Goal: Register for event/course

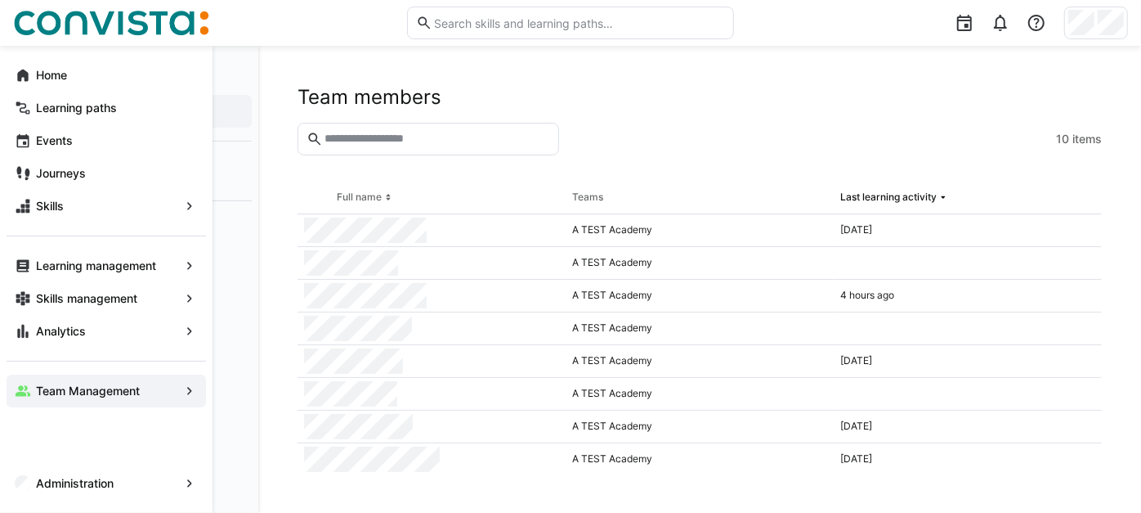
click at [0, 0] on app-navigation-label "Team Management" at bounding box center [0, 0] width 0 height 0
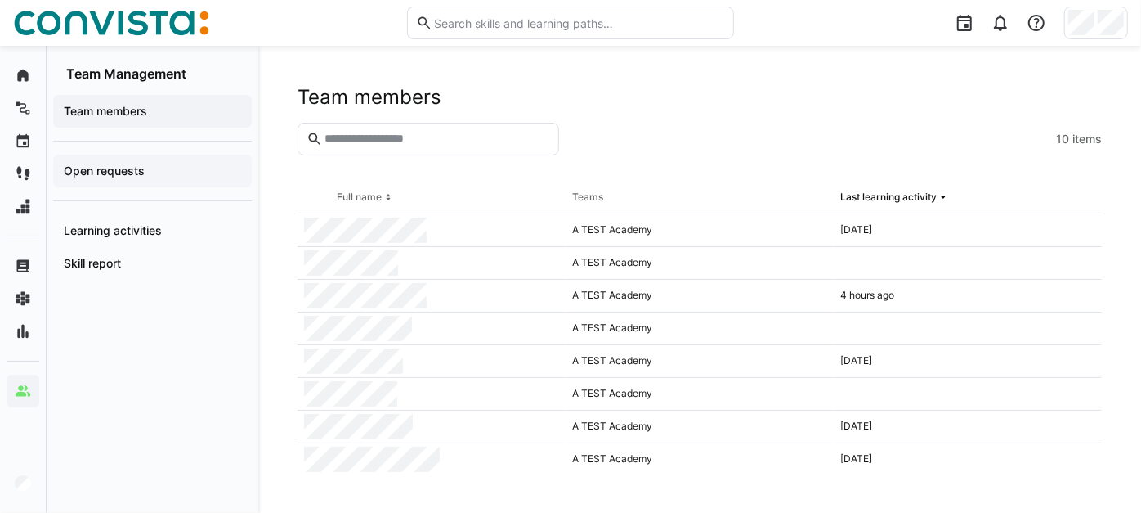
click at [156, 175] on span "Open requests" at bounding box center [152, 171] width 182 height 16
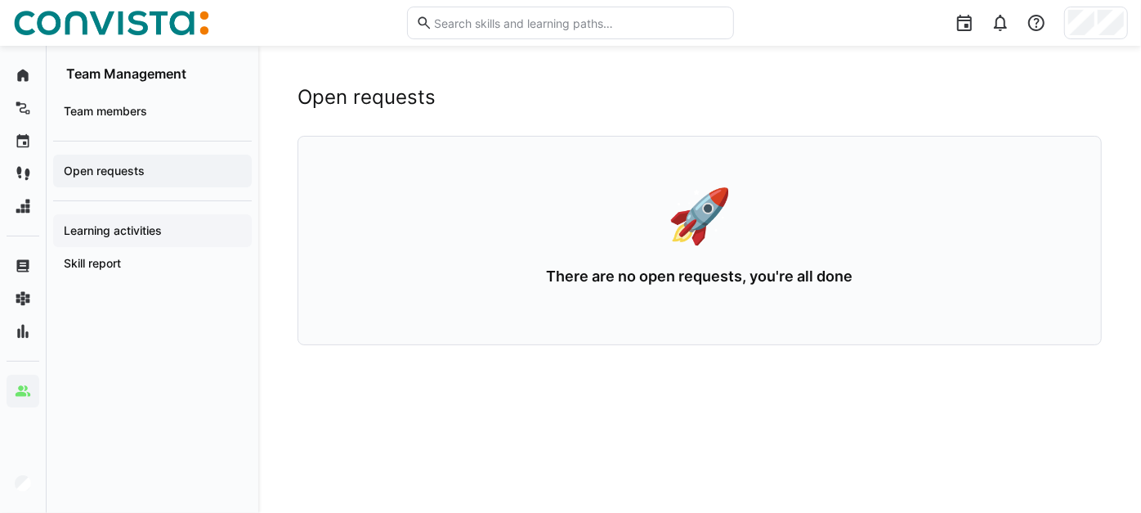
click at [156, 218] on div "Learning activities" at bounding box center [152, 230] width 199 height 33
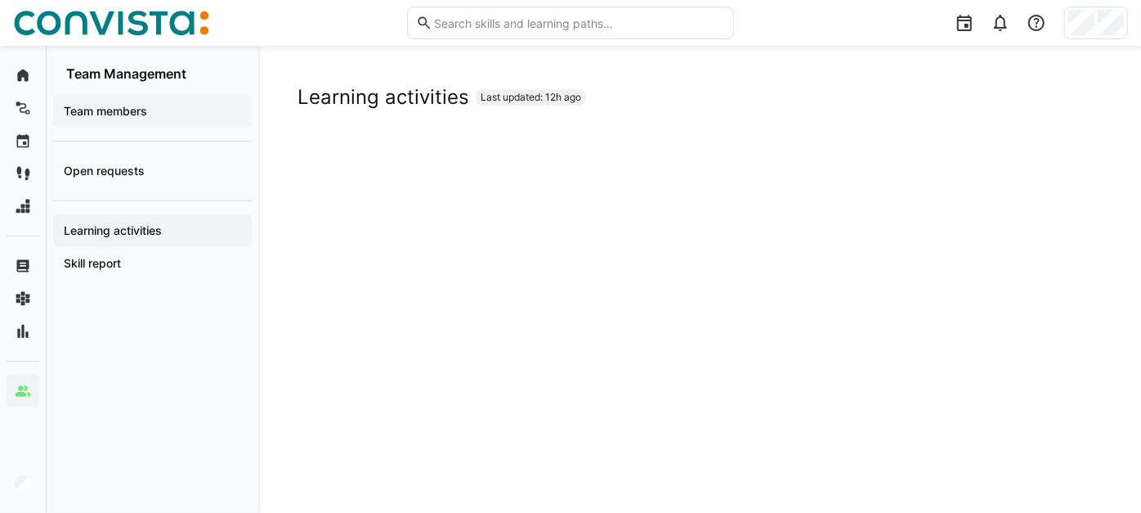
click at [165, 106] on span "Team members" at bounding box center [152, 111] width 182 height 16
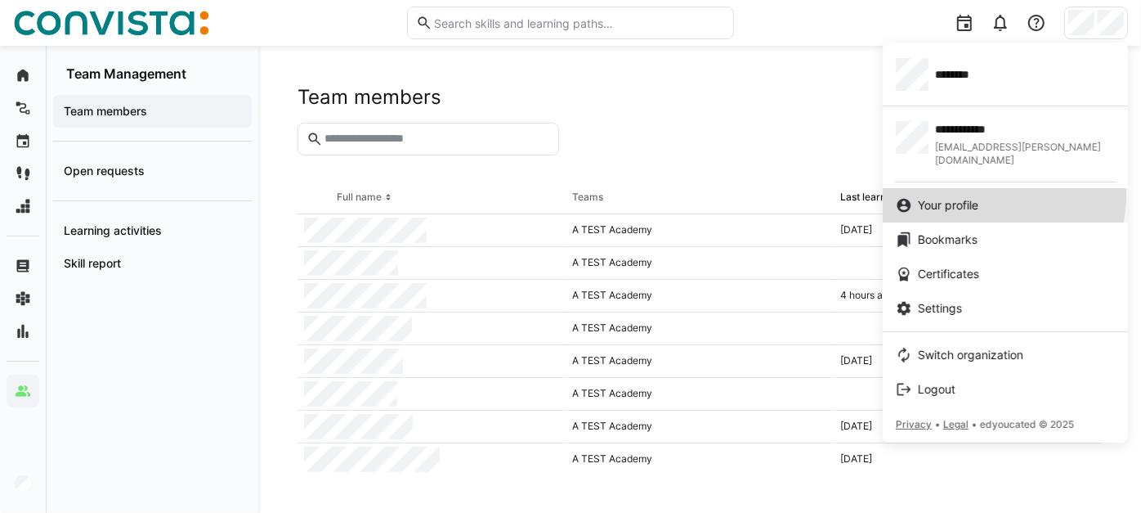
click at [953, 188] on link "Your profile" at bounding box center [1005, 205] width 245 height 34
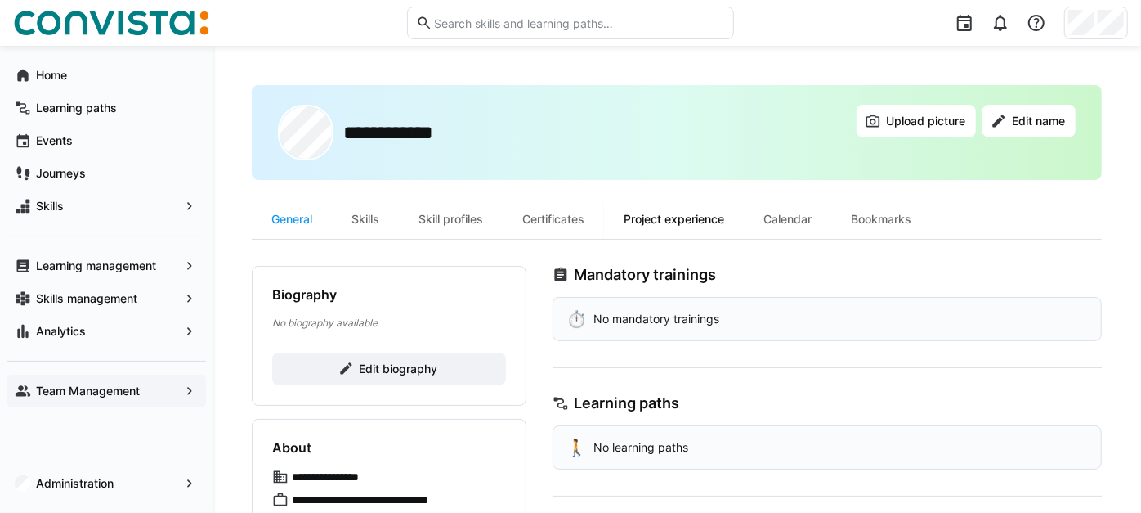
click at [681, 224] on div "Project experience" at bounding box center [674, 218] width 140 height 39
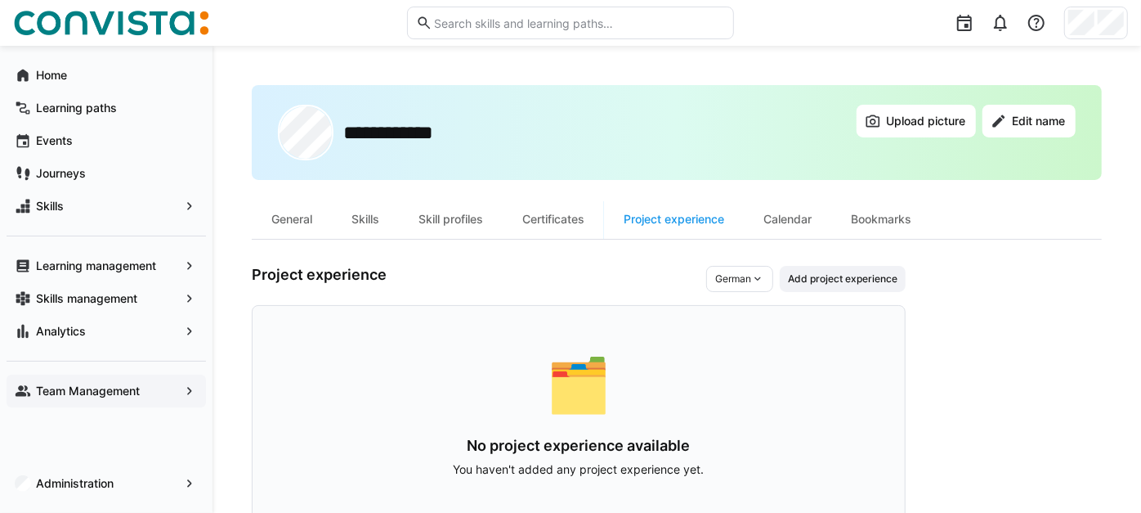
click at [0, 0] on app-navigation-label "Team Management" at bounding box center [0, 0] width 0 height 0
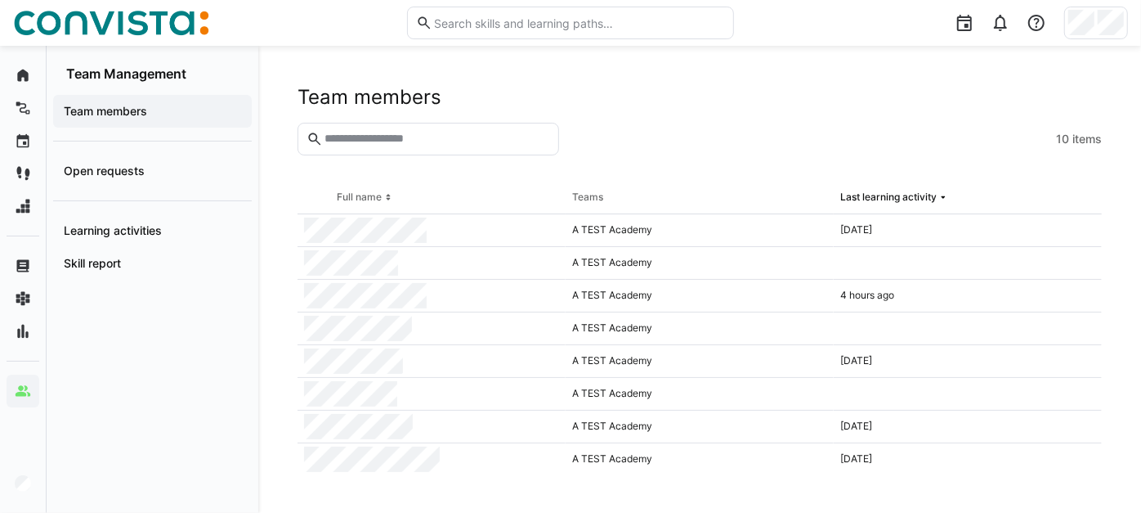
click at [171, 107] on span "Team members" at bounding box center [152, 111] width 182 height 16
click at [0, 0] on app-navigation-label "Learning activities" at bounding box center [0, 0] width 0 height 0
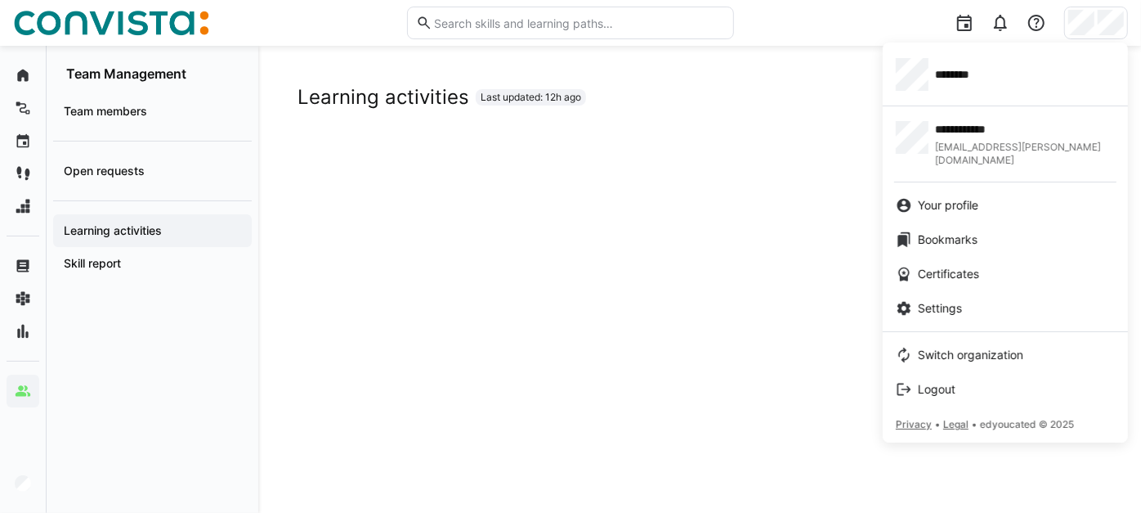
click at [956, 381] on span "Logout" at bounding box center [937, 389] width 38 height 16
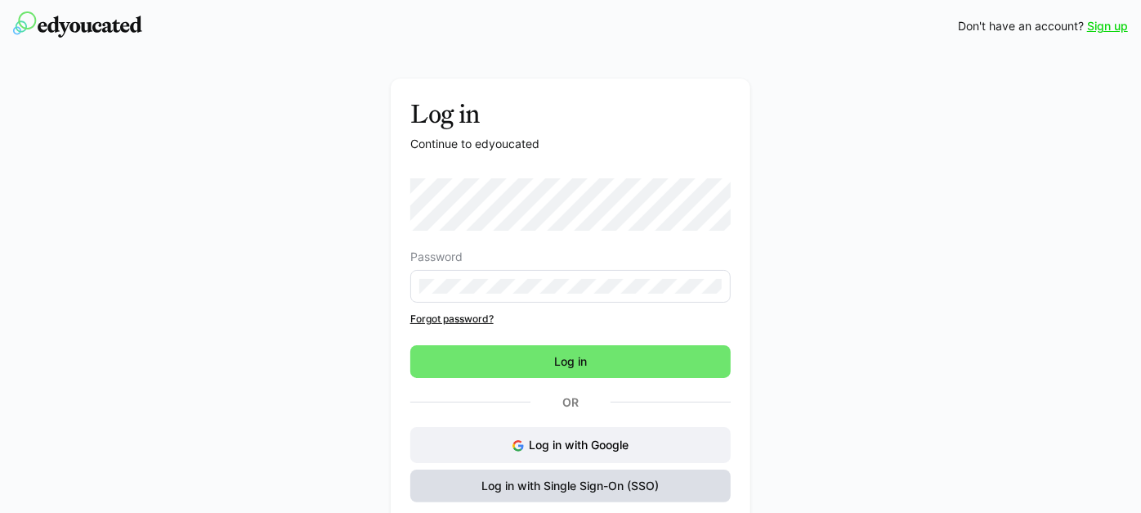
click at [578, 481] on span "Log in with Single Sign-On (SSO)" at bounding box center [571, 485] width 182 height 16
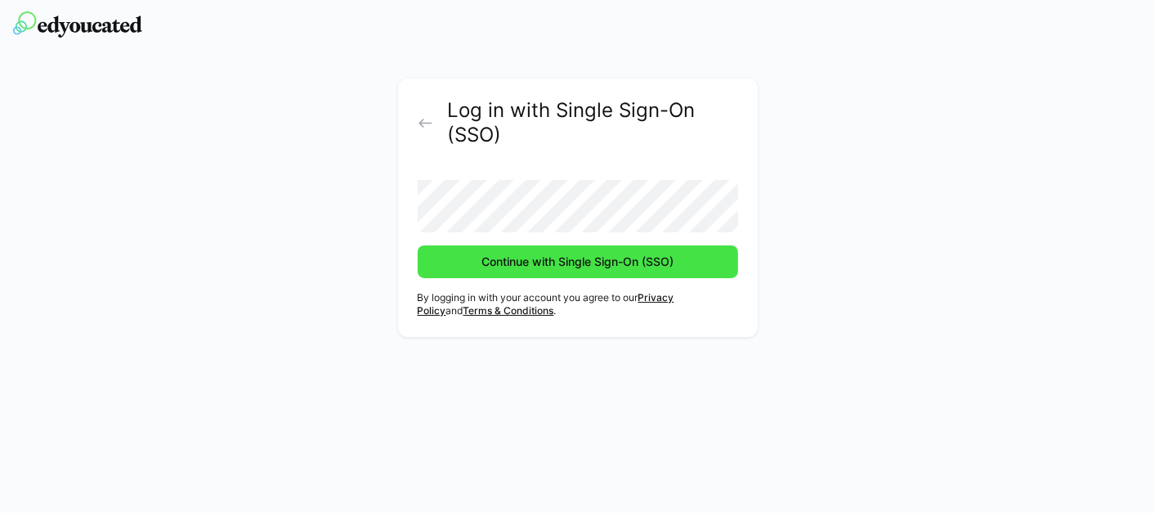
click at [524, 269] on span "Continue with Single Sign-On (SSO)" at bounding box center [577, 261] width 197 height 16
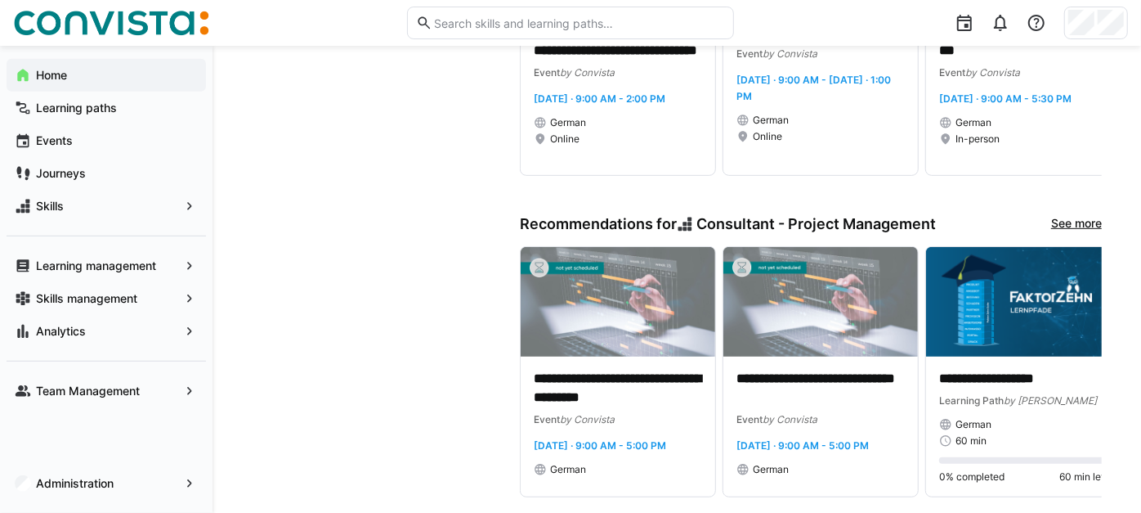
scroll to position [544, 0]
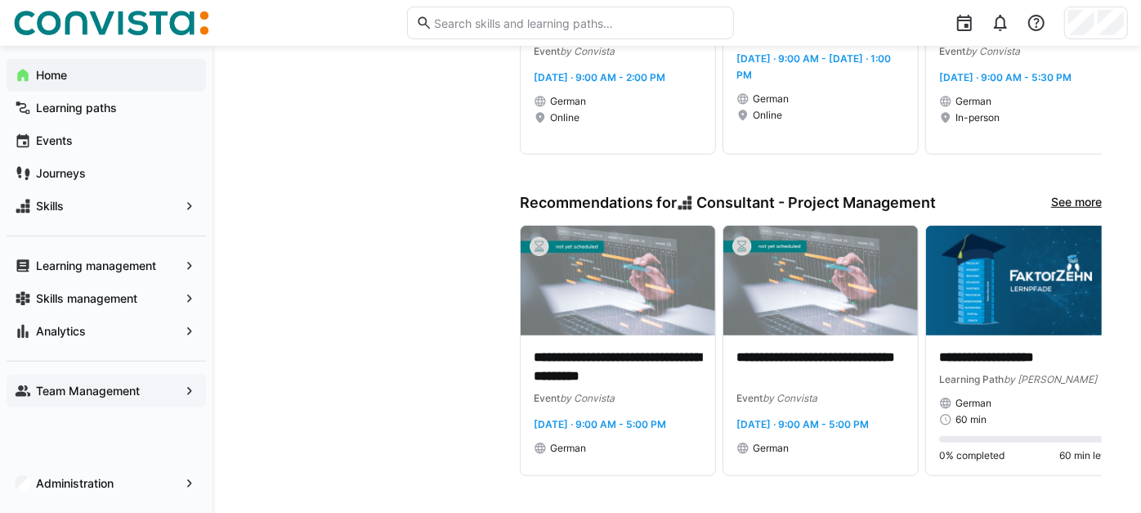
click at [140, 383] on span "Team Management" at bounding box center [107, 391] width 146 height 16
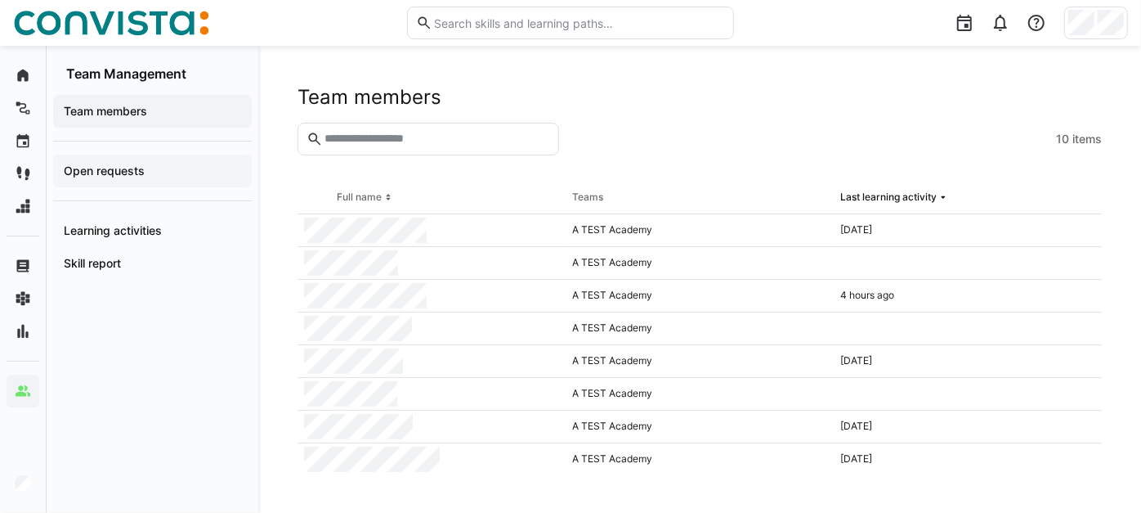
click at [112, 177] on span "Open requests" at bounding box center [152, 171] width 182 height 16
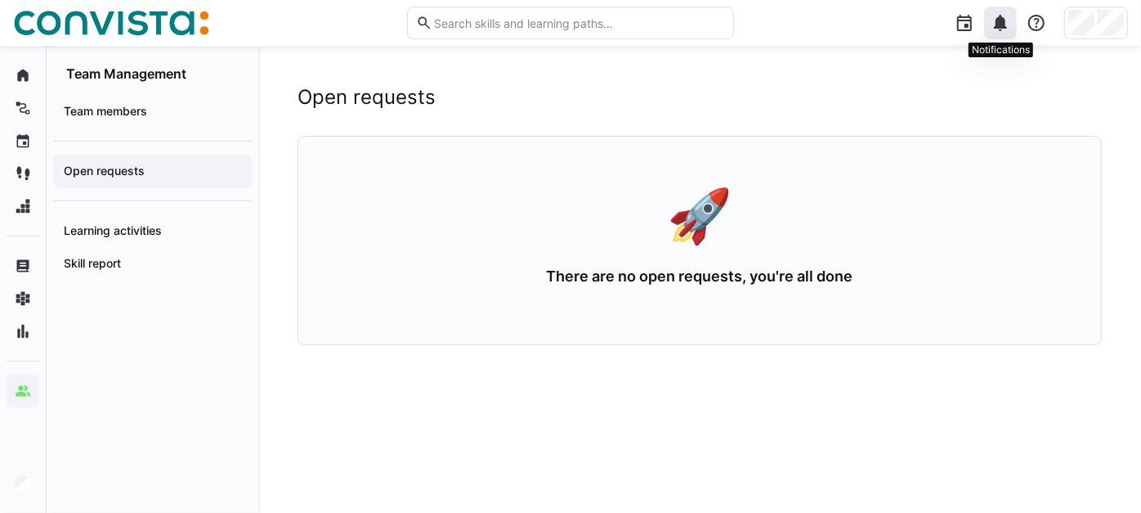
click at [1010, 22] on eds-icon at bounding box center [1001, 23] width 20 height 20
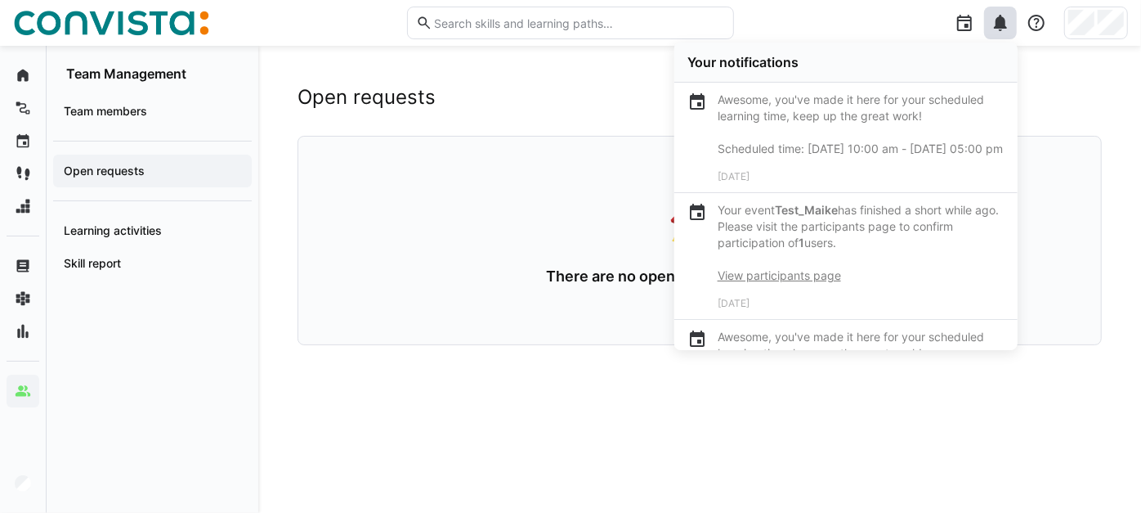
click at [1068, 97] on h2 "Open requests" at bounding box center [700, 97] width 804 height 25
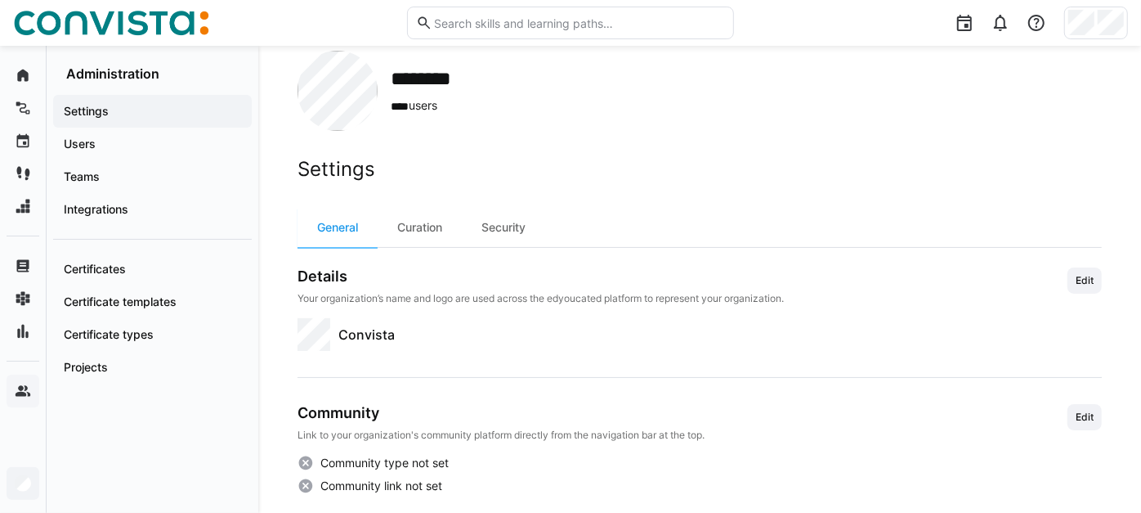
scroll to position [54, 0]
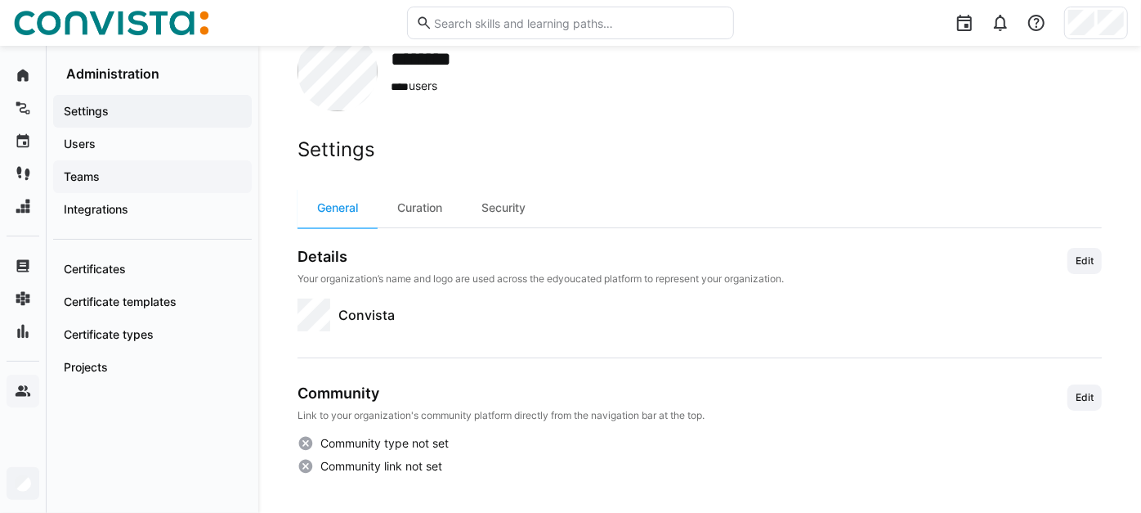
click at [121, 175] on span "Teams" at bounding box center [152, 176] width 182 height 16
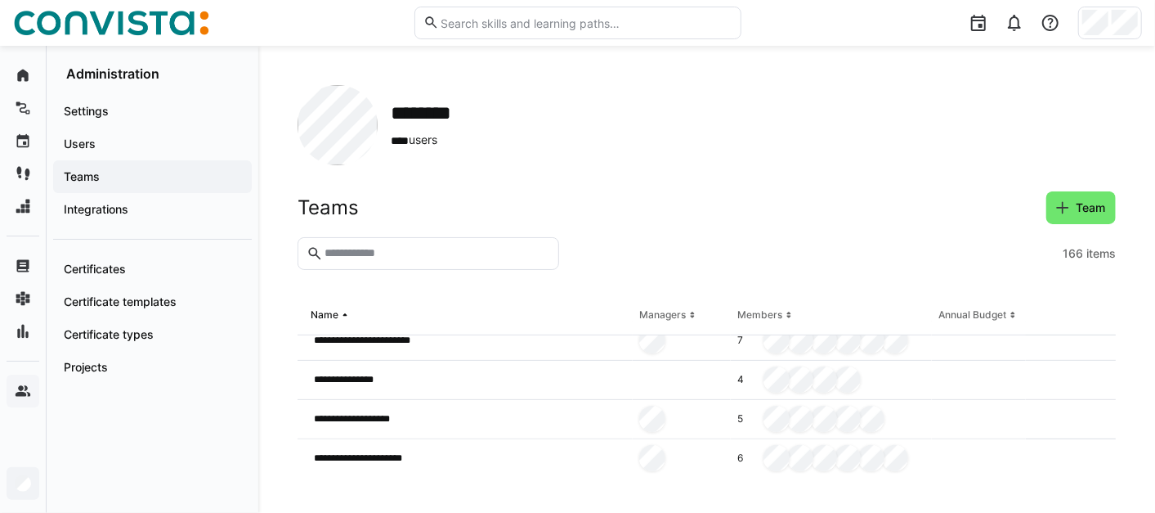
scroll to position [544, 0]
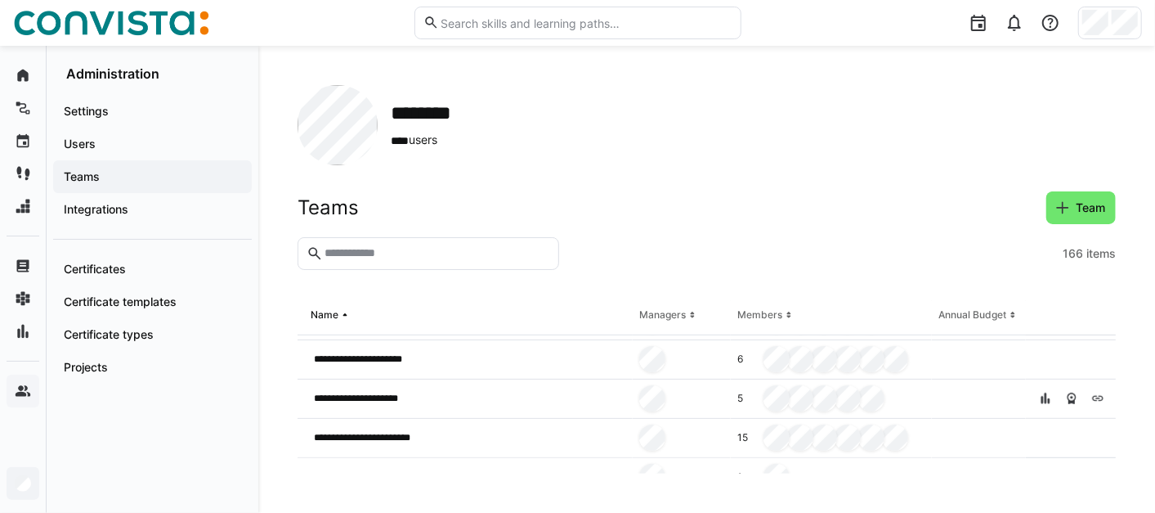
click at [446, 260] on input "text" at bounding box center [436, 253] width 227 height 15
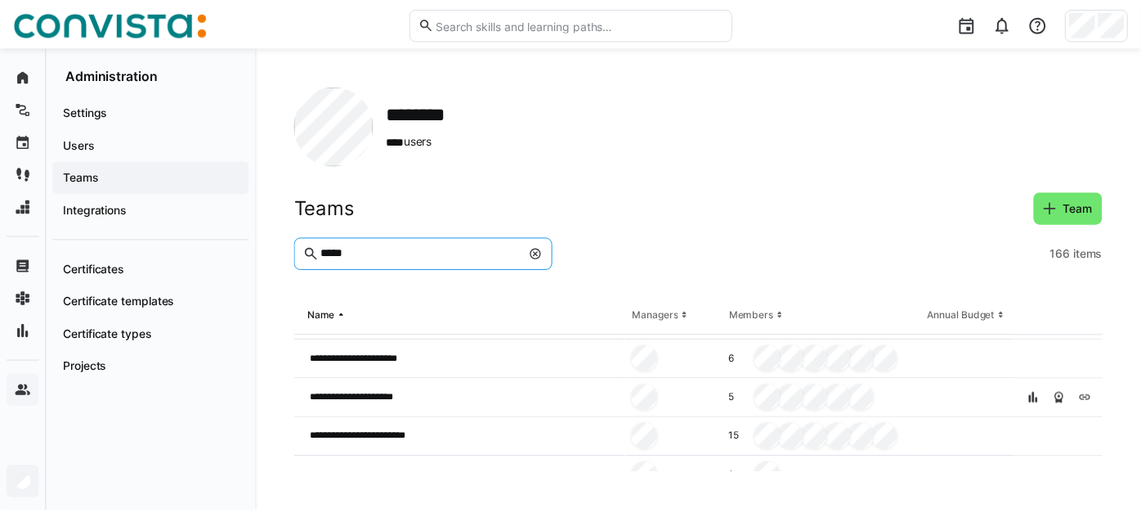
scroll to position [0, 0]
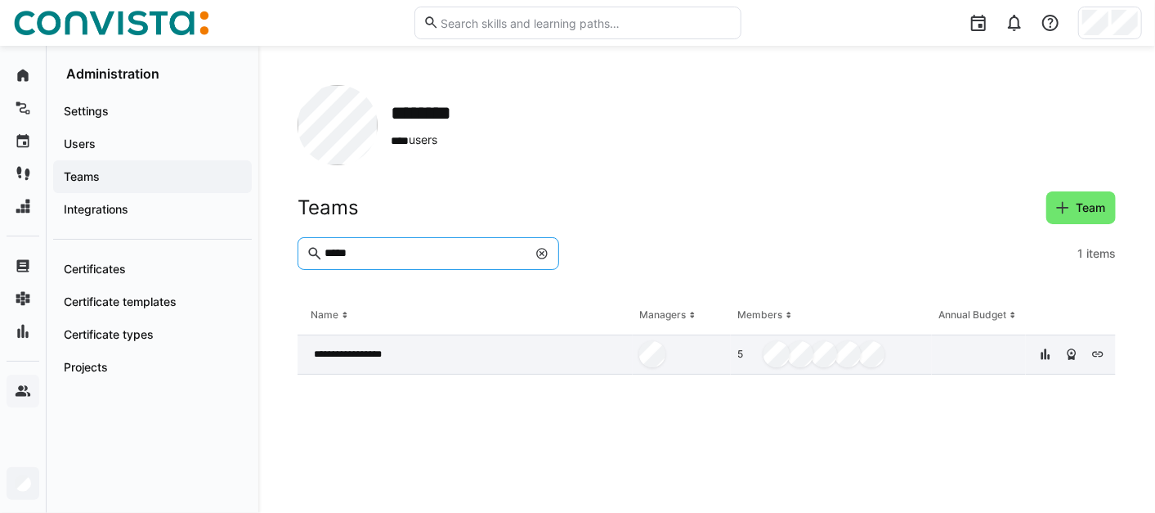
type input "*****"
click at [485, 349] on div "**********" at bounding box center [465, 354] width 335 height 39
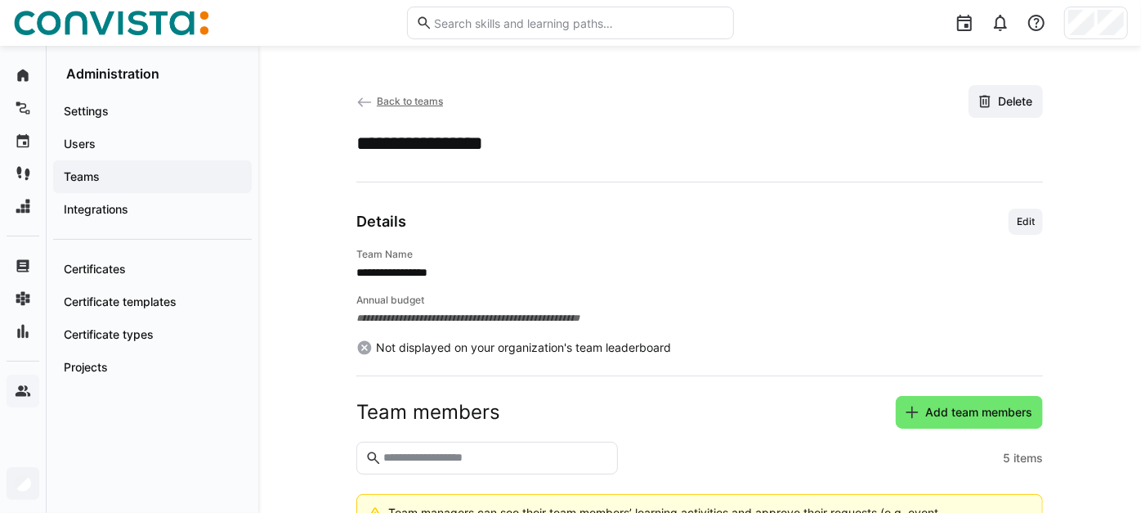
click at [423, 105] on span "Back to teams" at bounding box center [410, 101] width 66 height 12
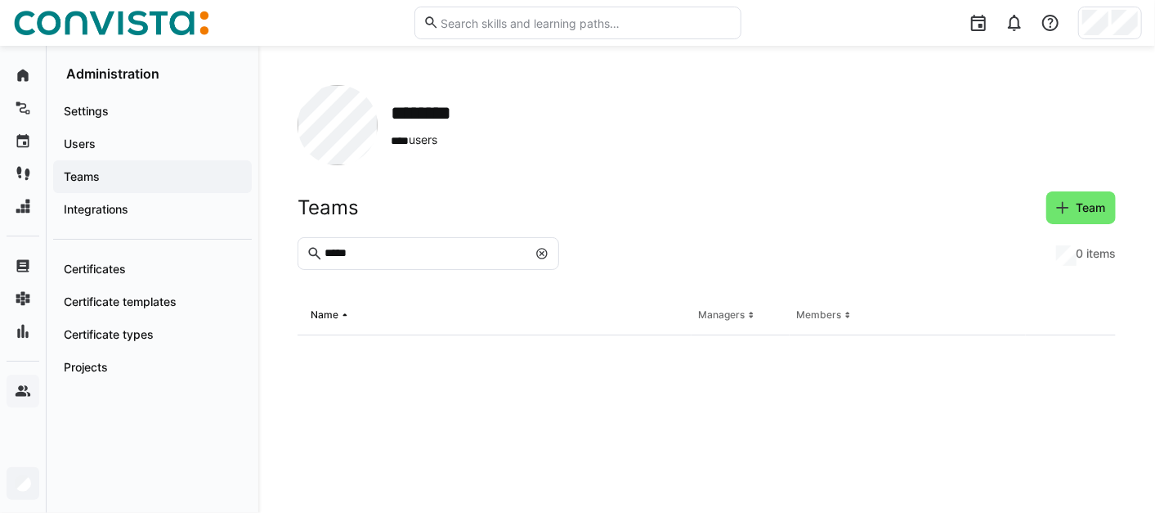
drag, startPoint x: 415, startPoint y: 261, endPoint x: 387, endPoint y: 262, distance: 27.8
click at [383, 262] on eds-input "*****" at bounding box center [429, 253] width 262 height 33
drag, startPoint x: 392, startPoint y: 252, endPoint x: 180, endPoint y: 238, distance: 212.2
click at [180, 238] on div "Home Learning paths Events Journeys Skills Learning management Skills managemen…" at bounding box center [577, 279] width 1155 height 467
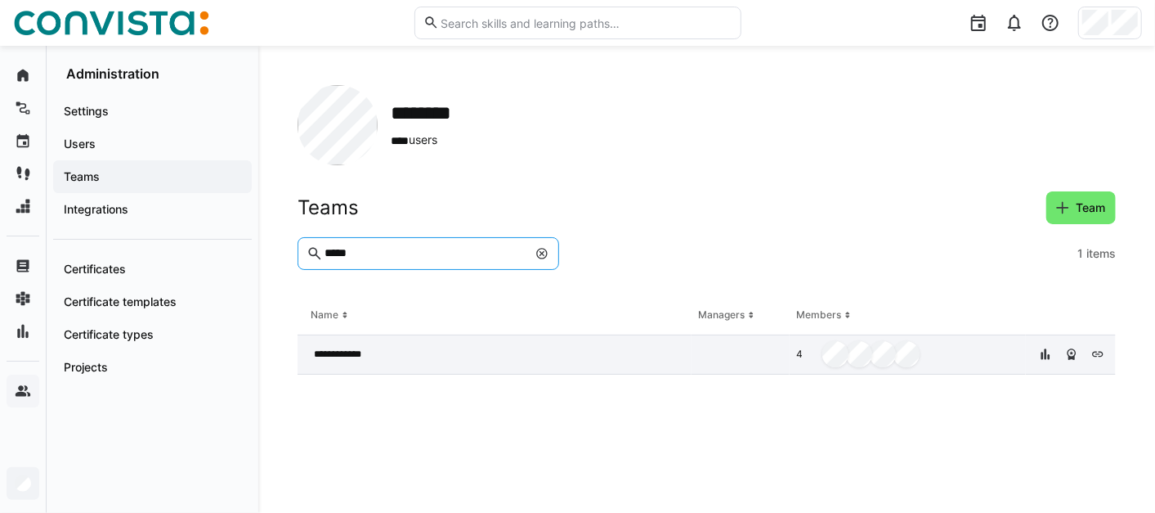
type input "*****"
click at [402, 361] on div "**********" at bounding box center [495, 354] width 394 height 39
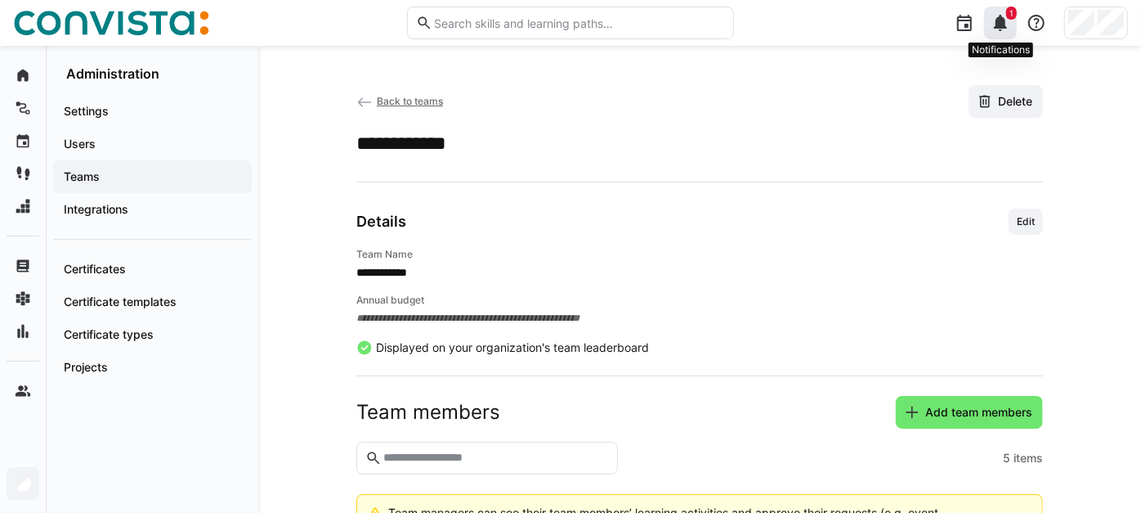
click at [996, 29] on eds-icon at bounding box center [1001, 23] width 20 height 20
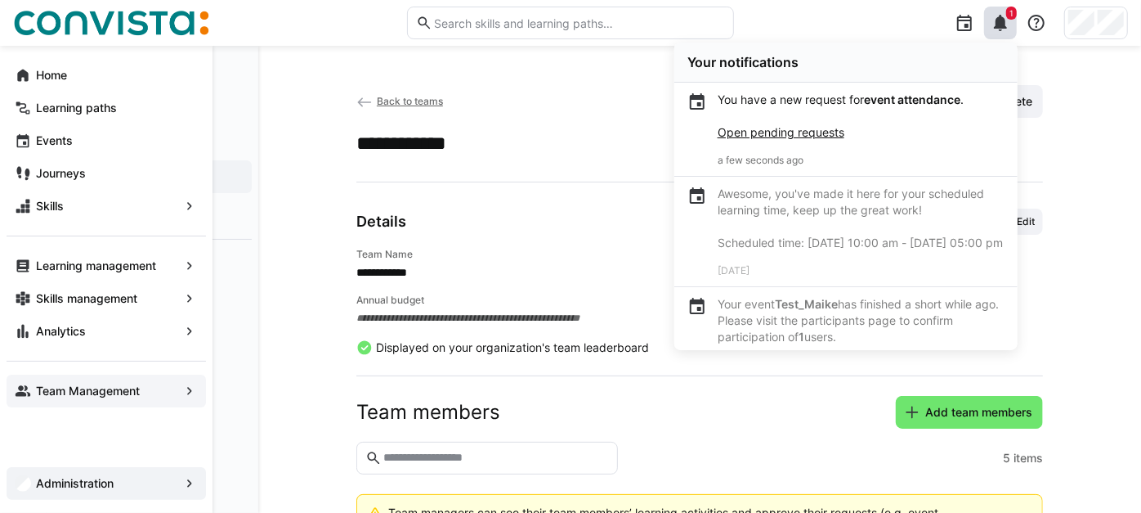
click at [0, 0] on app-navigation-label "Team Management" at bounding box center [0, 0] width 0 height 0
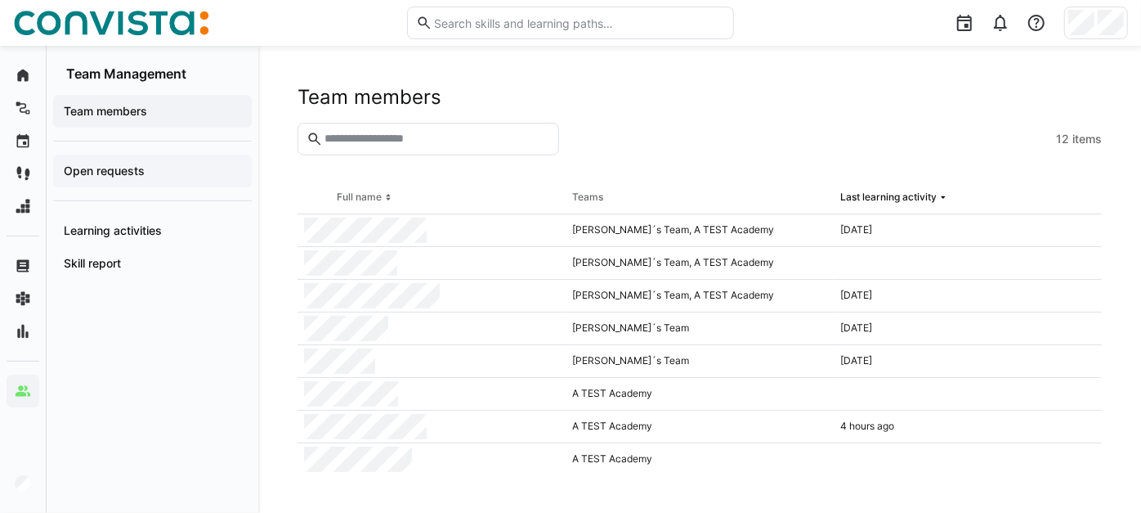
click at [163, 159] on div "Open requests" at bounding box center [152, 170] width 199 height 33
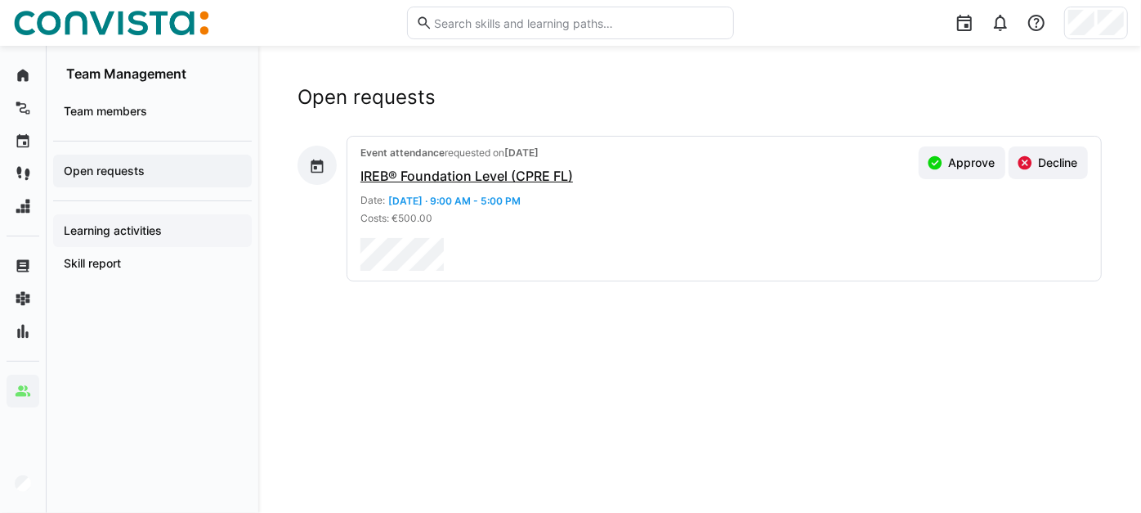
click at [0, 0] on app-navigation-label "Learning activities" at bounding box center [0, 0] width 0 height 0
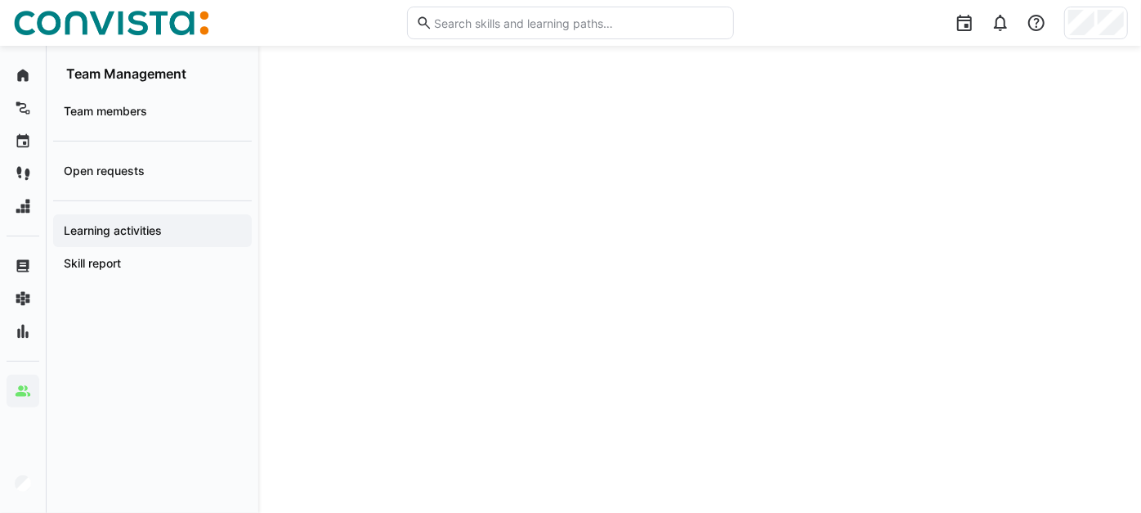
scroll to position [57, 0]
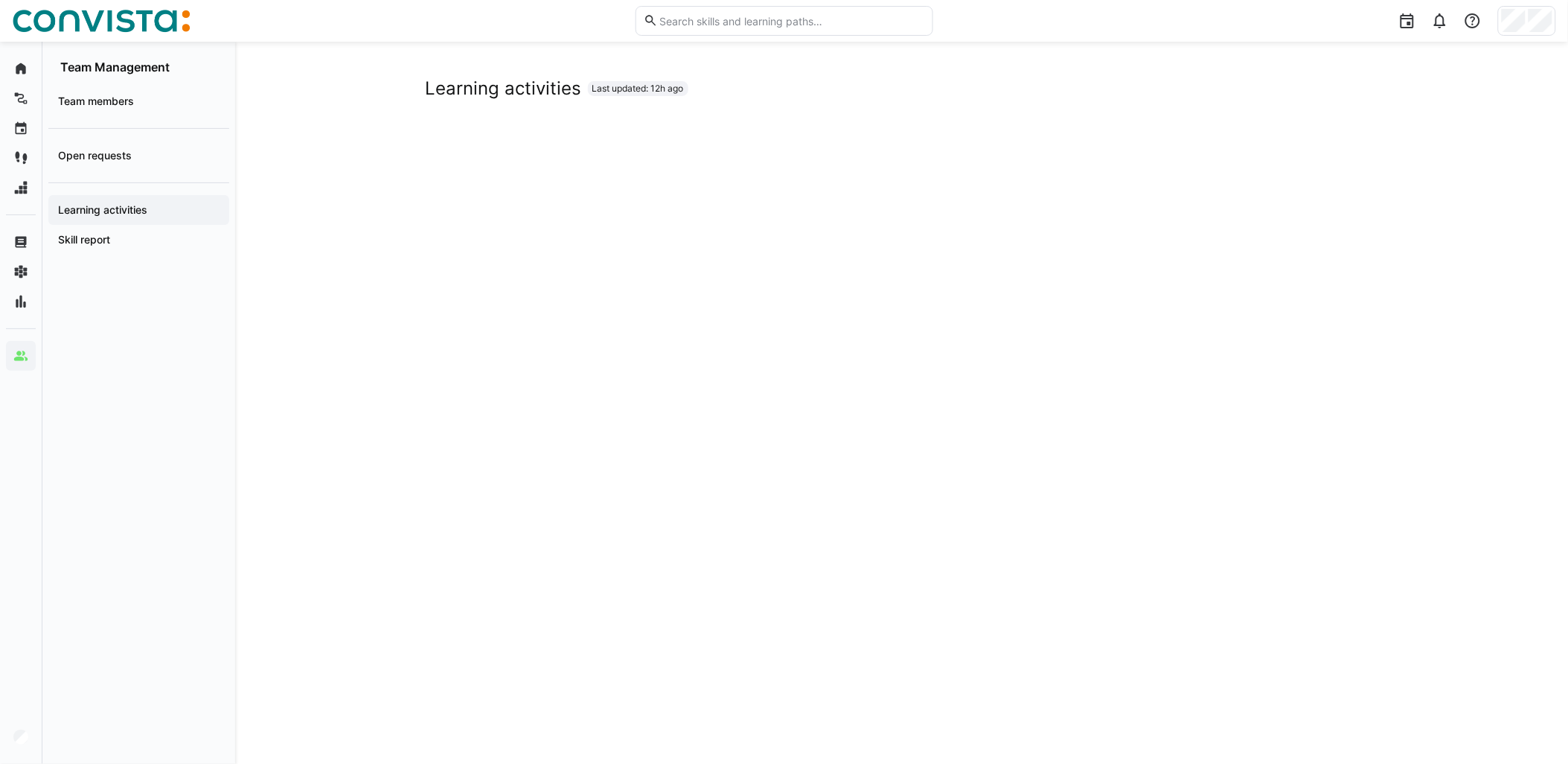
click at [178, 206] on span "Learning activities" at bounding box center [138, 209] width 166 height 15
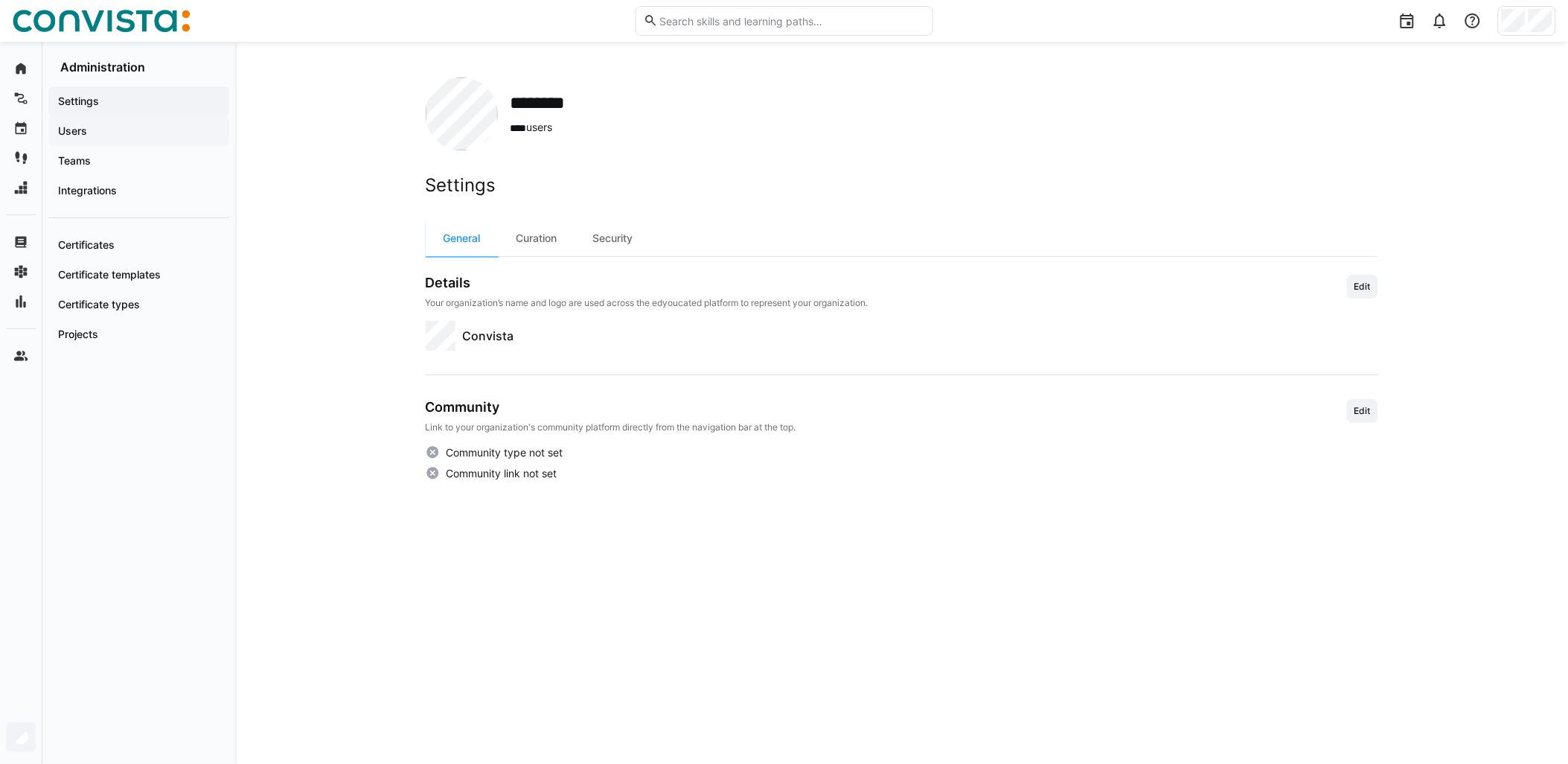
click at [141, 133] on span "Users" at bounding box center [138, 131] width 166 height 15
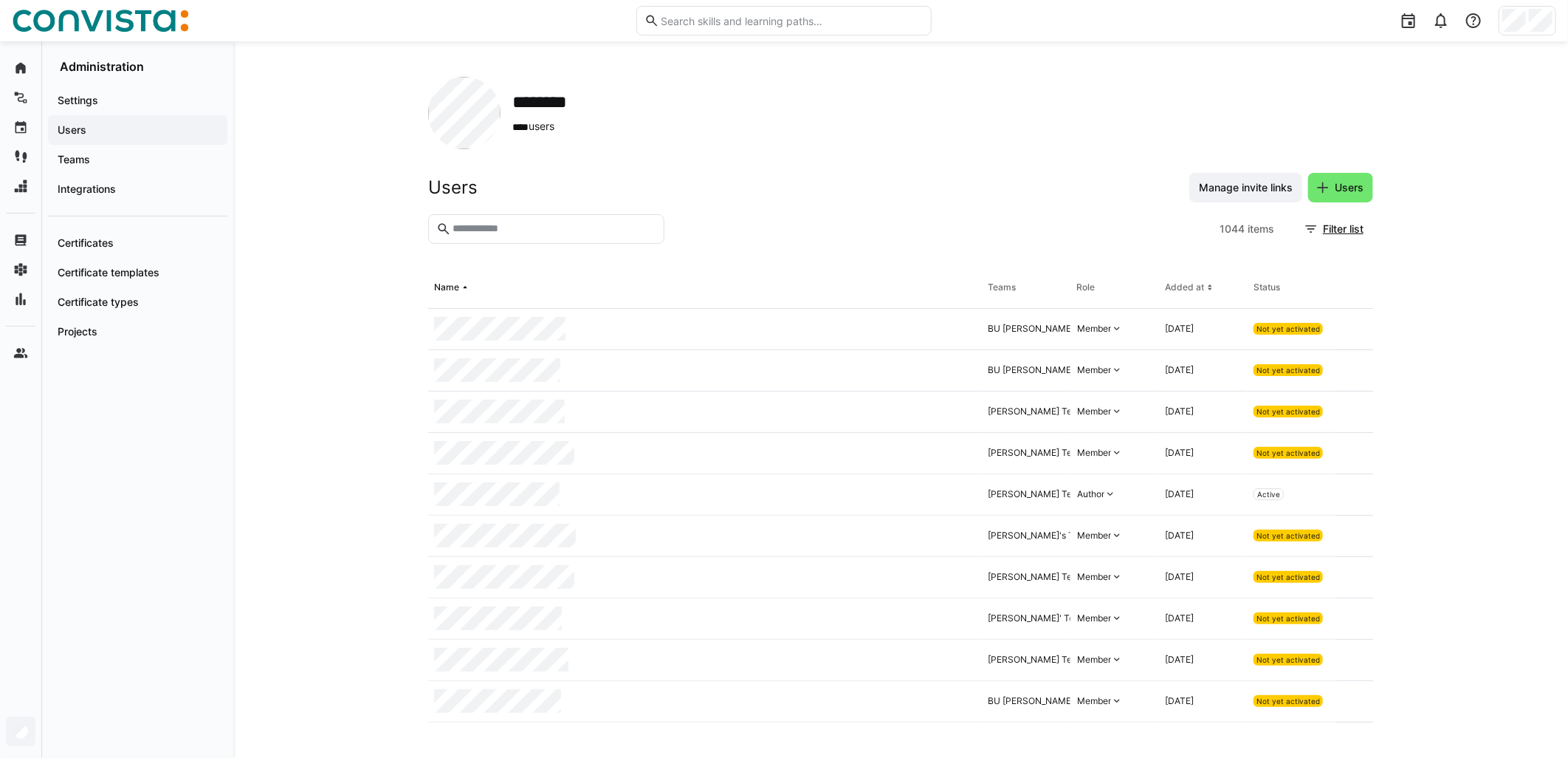
click at [565, 229] on input "text" at bounding box center [553, 229] width 205 height 14
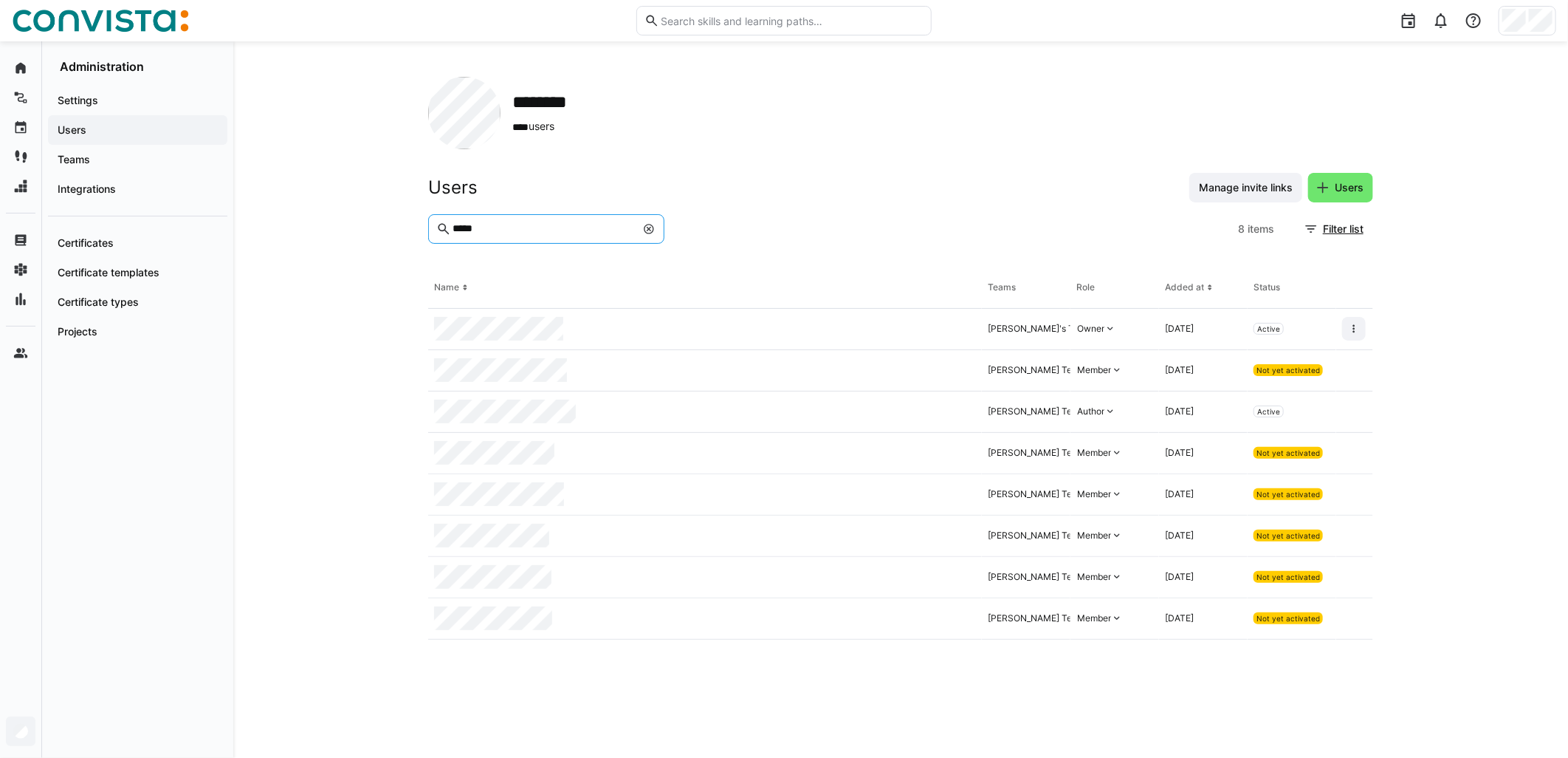
type input "*****"
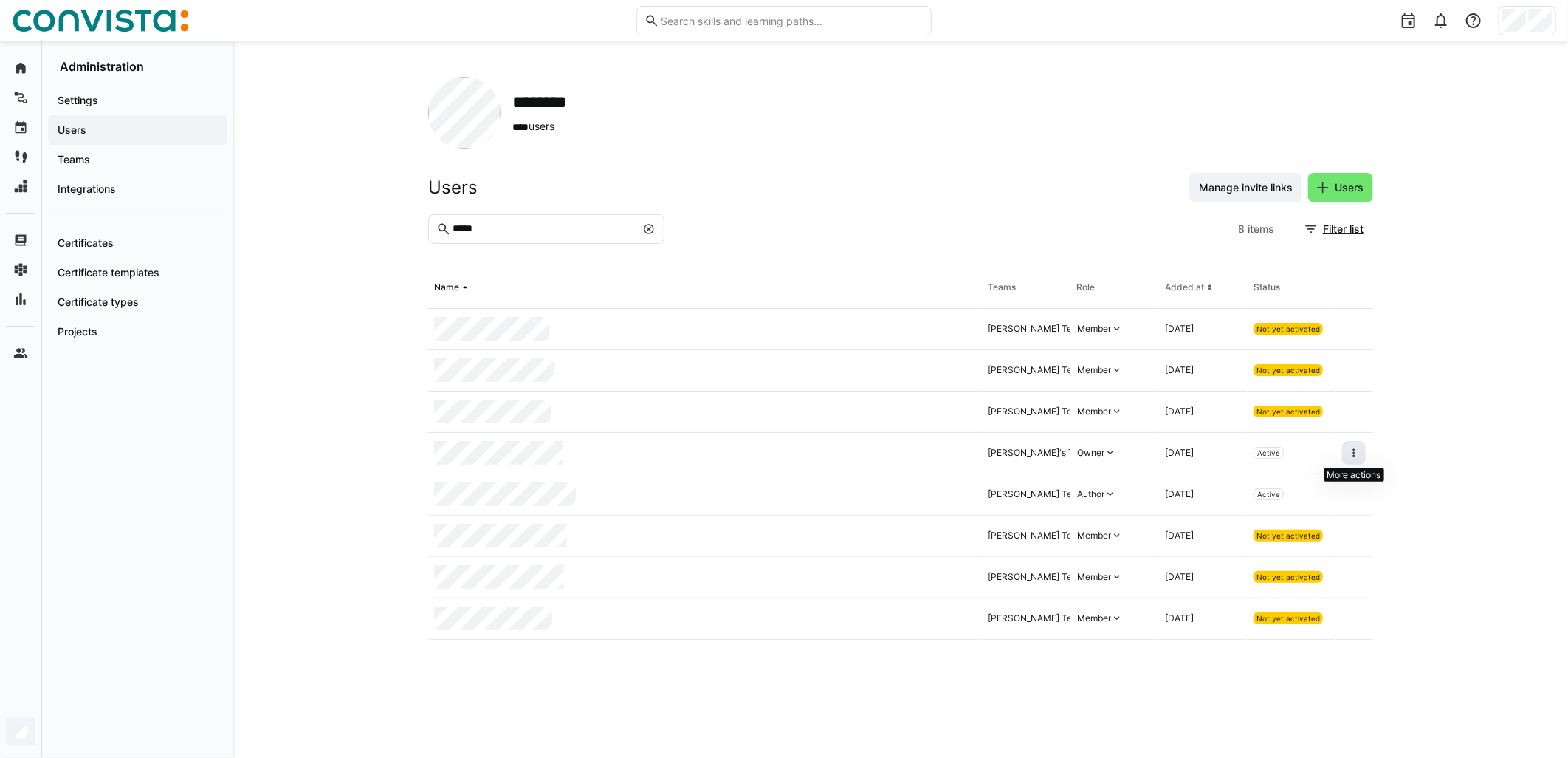
click at [1042, 452] on eds-icon at bounding box center [1354, 453] width 12 height 12
click at [1042, 448] on div "Owner" at bounding box center [1091, 453] width 27 height 12
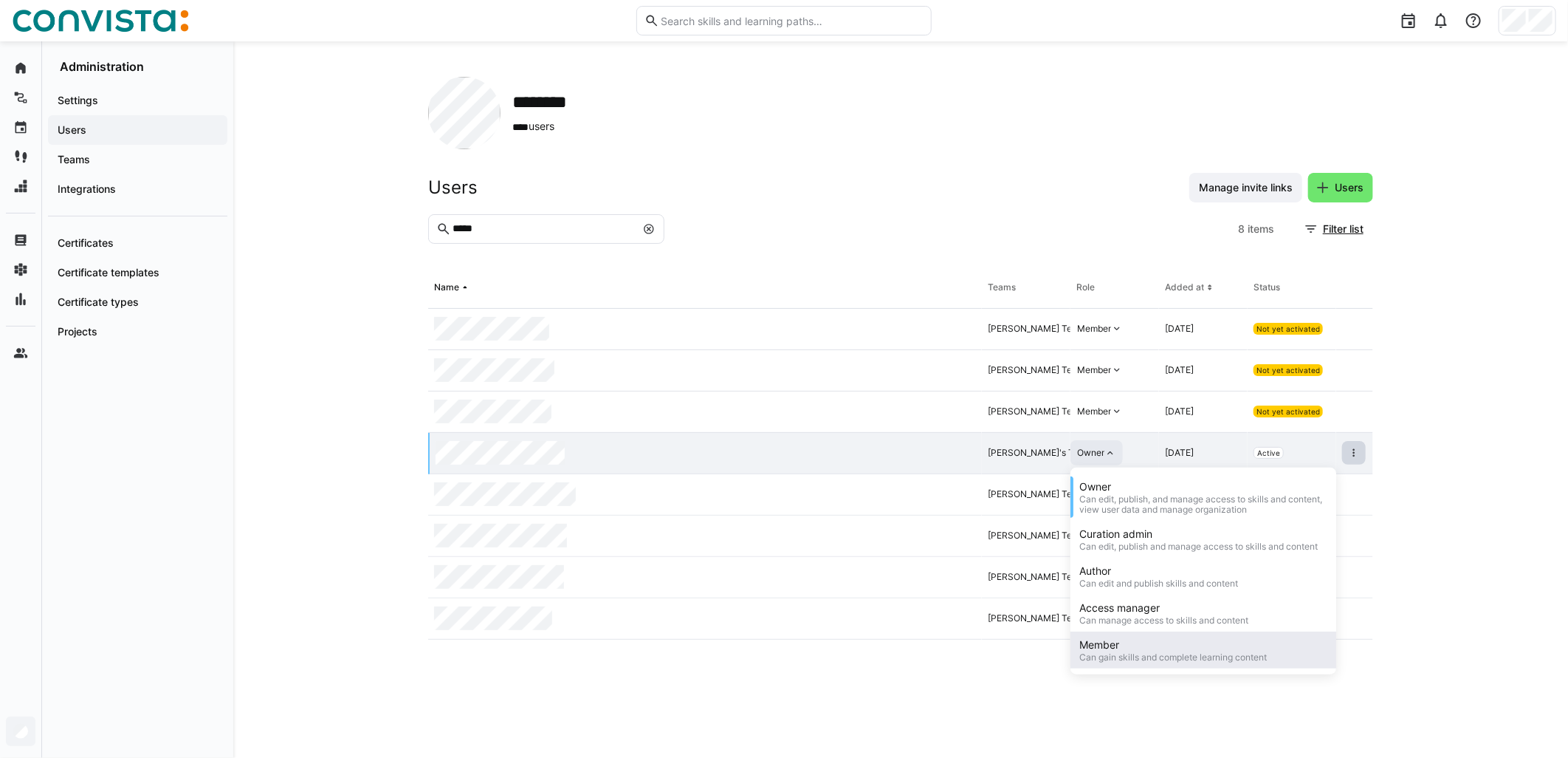
click at [1042, 463] on div "Can gain skills and complete learning content" at bounding box center [1173, 657] width 188 height 10
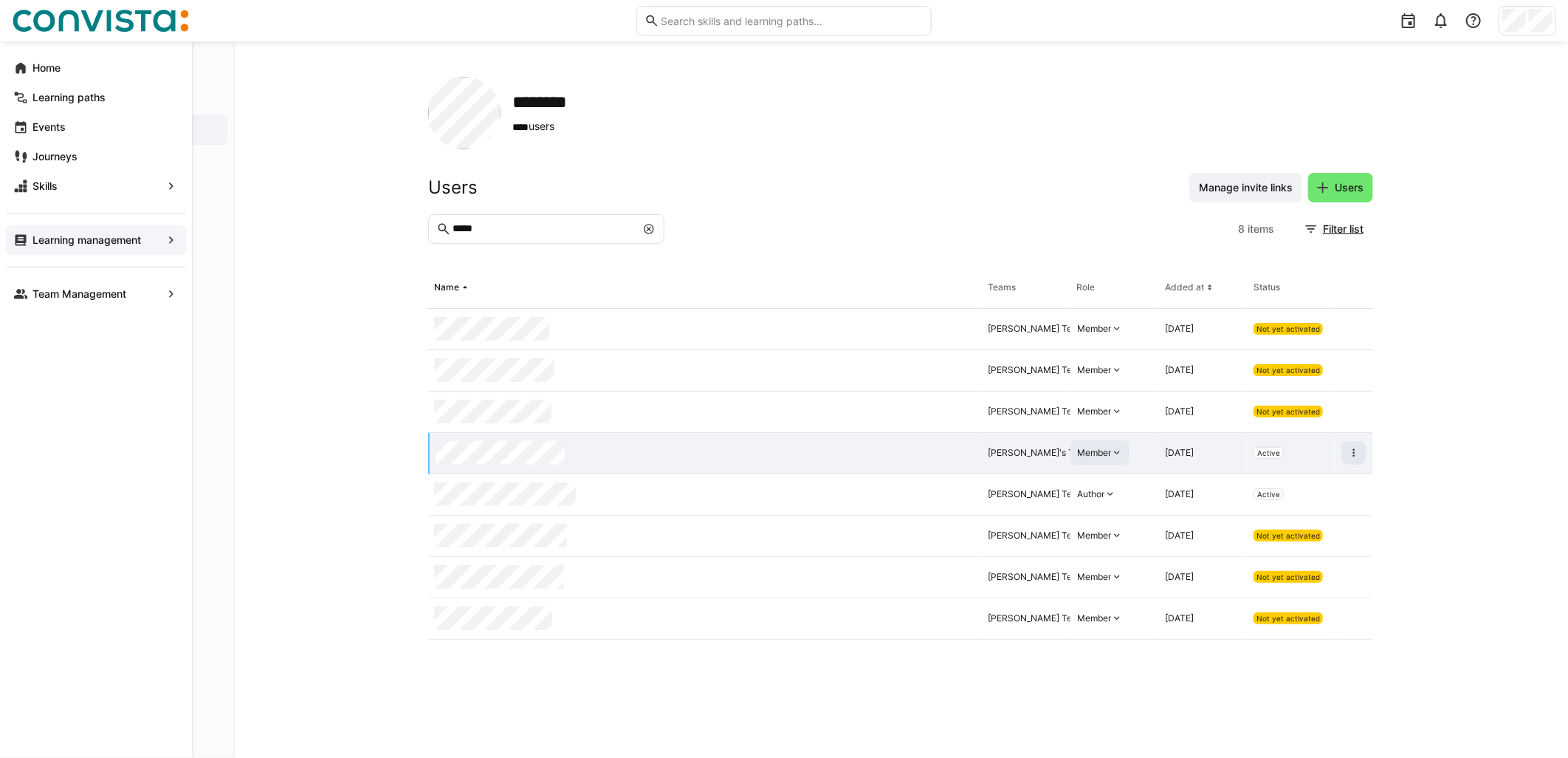
click at [0, 0] on app-navigation-label "Learning management" at bounding box center [0, 0] width 0 height 0
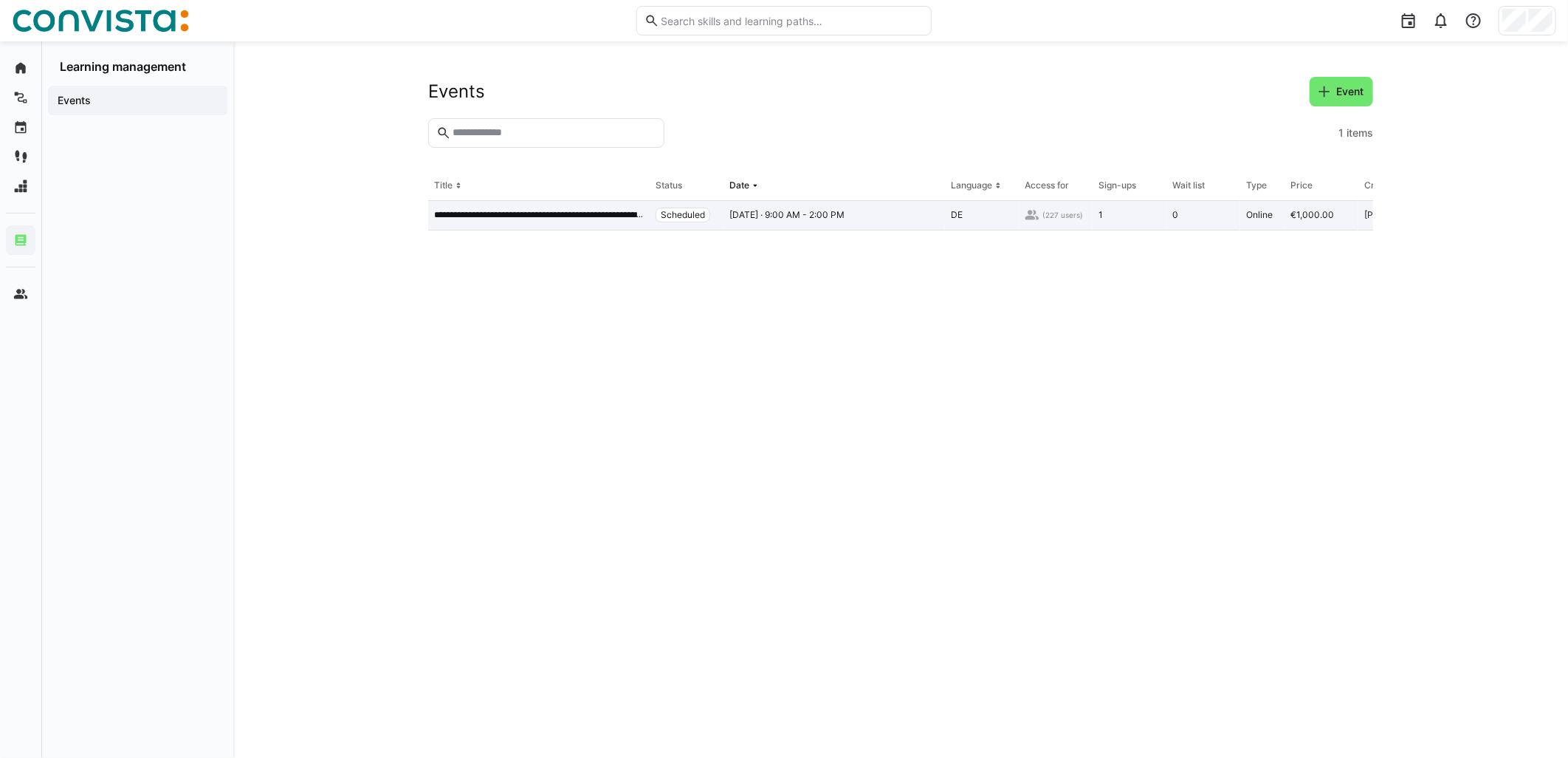
click at [718, 224] on div "Scheduled" at bounding box center [686, 215] width 74 height 30
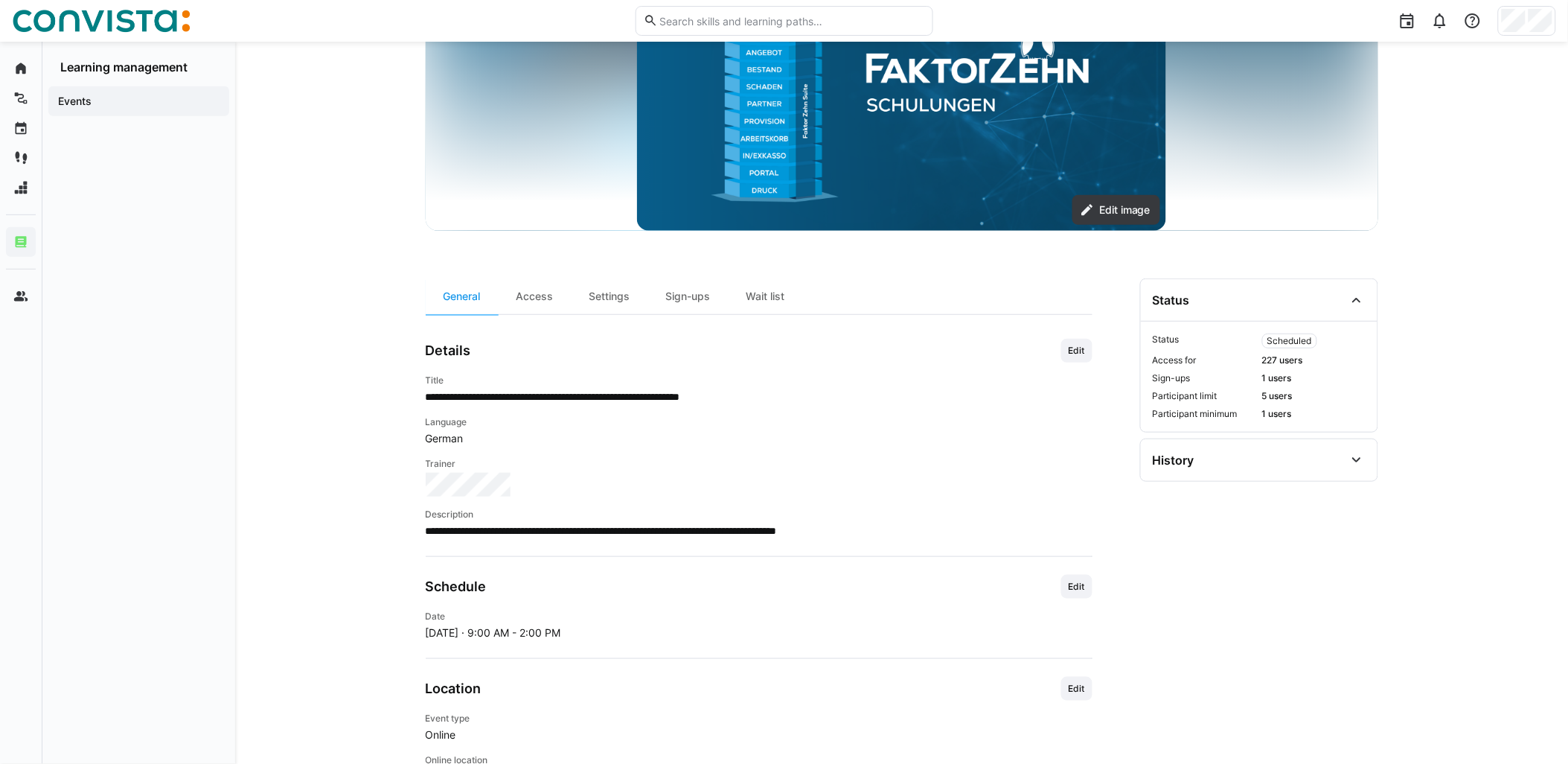
scroll to position [248, 0]
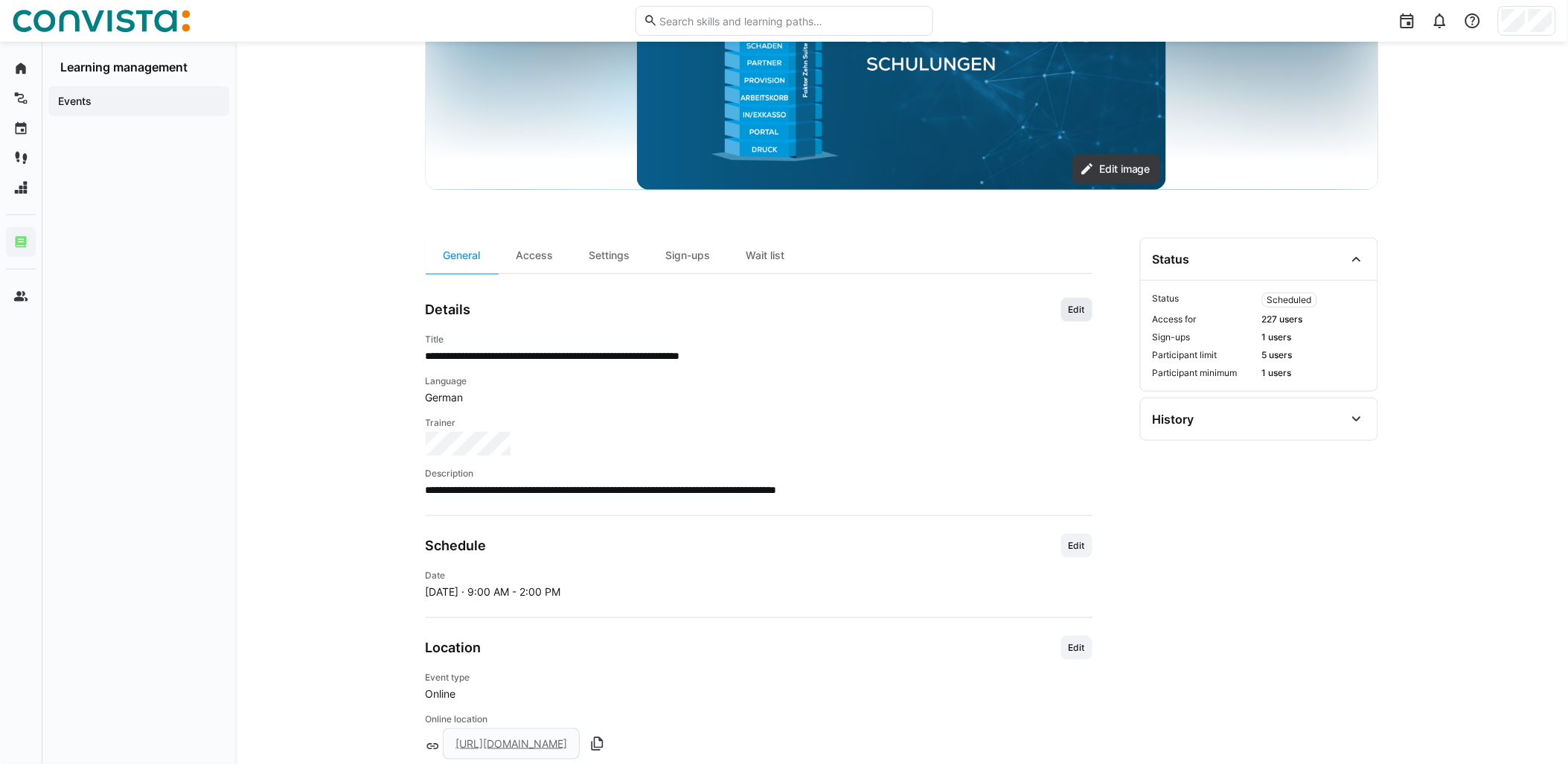
click at [1085, 308] on span "Edit" at bounding box center [1076, 310] width 19 height 12
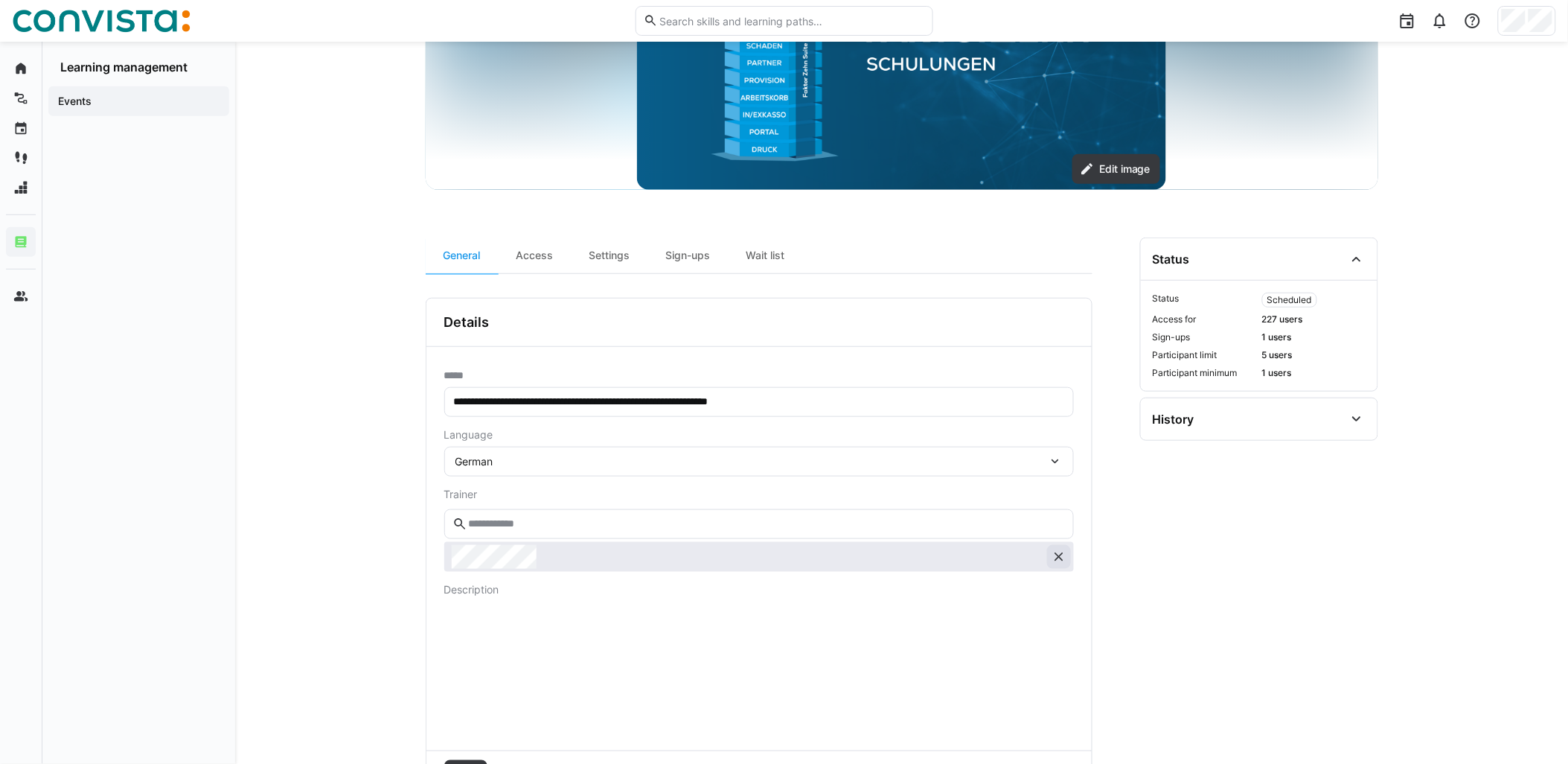
click at [1059, 555] on eds-icon at bounding box center [1059, 556] width 15 height 15
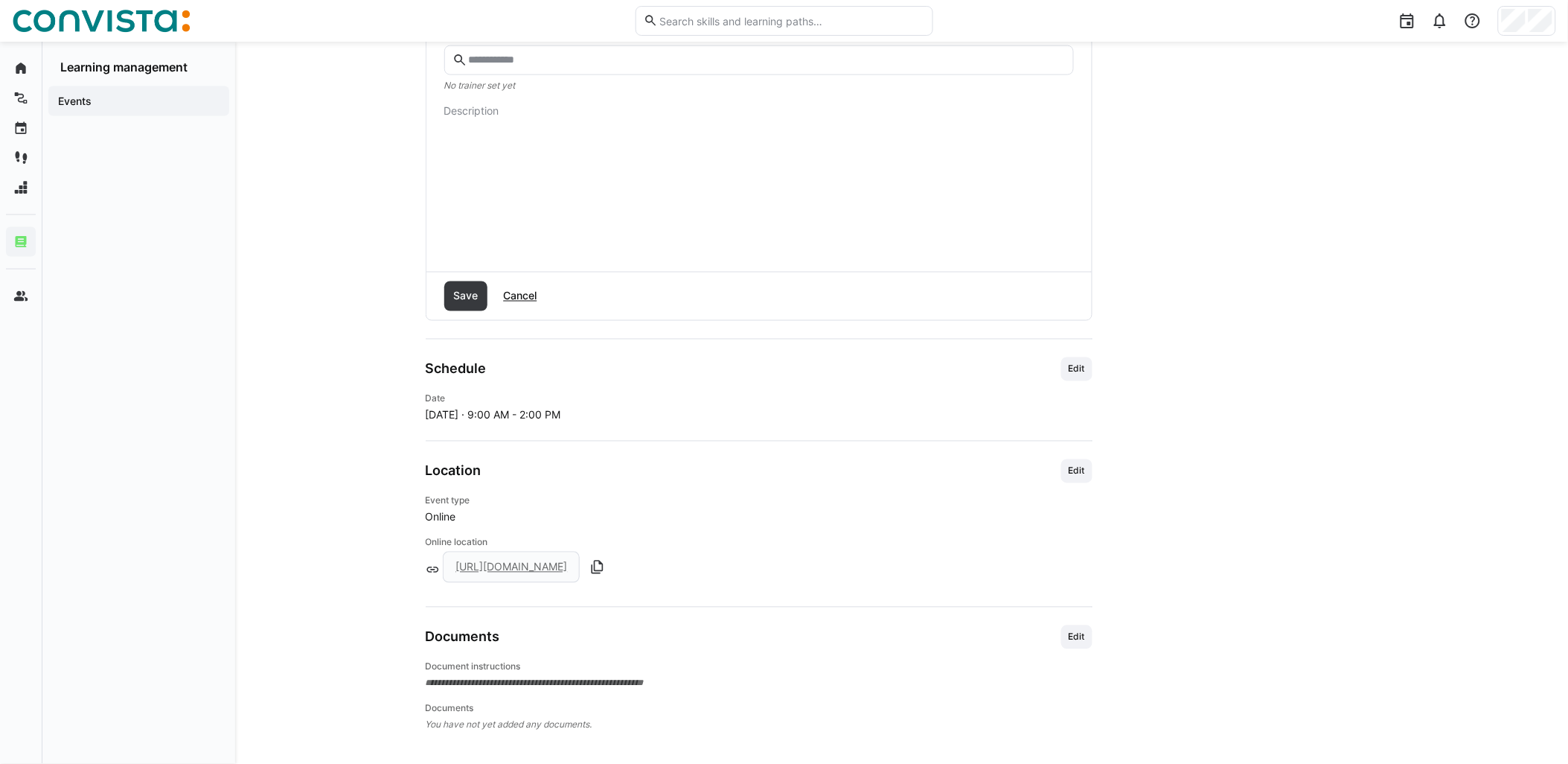
scroll to position [716, 0]
click at [472, 298] on span "Save" at bounding box center [465, 291] width 29 height 15
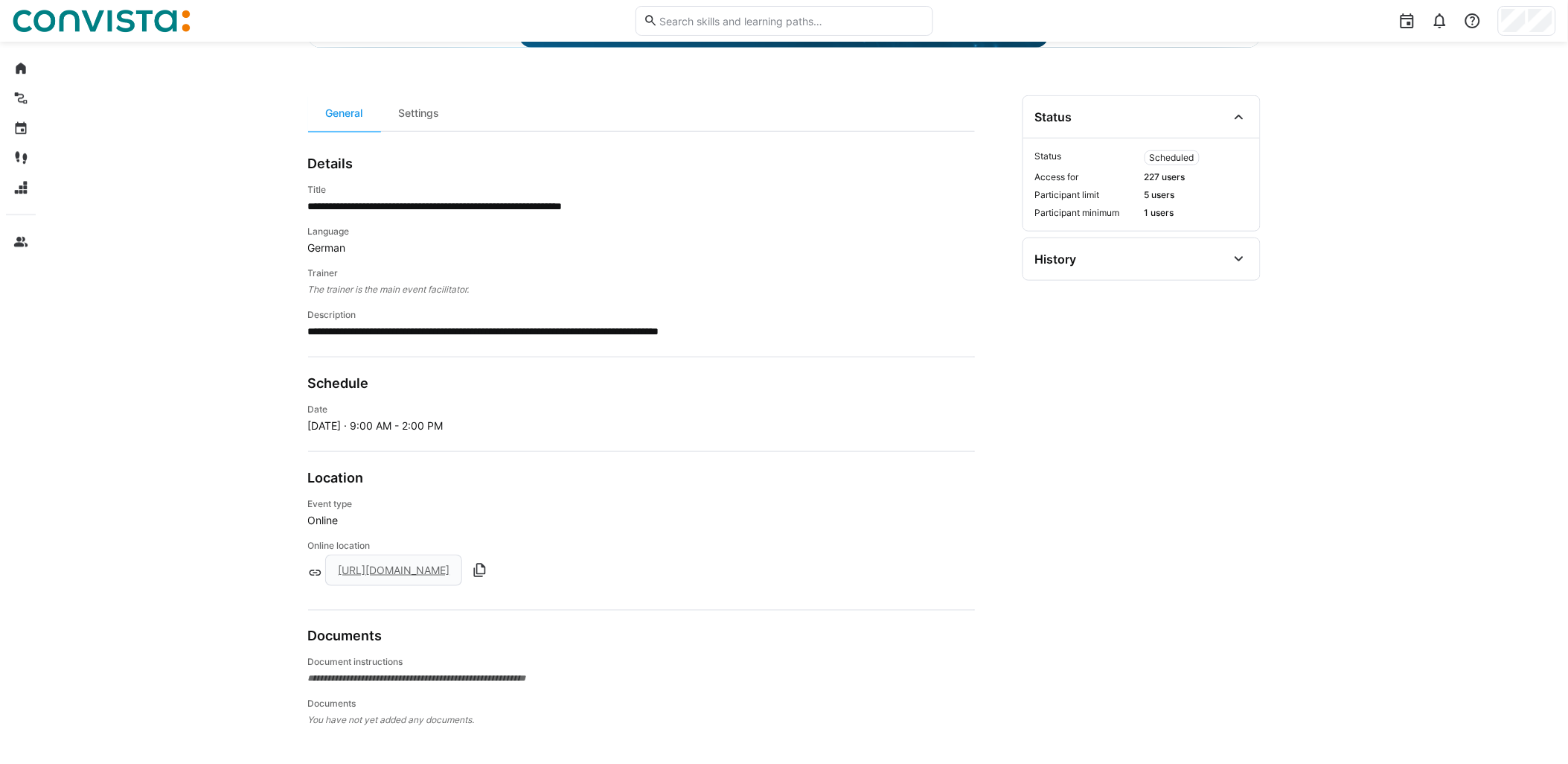
scroll to position [390, 0]
click at [950, 97] on app-curation-details-toolbar "General Settings" at bounding box center [641, 114] width 667 height 36
click at [950, 99] on app-curation-details-toolbar "General Settings" at bounding box center [641, 114] width 667 height 36
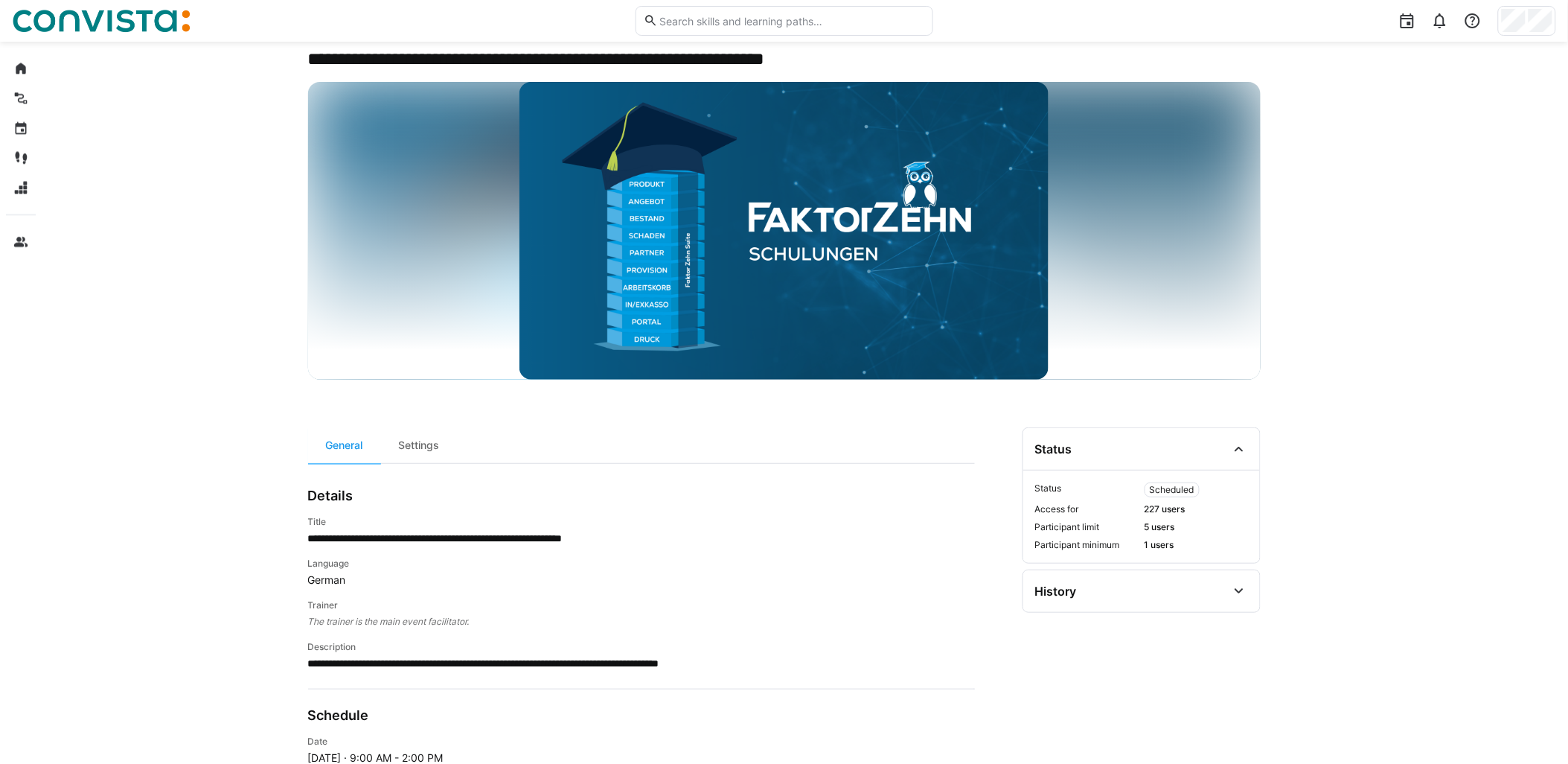
scroll to position [0, 0]
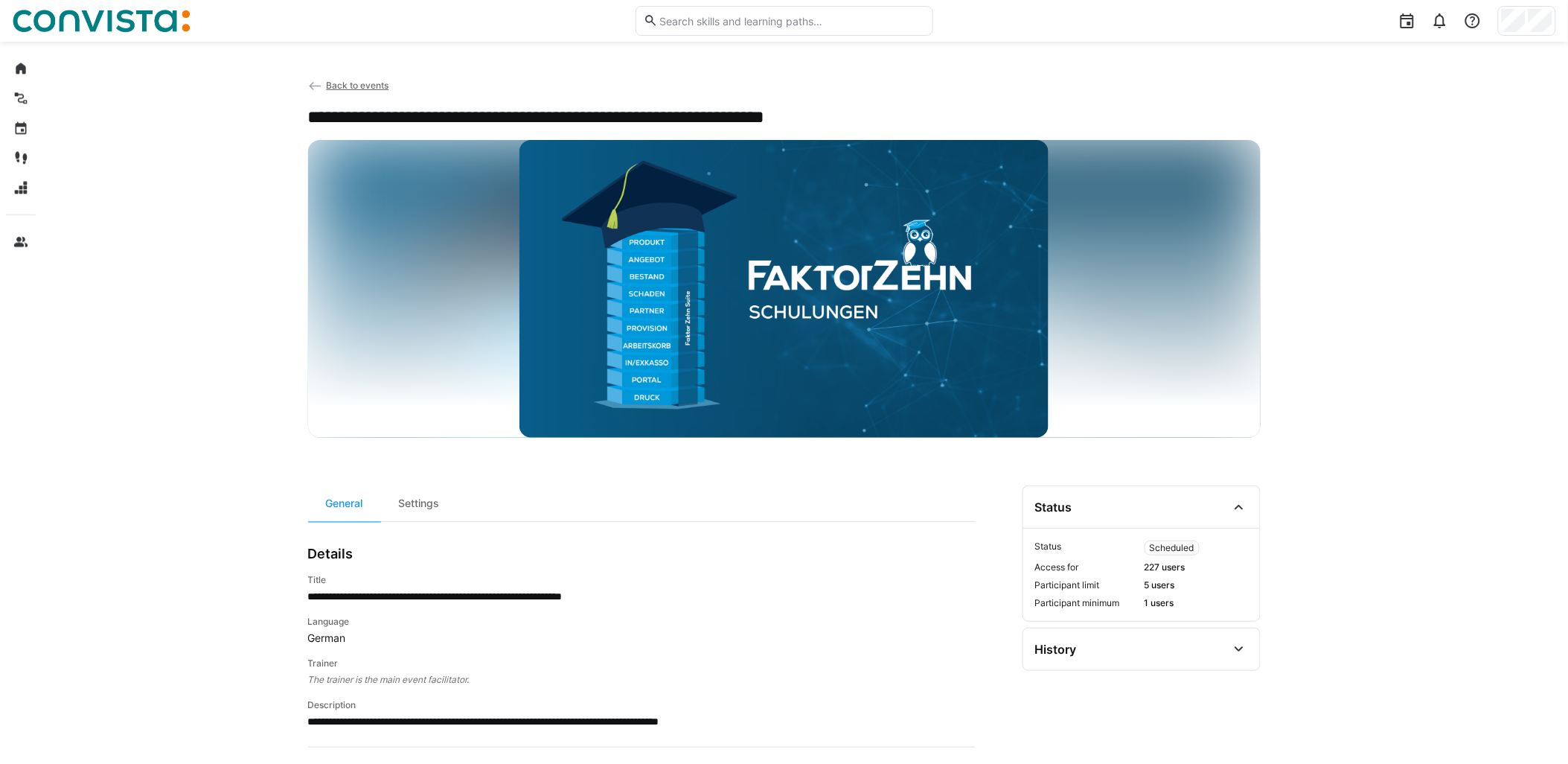
click at [367, 82] on span "Back to events" at bounding box center [357, 85] width 63 height 11
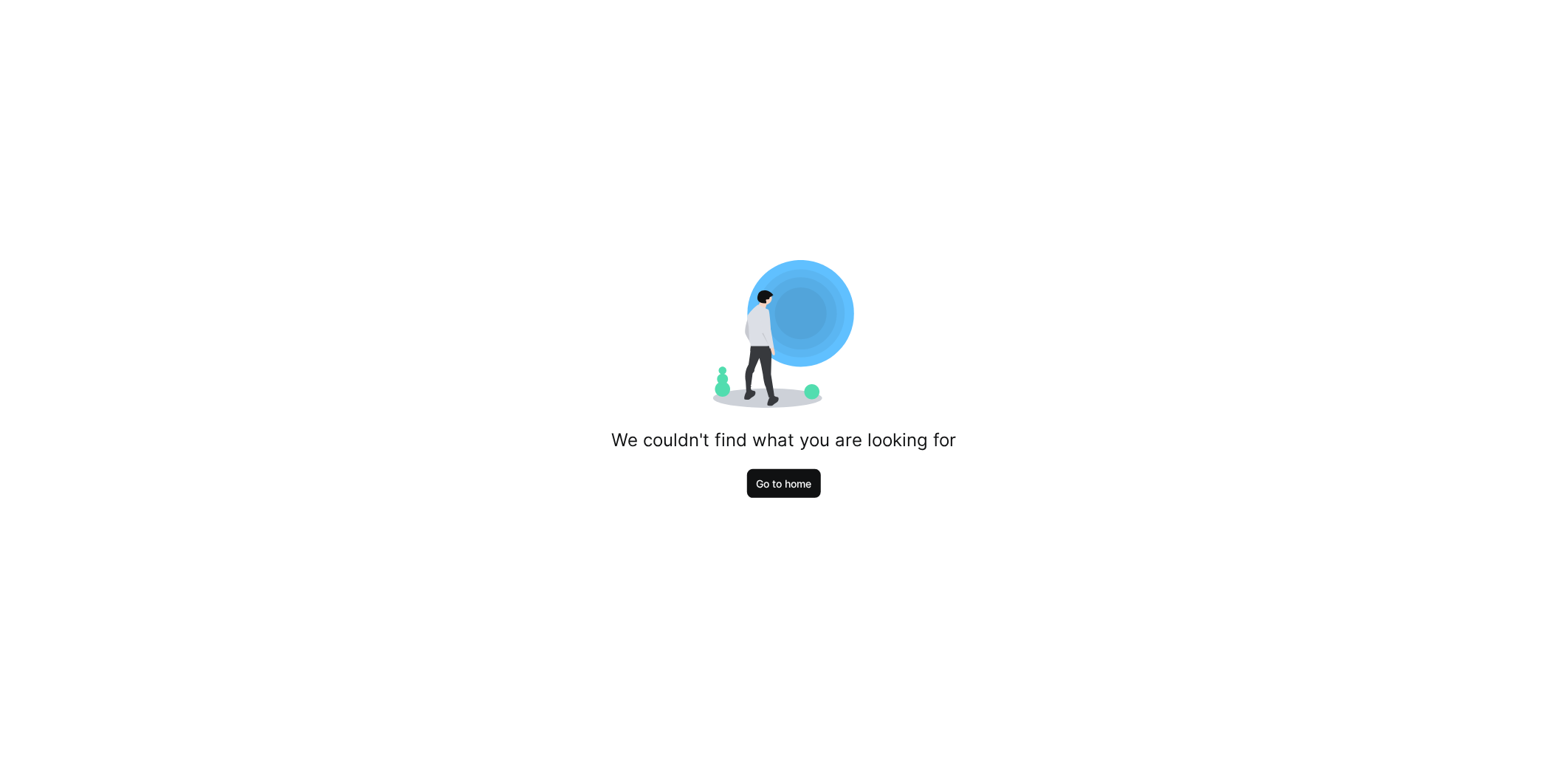
click at [776, 484] on span "Go to home" at bounding box center [784, 483] width 60 height 14
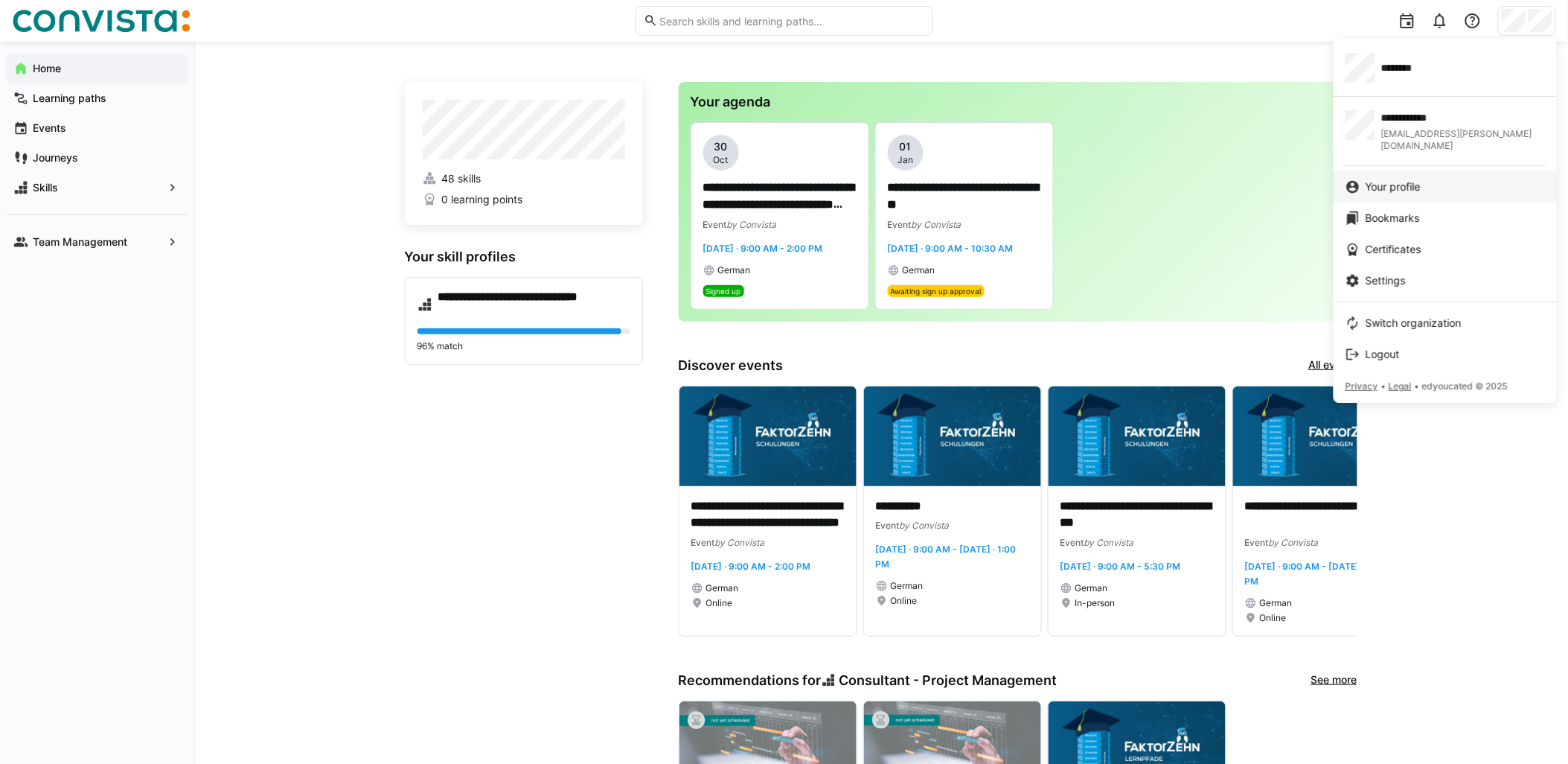
click at [1445, 179] on div "Your profile" at bounding box center [1445, 187] width 199 height 15
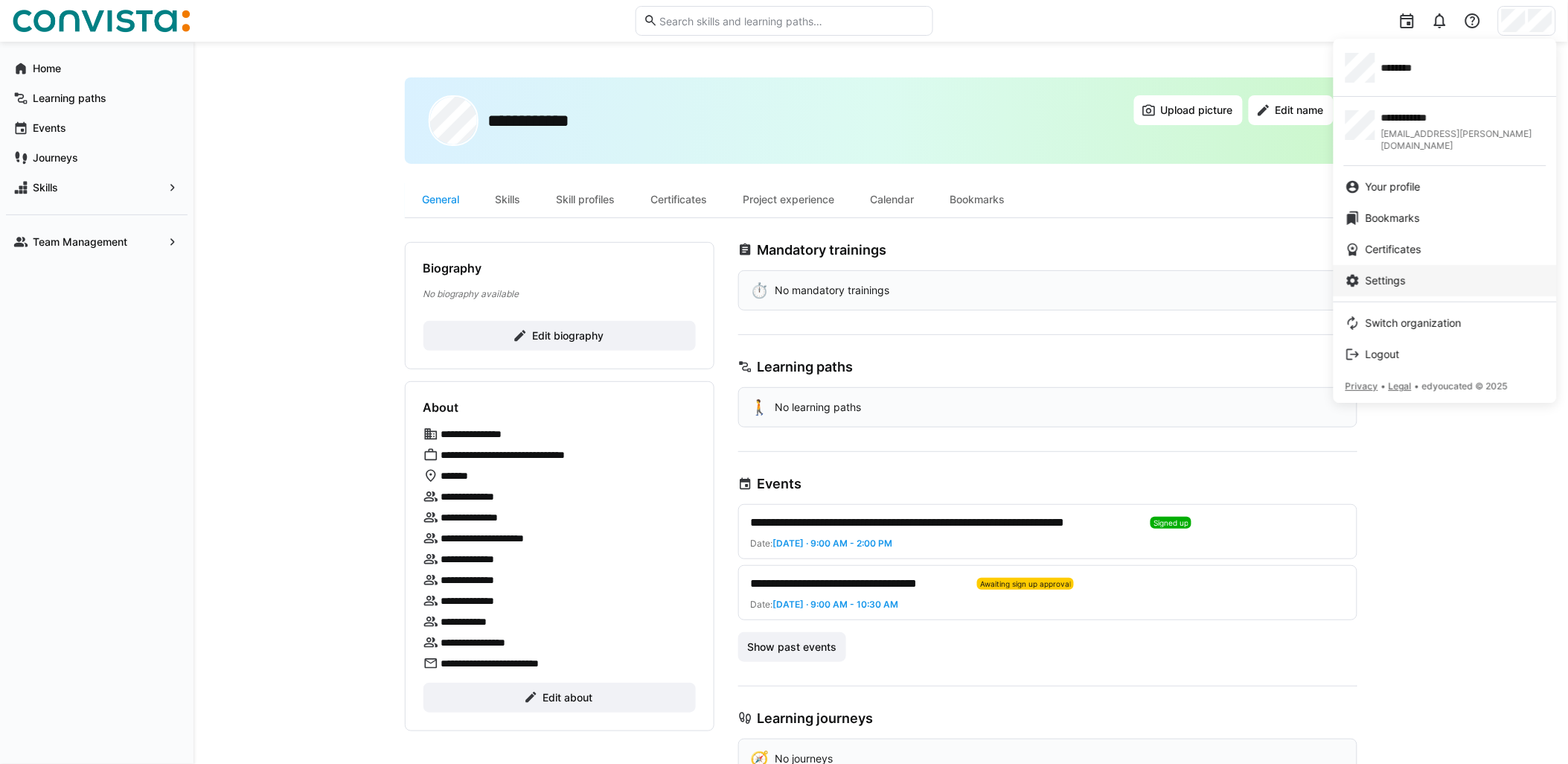
click at [1396, 275] on span "Settings" at bounding box center [1386, 280] width 40 height 15
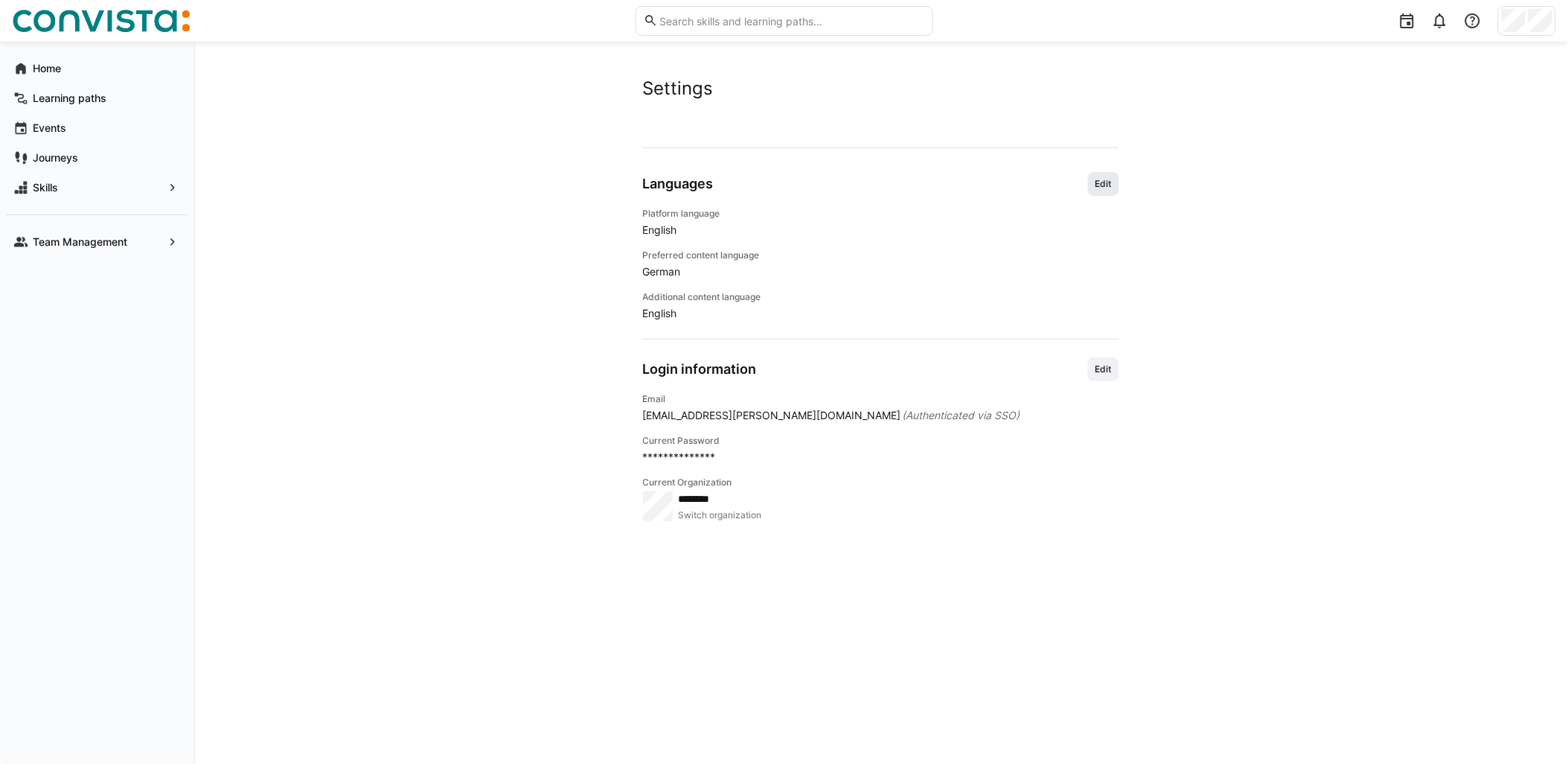
click at [1103, 189] on span "Edit" at bounding box center [1104, 183] width 19 height 12
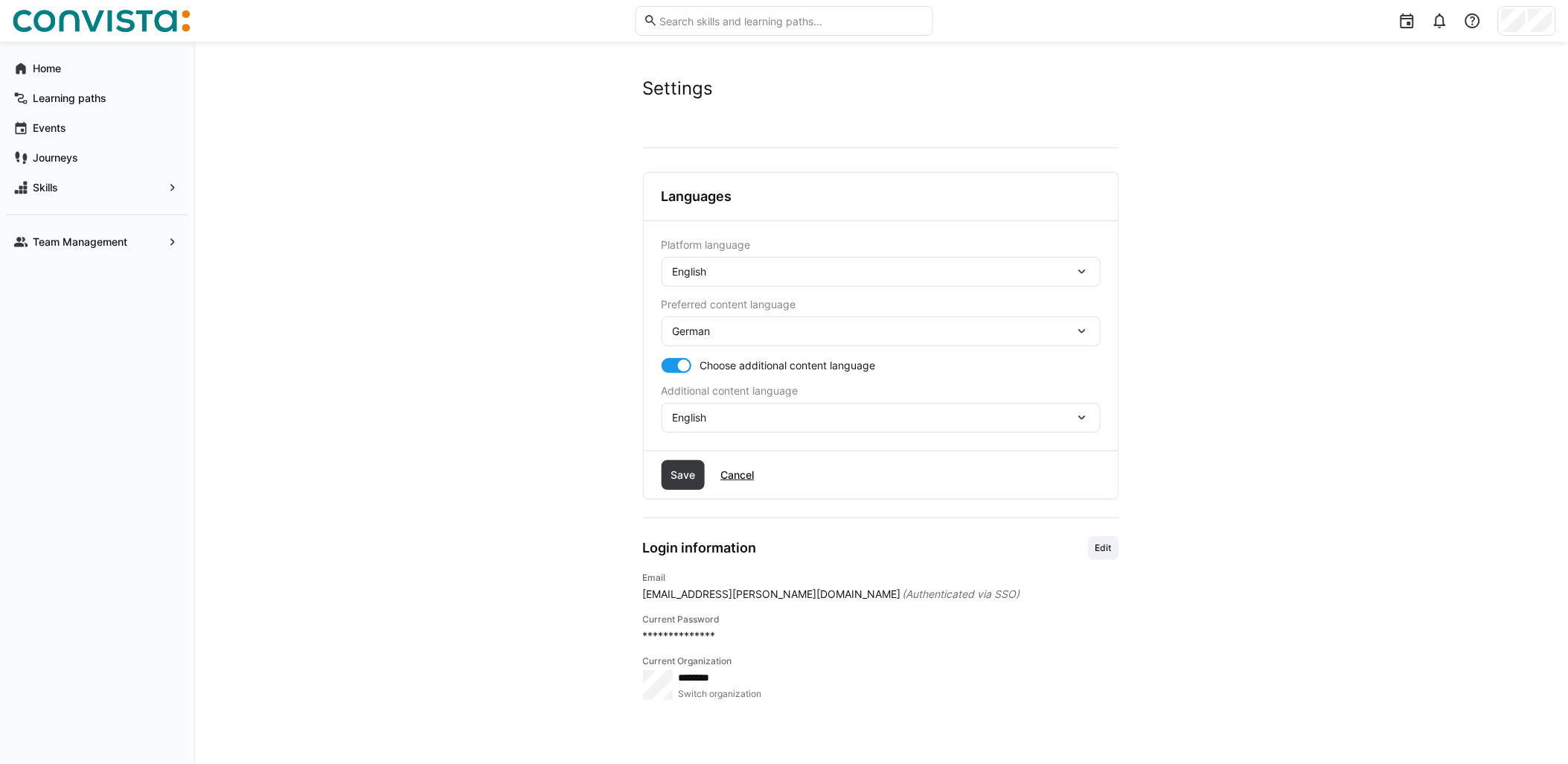
click at [688, 324] on span "German" at bounding box center [692, 331] width 38 height 15
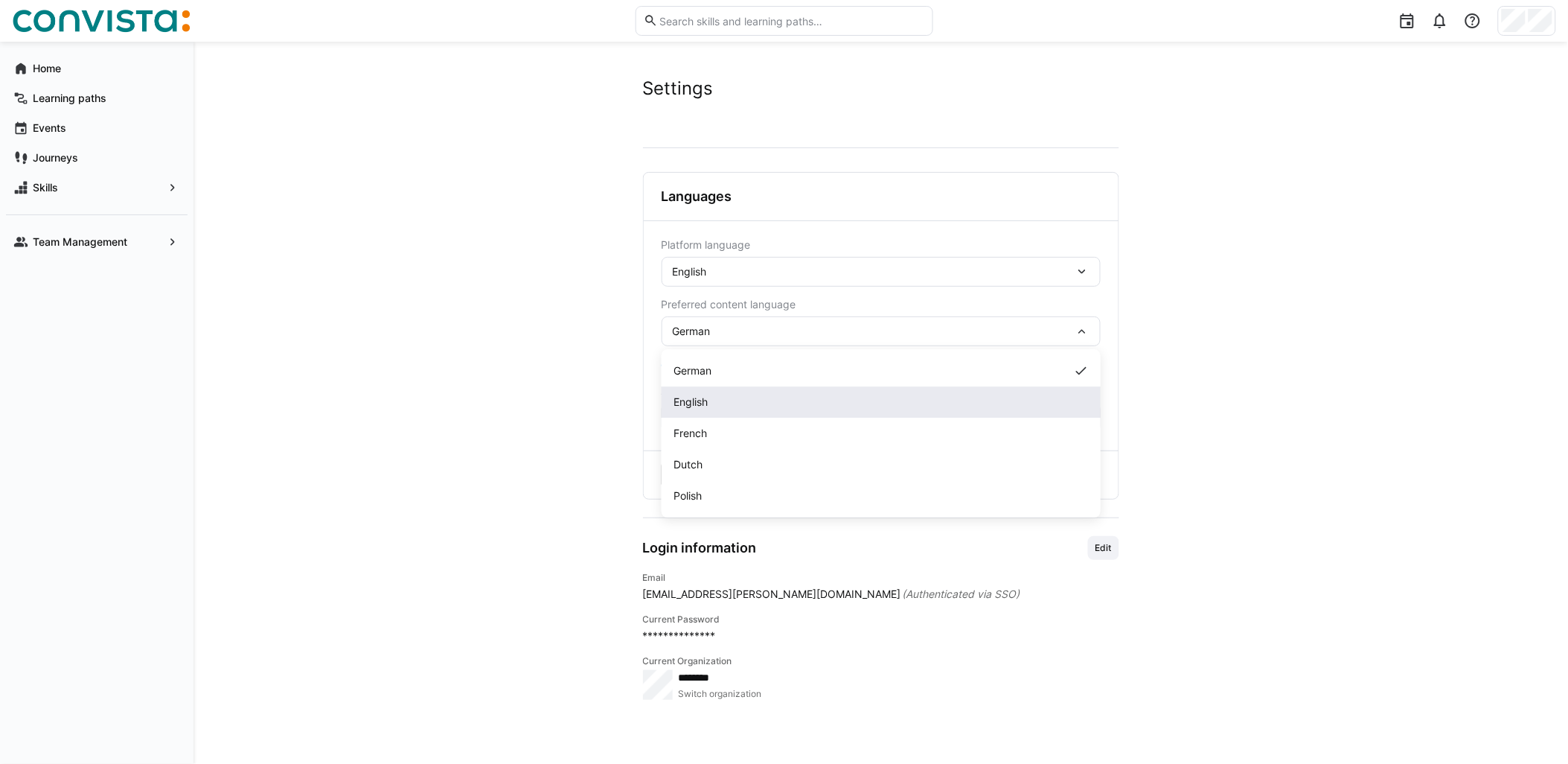
click at [701, 397] on span "English" at bounding box center [691, 402] width 35 height 15
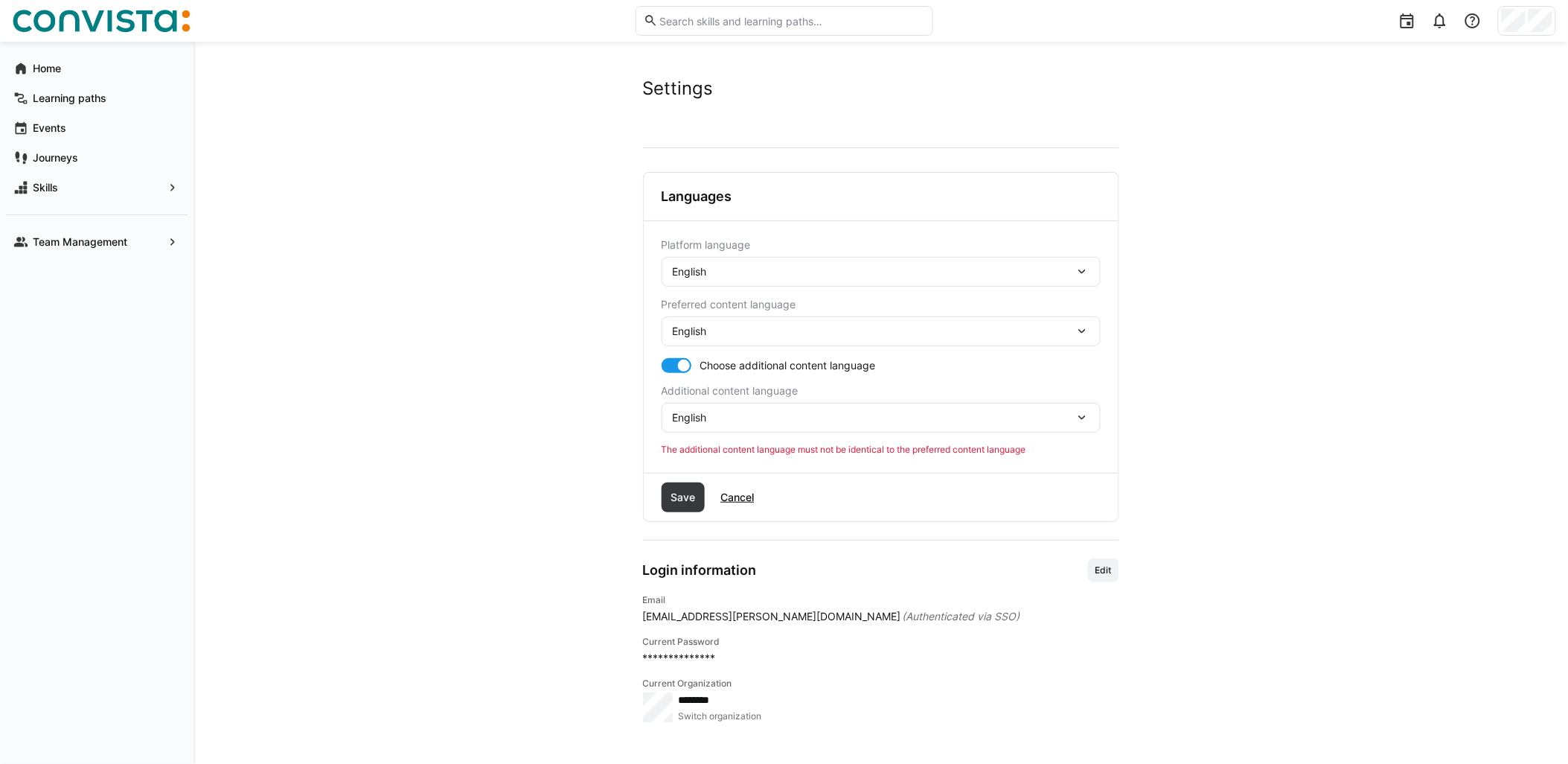
click at [702, 418] on span "English" at bounding box center [690, 417] width 35 height 15
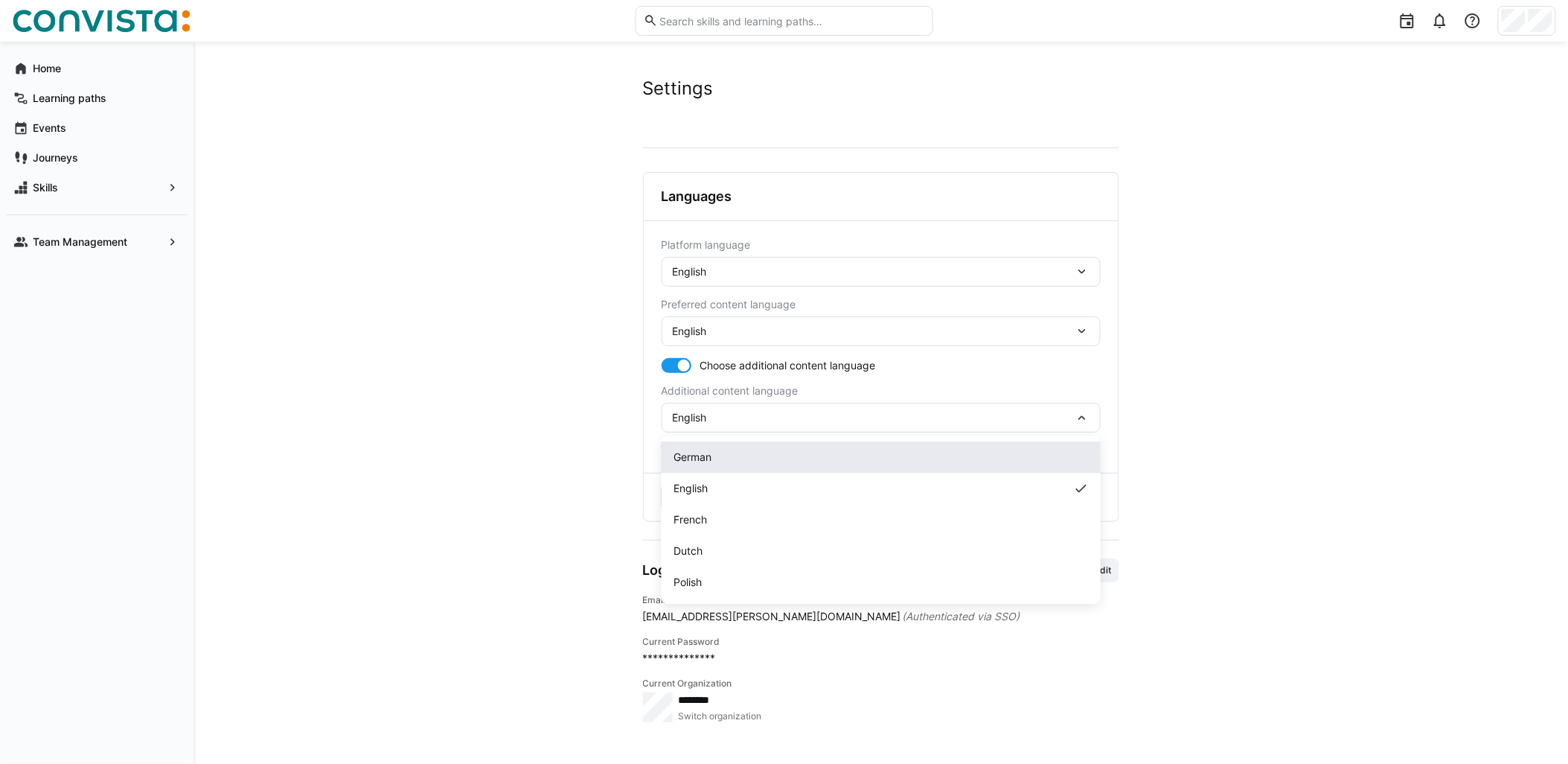
click at [731, 453] on div "German" at bounding box center [881, 457] width 415 height 15
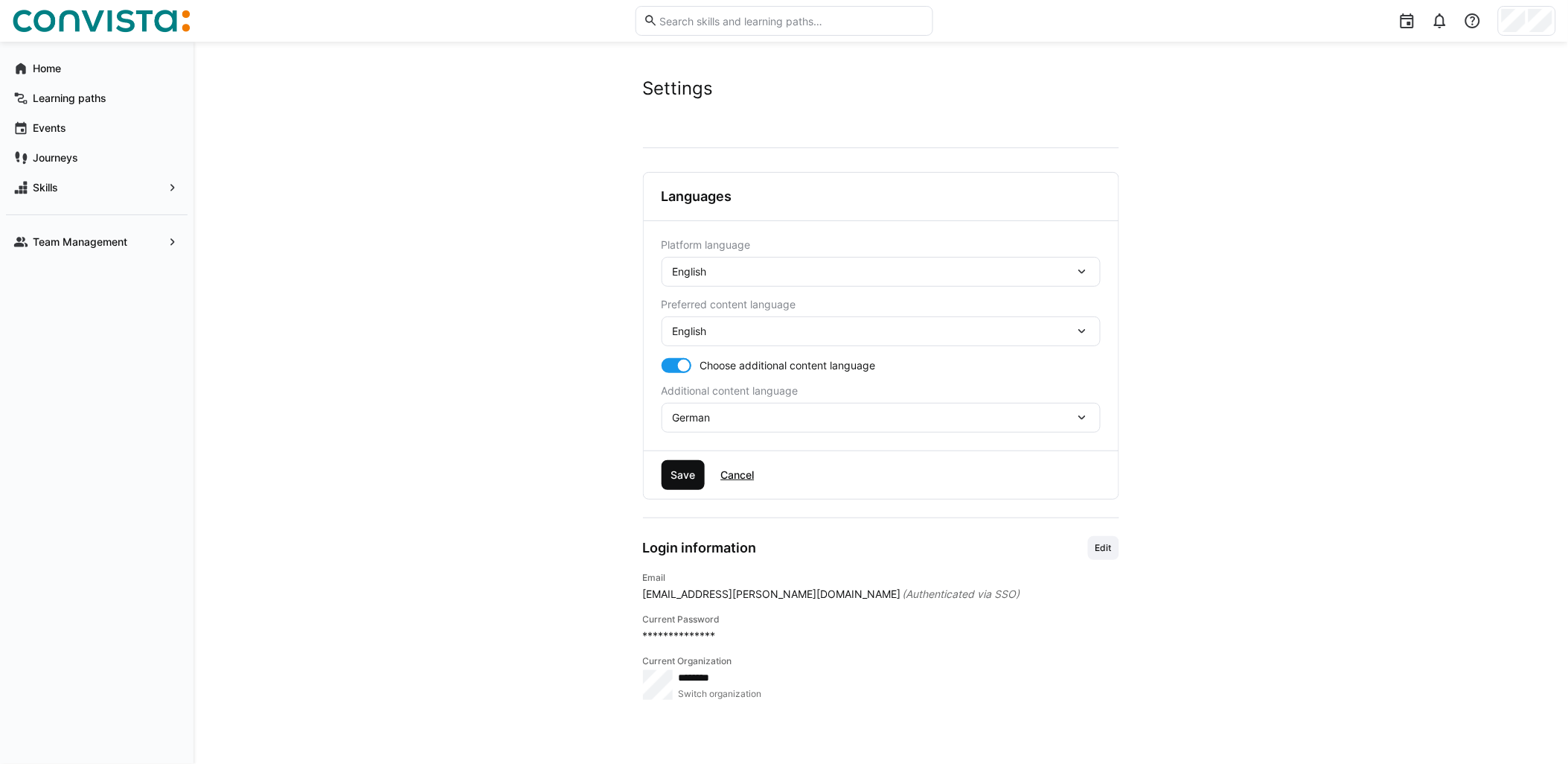
click at [675, 479] on span "Save" at bounding box center [683, 474] width 29 height 15
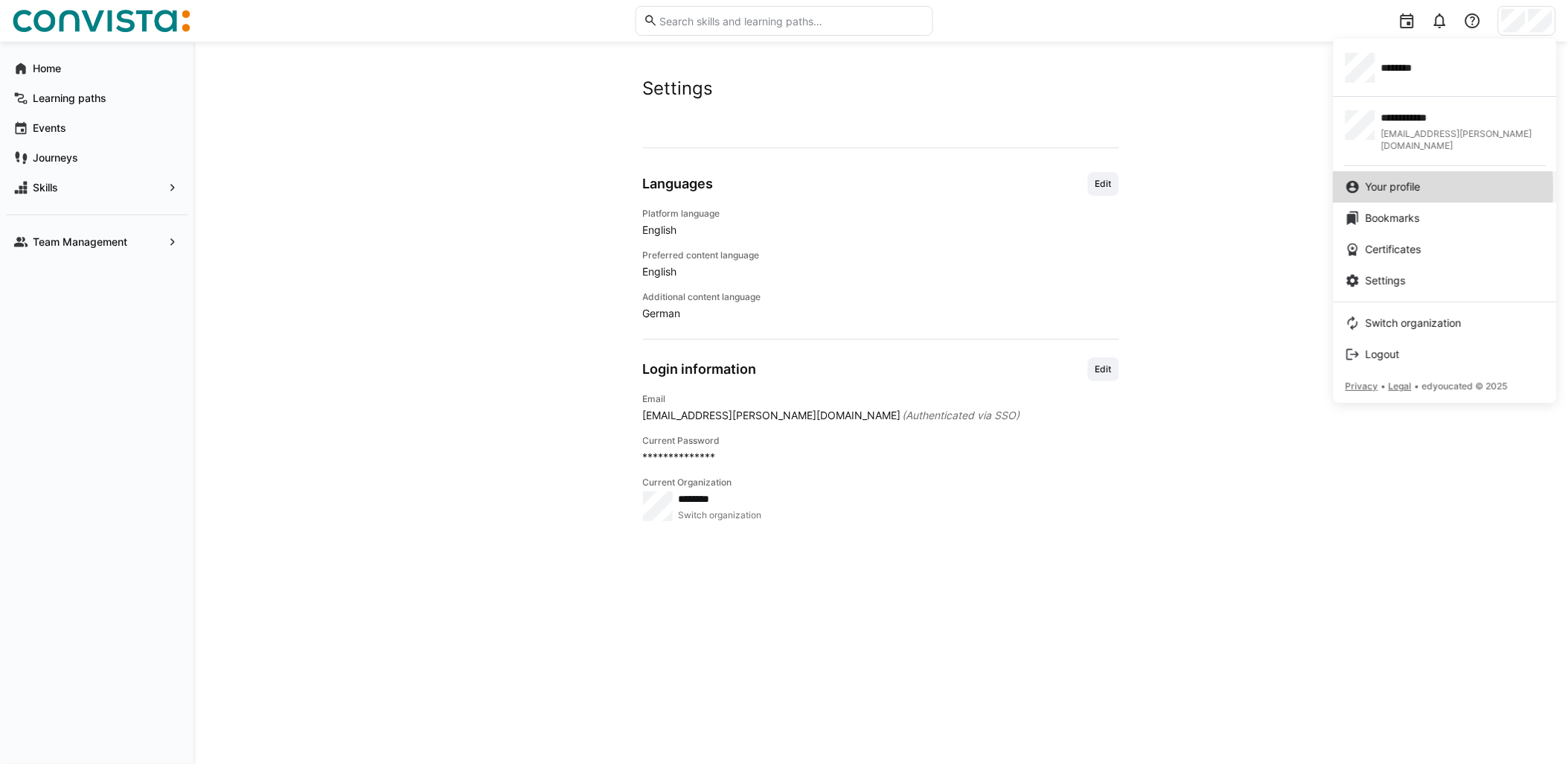
click at [1381, 179] on span "Your profile" at bounding box center [1393, 187] width 55 height 15
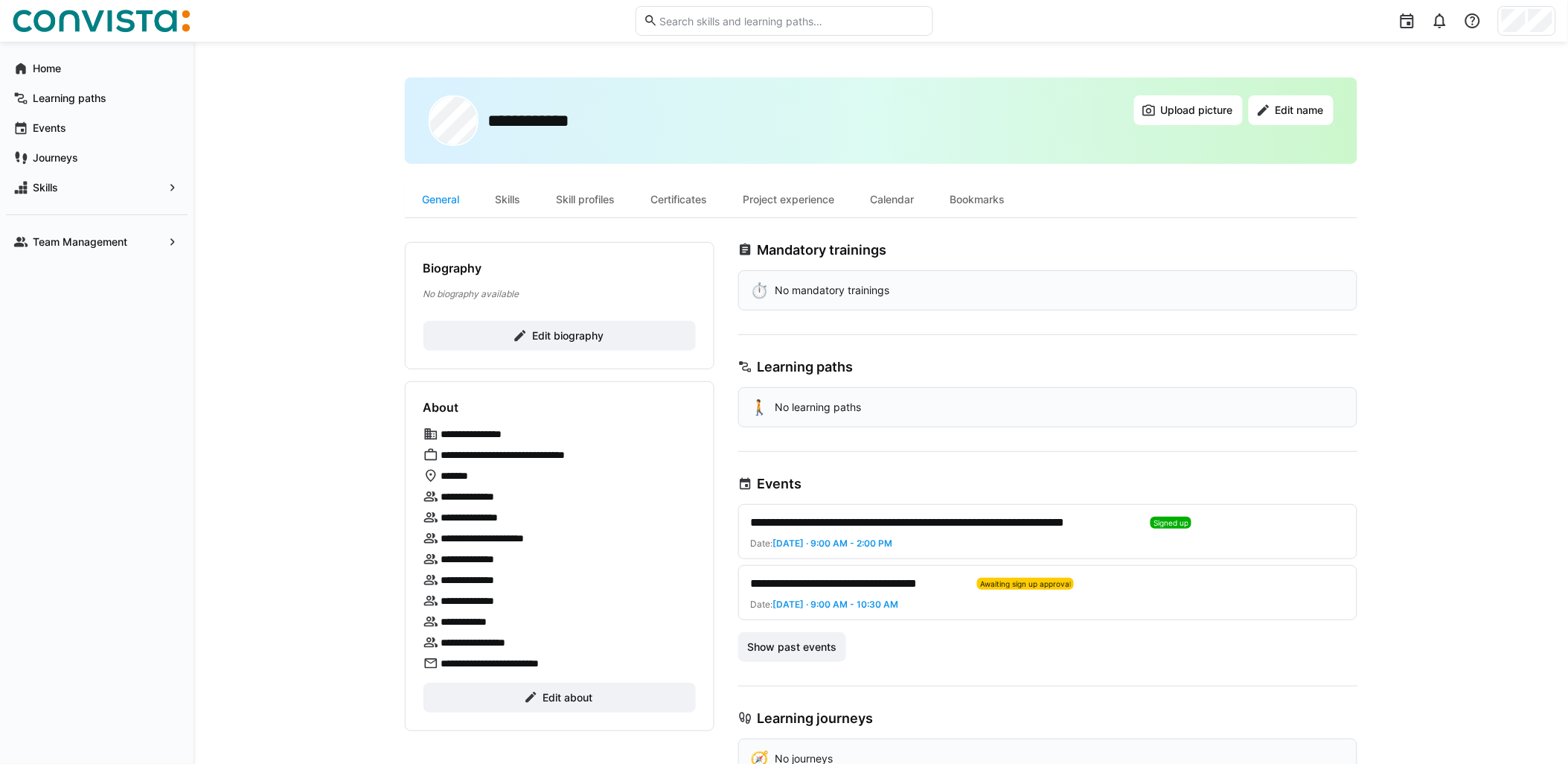
scroll to position [49, 0]
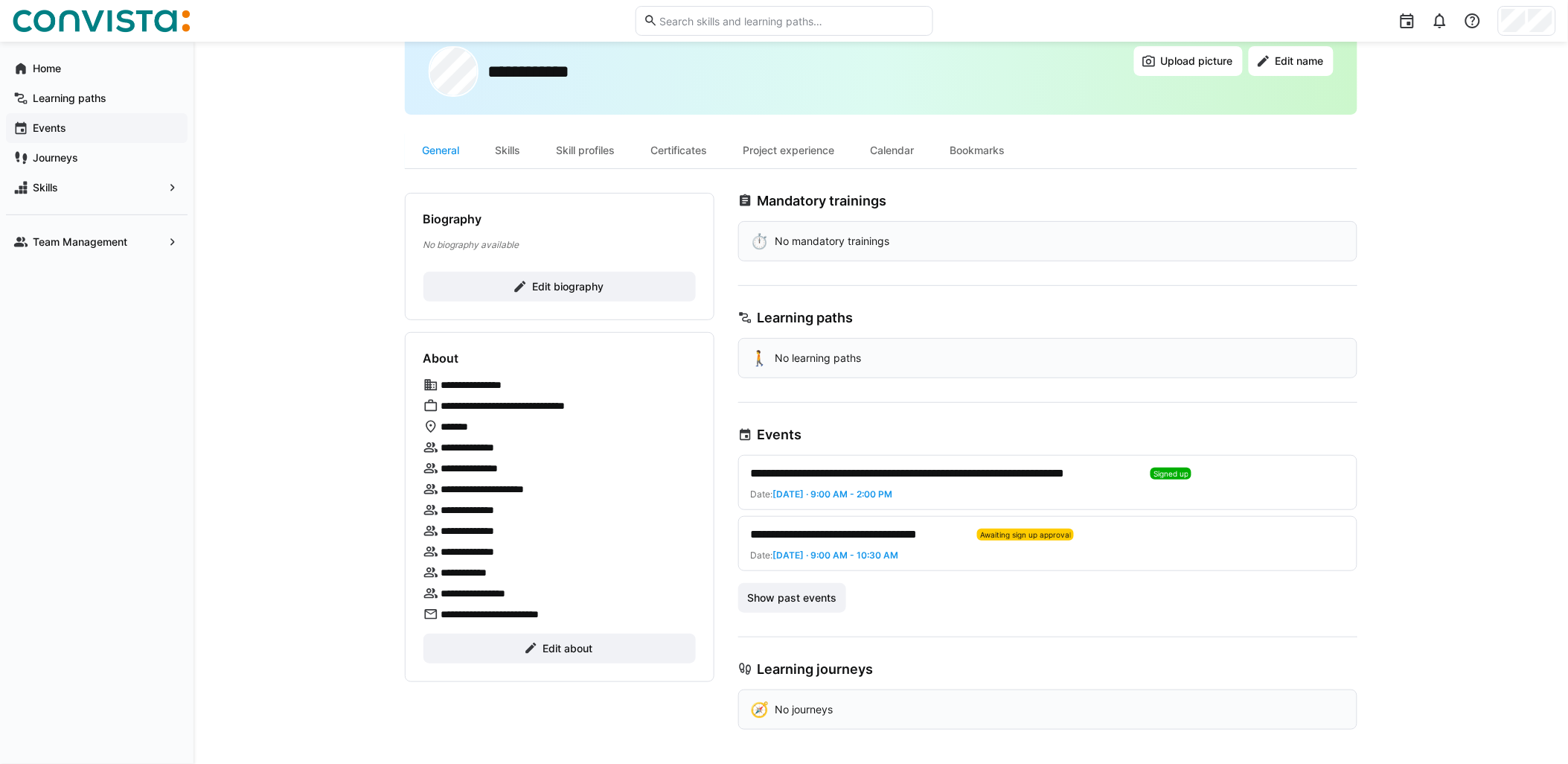
click at [117, 117] on div "Events" at bounding box center [97, 127] width 181 height 30
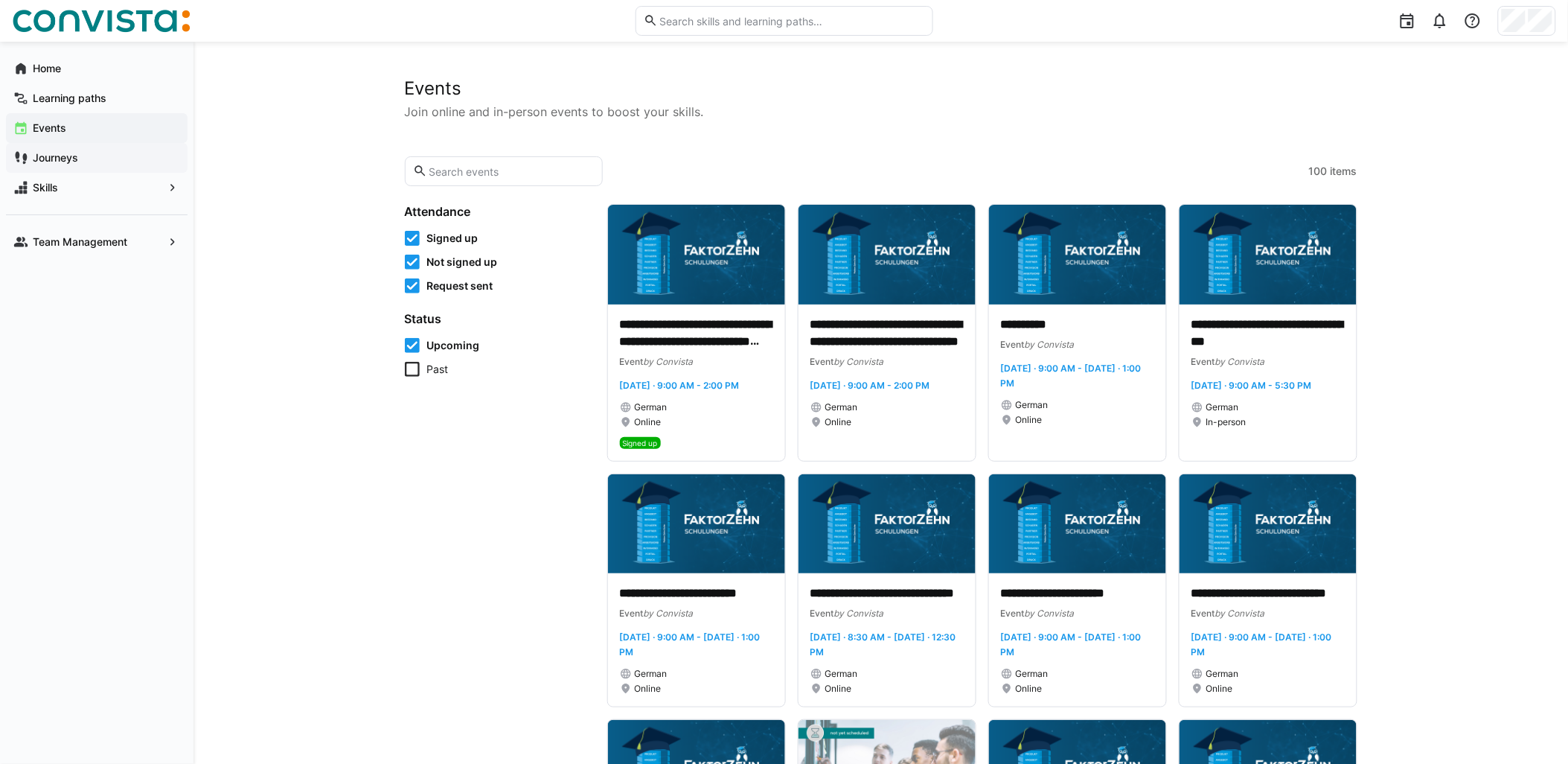
click at [116, 164] on span "Journeys" at bounding box center [106, 158] width 149 height 15
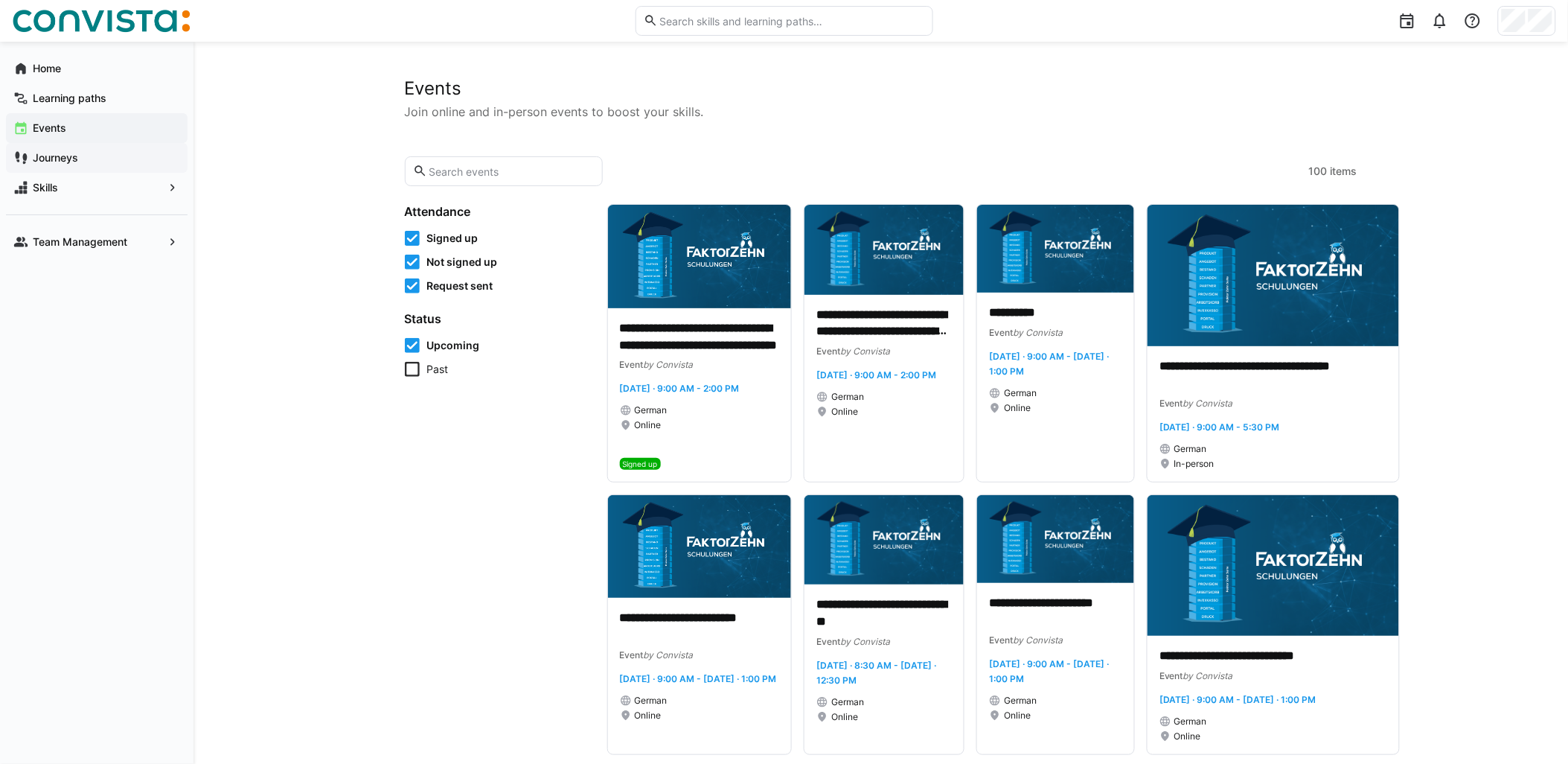
click at [87, 154] on span "Journeys" at bounding box center [106, 158] width 149 height 15
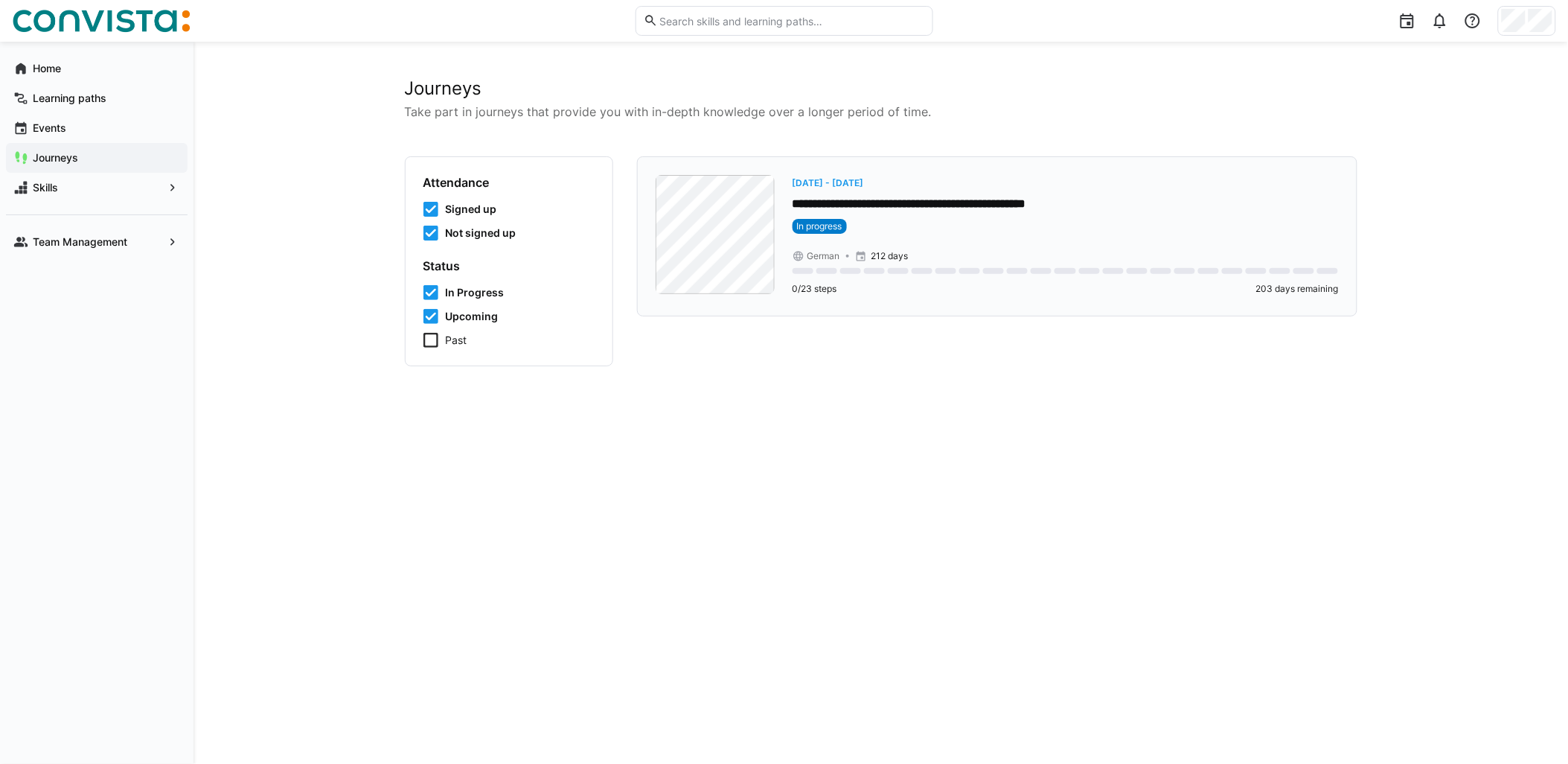
click at [854, 185] on span "[DATE] - [DATE]" at bounding box center [829, 183] width 71 height 11
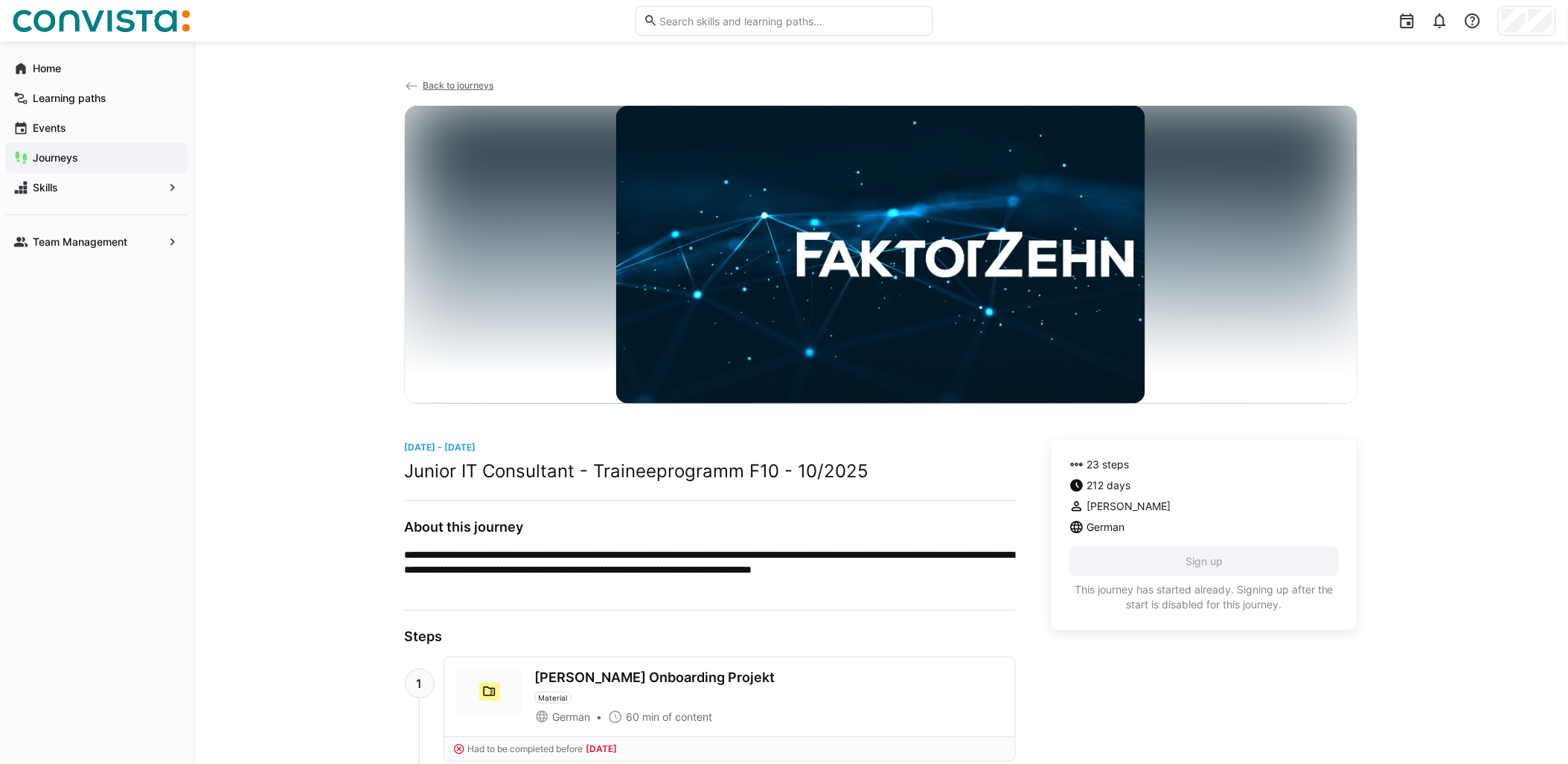
click at [478, 87] on span "Back to journeys" at bounding box center [458, 85] width 71 height 11
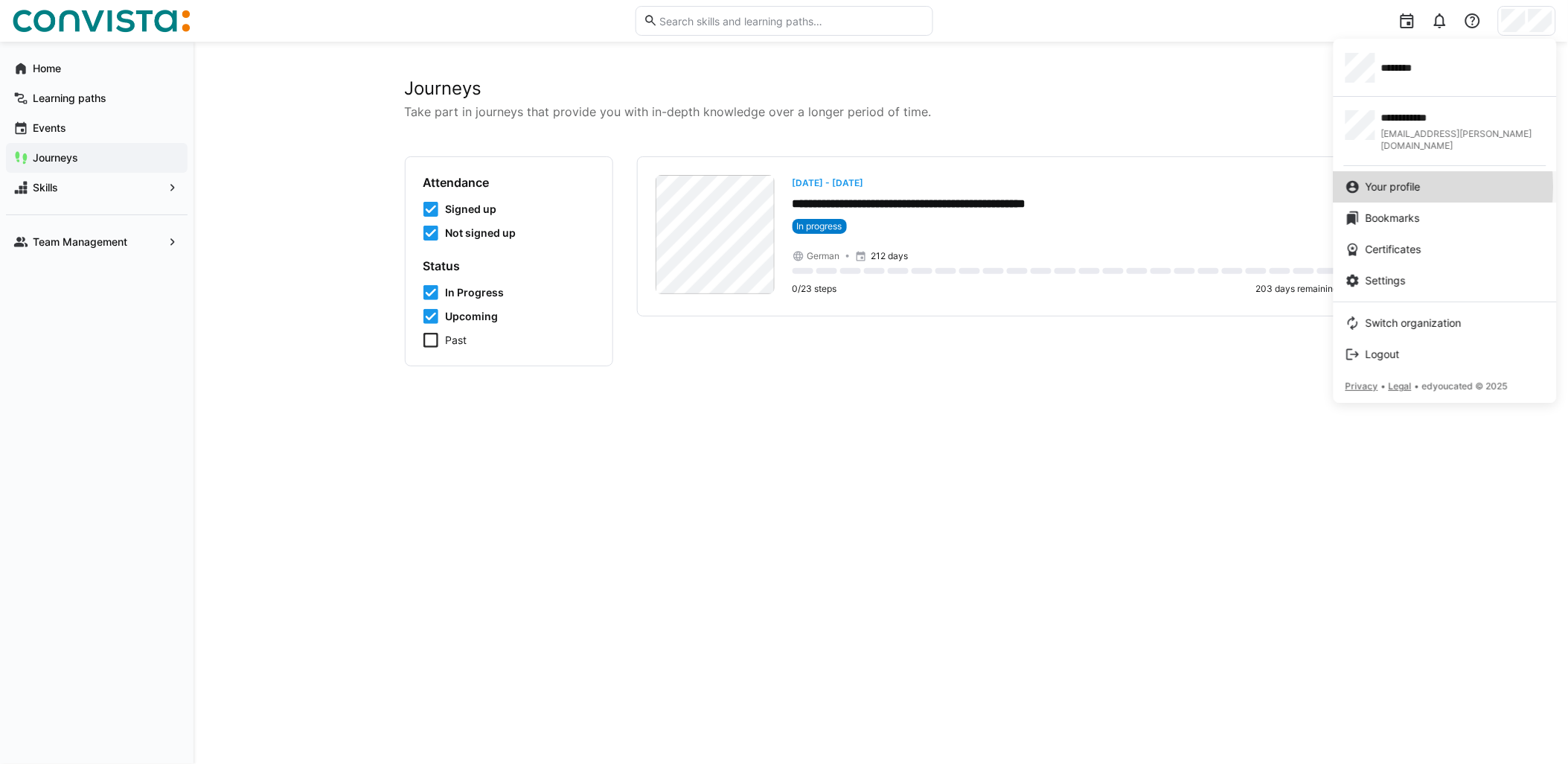
click at [1420, 179] on span "Your profile" at bounding box center [1393, 187] width 55 height 15
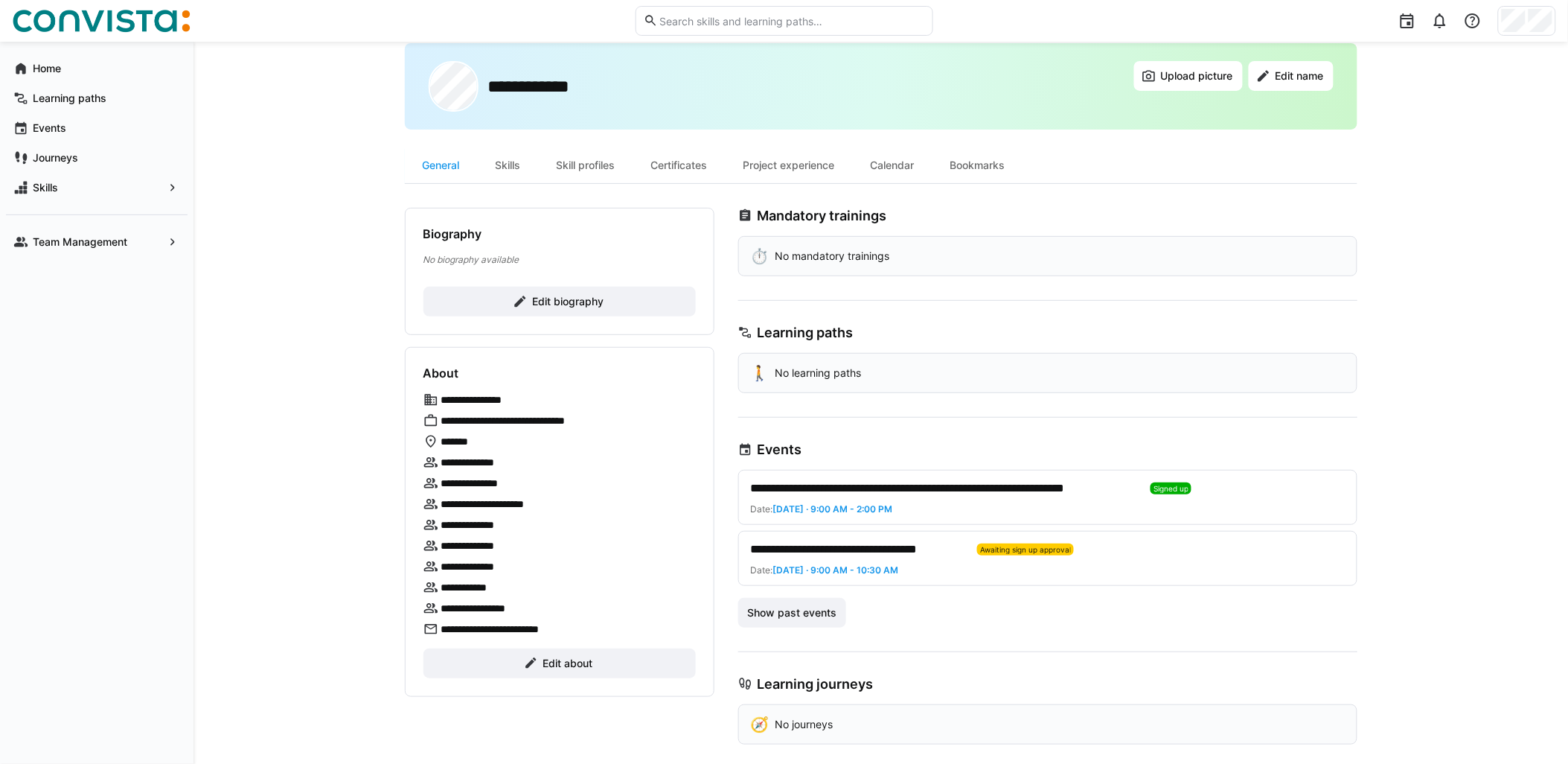
scroll to position [49, 0]
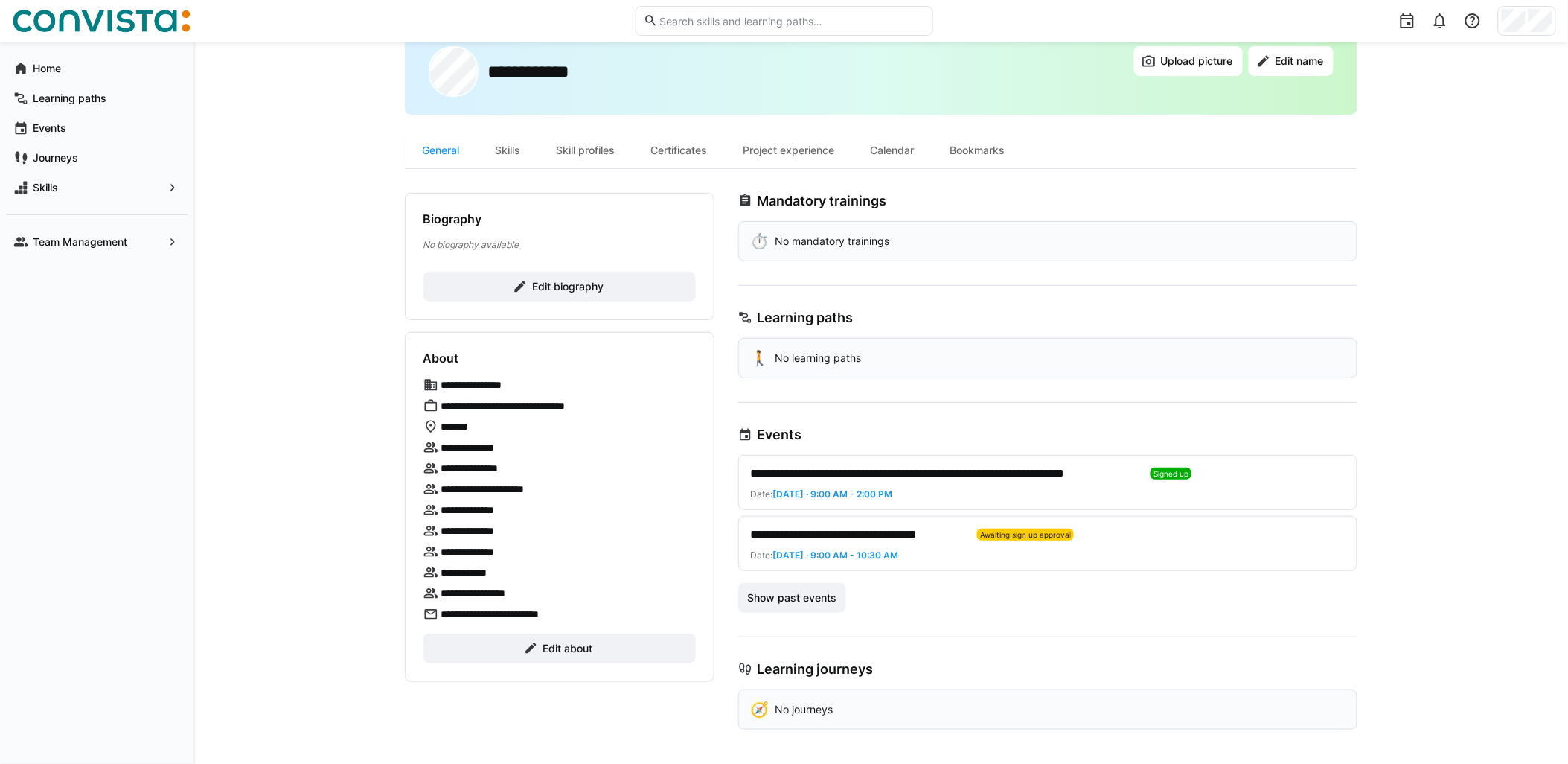
click at [830, 711] on p "No journeys" at bounding box center [805, 709] width 58 height 15
drag, startPoint x: 830, startPoint y: 711, endPoint x: 911, endPoint y: 708, distance: 81.1
click at [911, 709] on div "🧭 No journeys" at bounding box center [1048, 709] width 619 height 40
drag, startPoint x: 526, startPoint y: 549, endPoint x: 434, endPoint y: 512, distance: 99.2
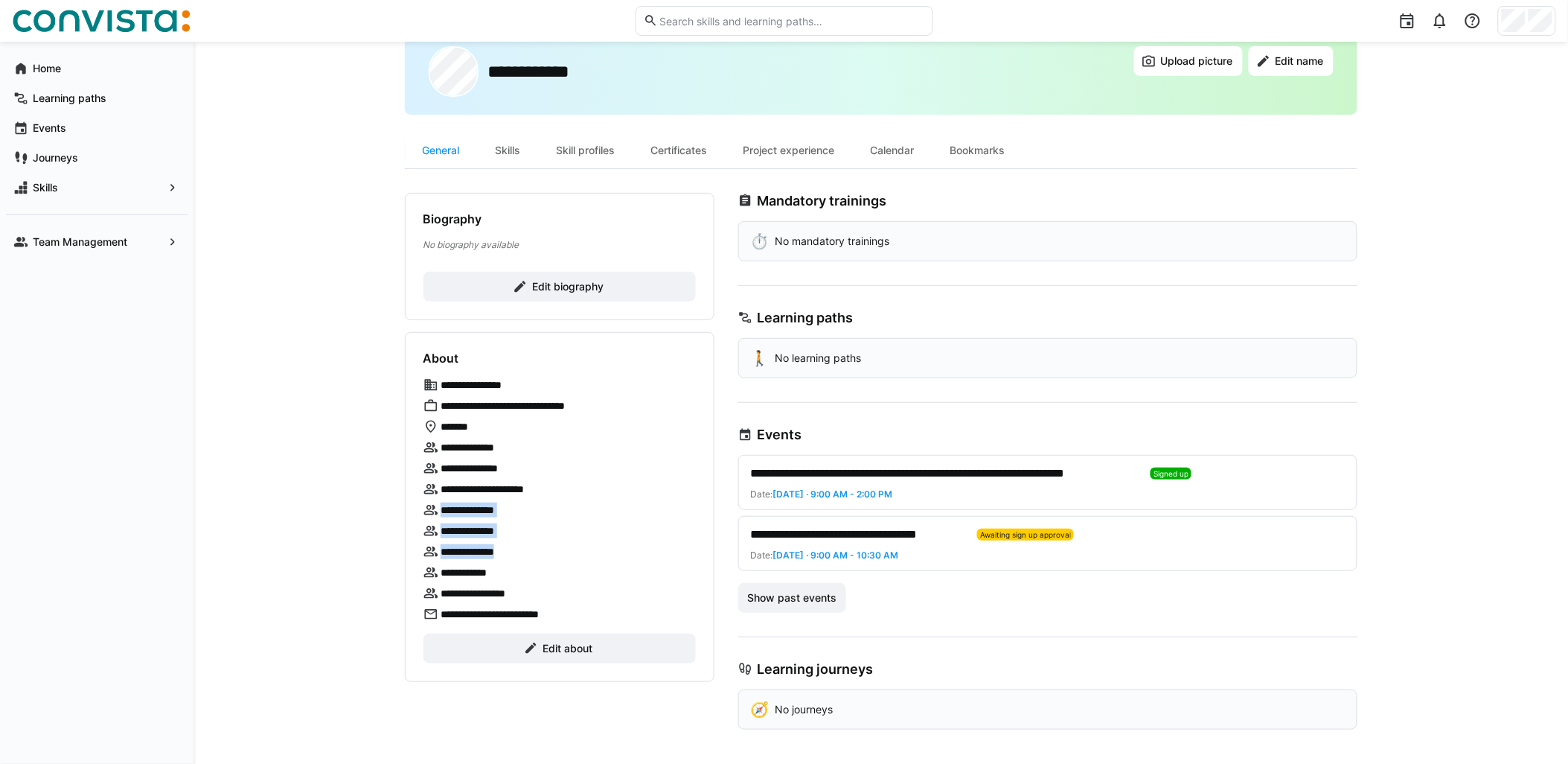
click at [434, 512] on div "**********" at bounding box center [559, 499] width 272 height 244
click at [316, 255] on div "**********" at bounding box center [881, 379] width 1375 height 772
click at [108, 155] on span "Journeys" at bounding box center [106, 158] width 149 height 15
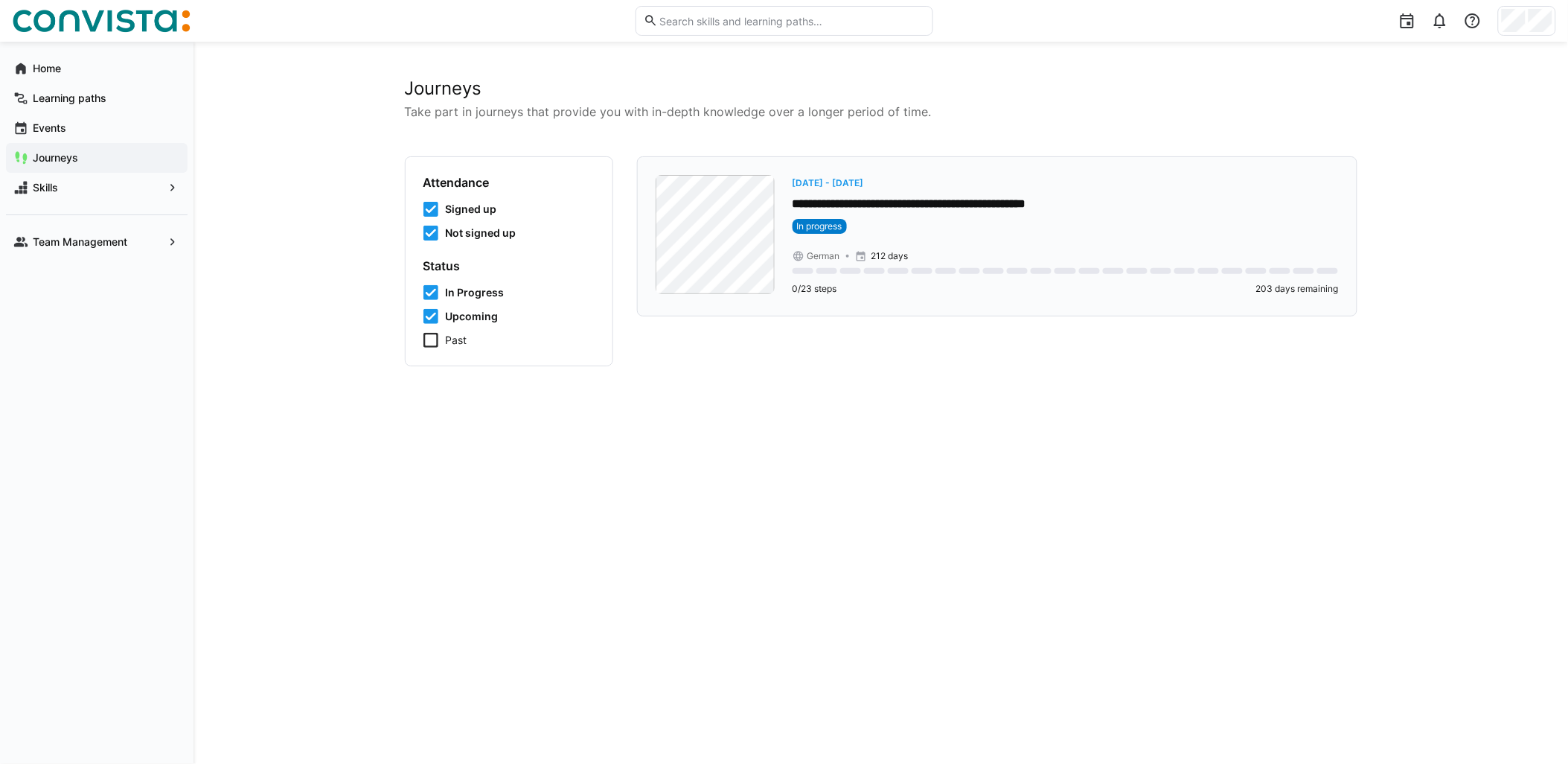
click at [976, 205] on p "**********" at bounding box center [1066, 204] width 546 height 17
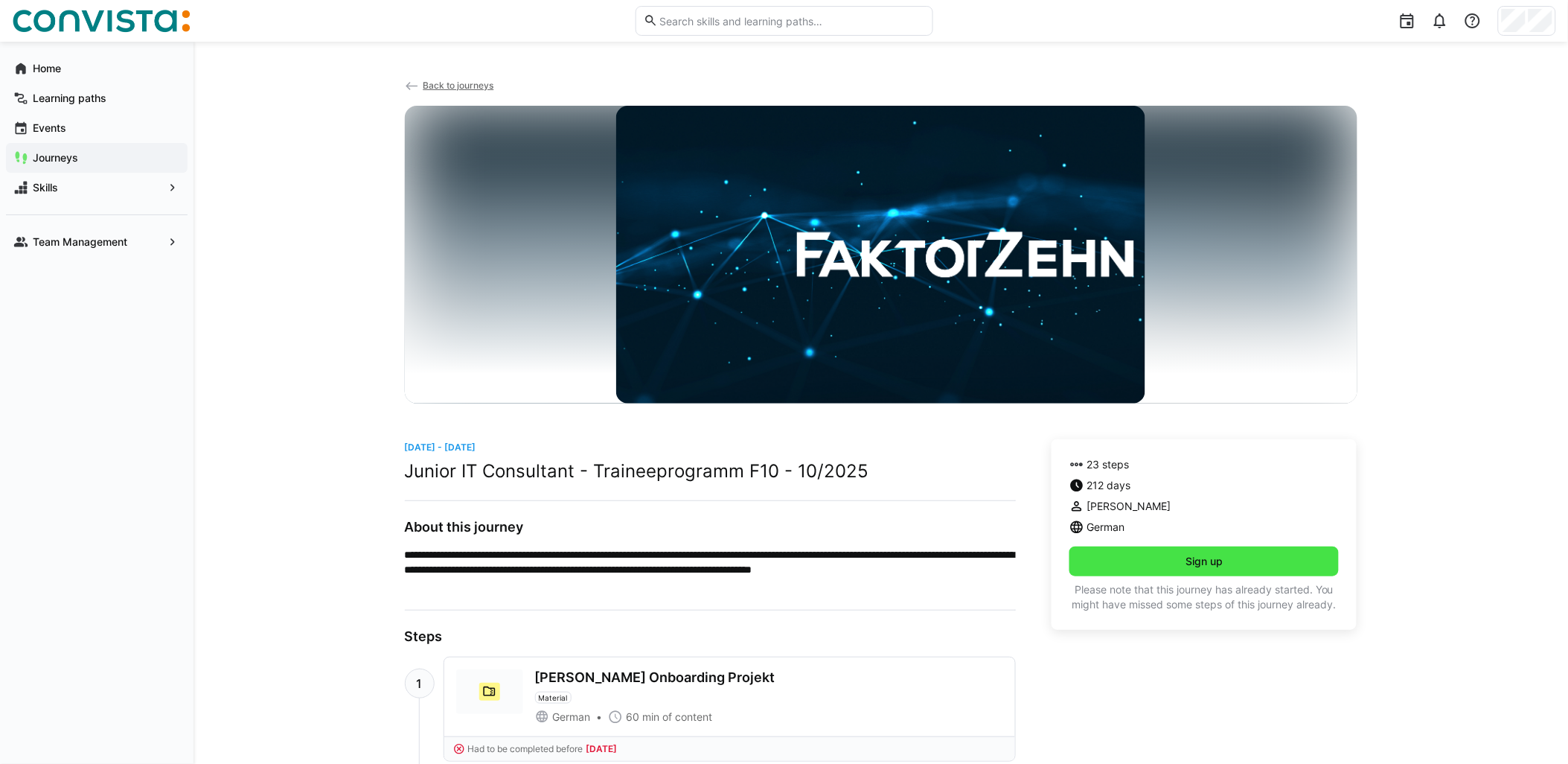
click at [1222, 568] on span "Sign up" at bounding box center [1205, 561] width 270 height 30
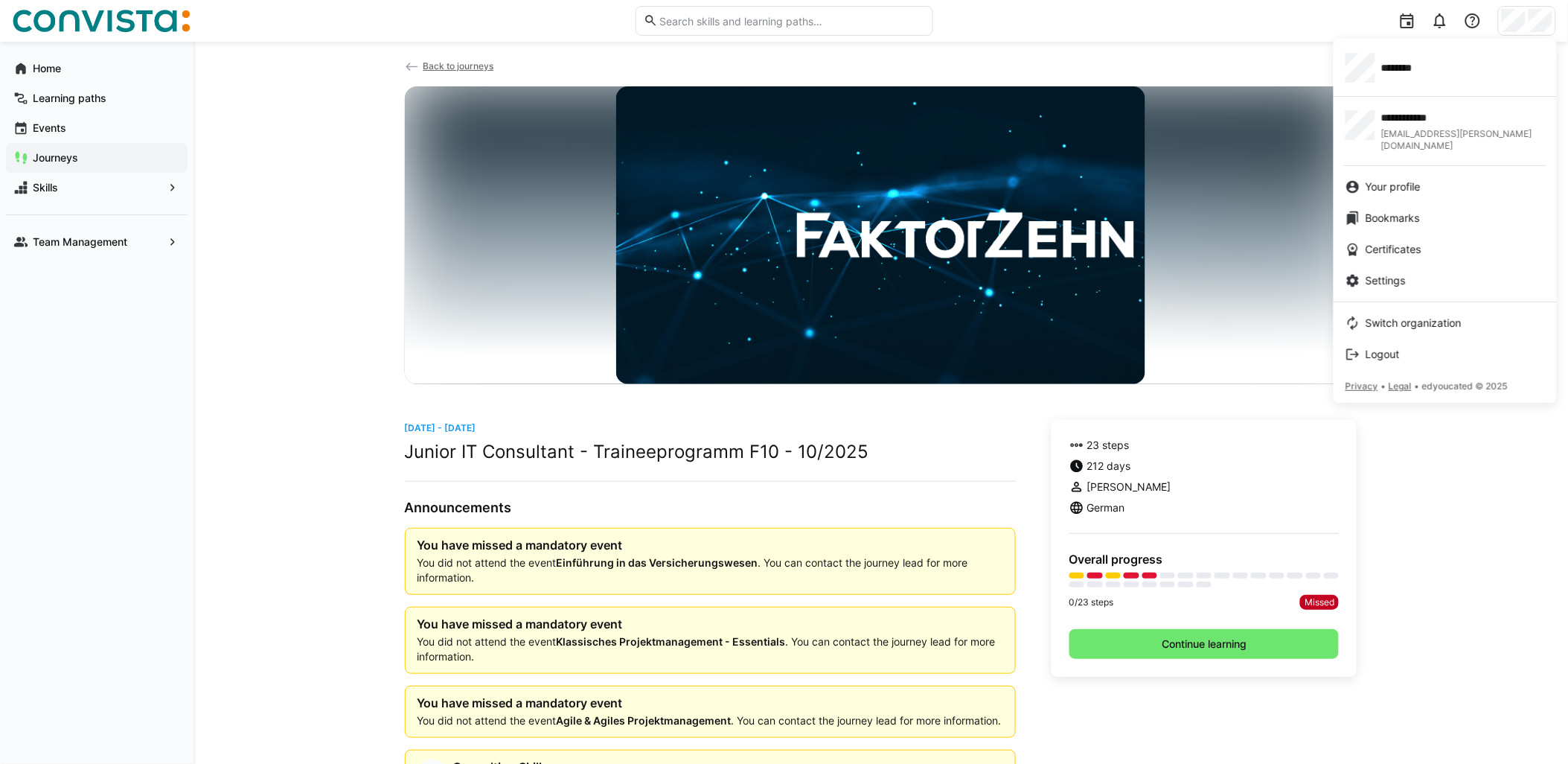
scroll to position [83, 0]
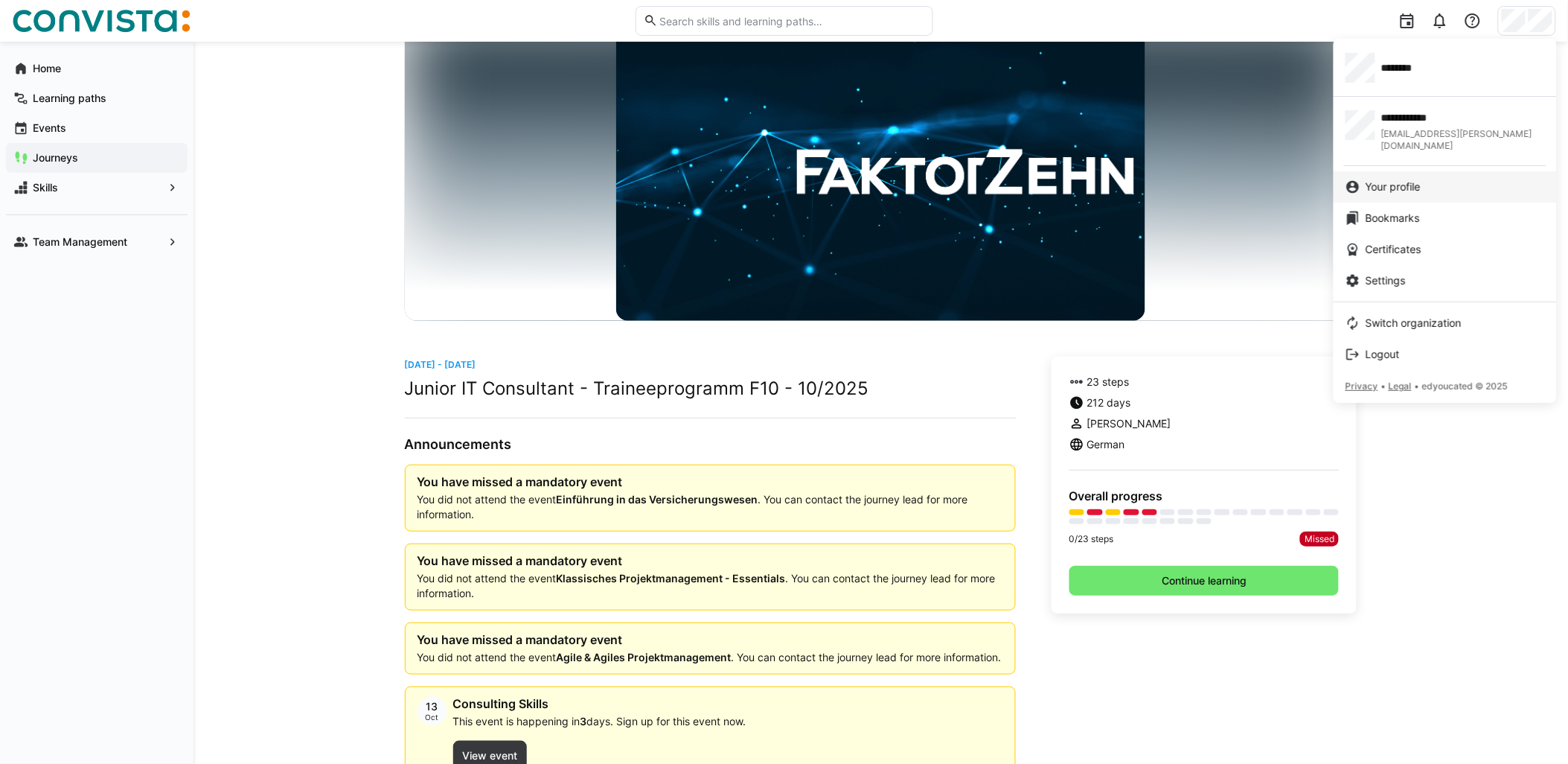
click at [1426, 181] on div "Your profile" at bounding box center [1445, 187] width 199 height 15
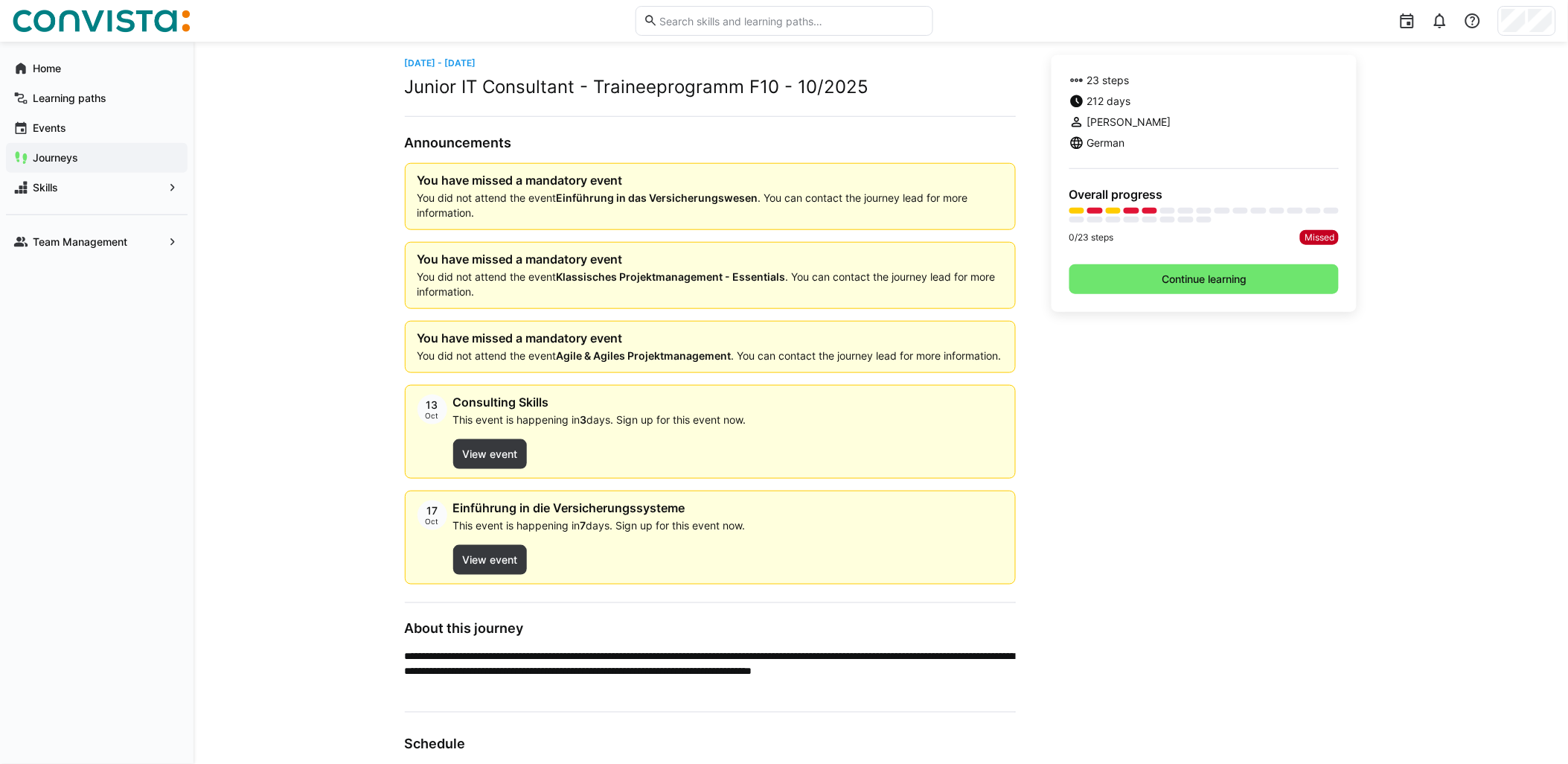
scroll to position [413, 0]
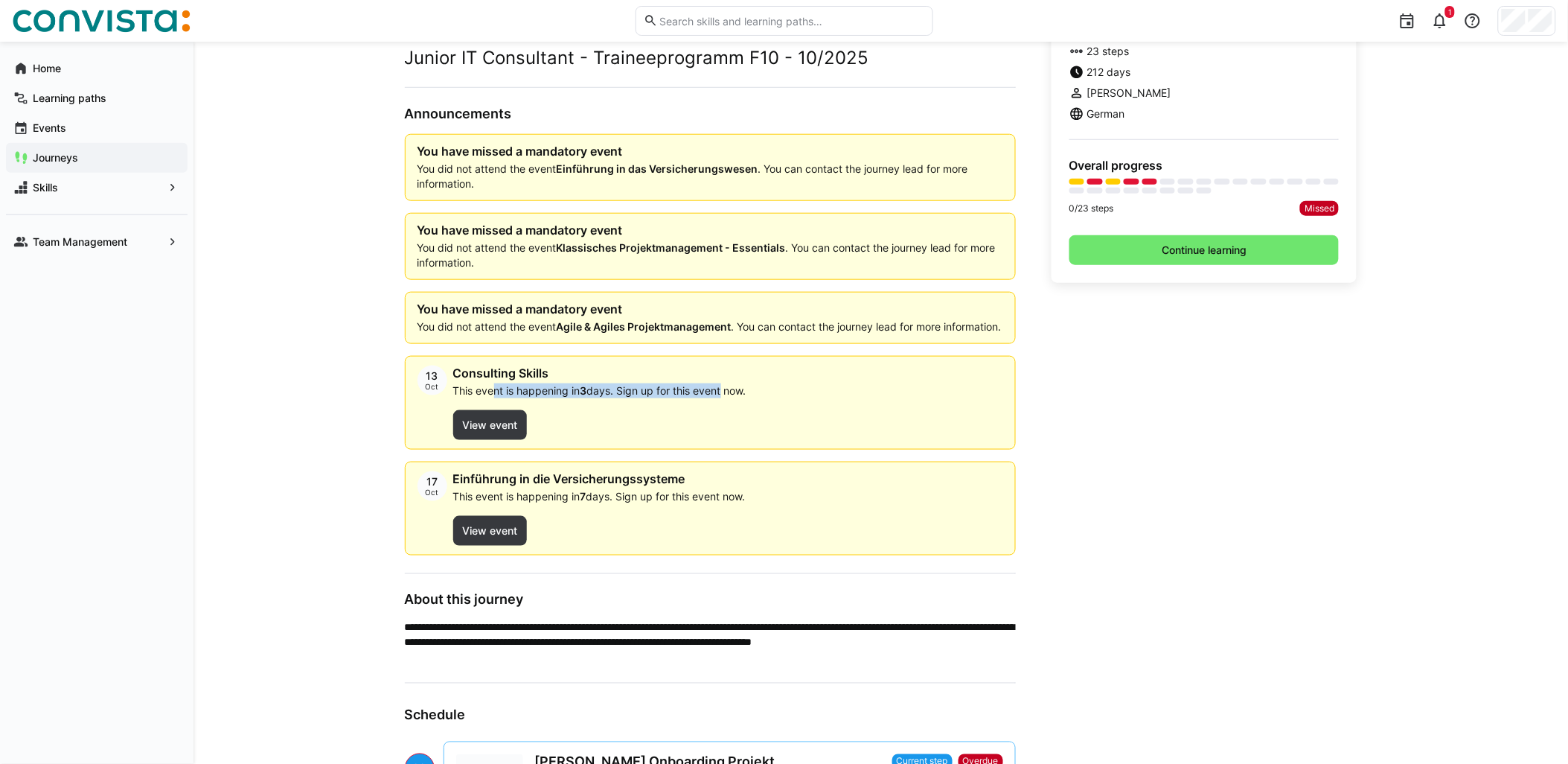
drag, startPoint x: 535, startPoint y: 406, endPoint x: 725, endPoint y: 401, distance: 190.1
click at [725, 398] on p "This event is happening in 3 days. Sign up for this event now." at bounding box center [600, 391] width 293 height 15
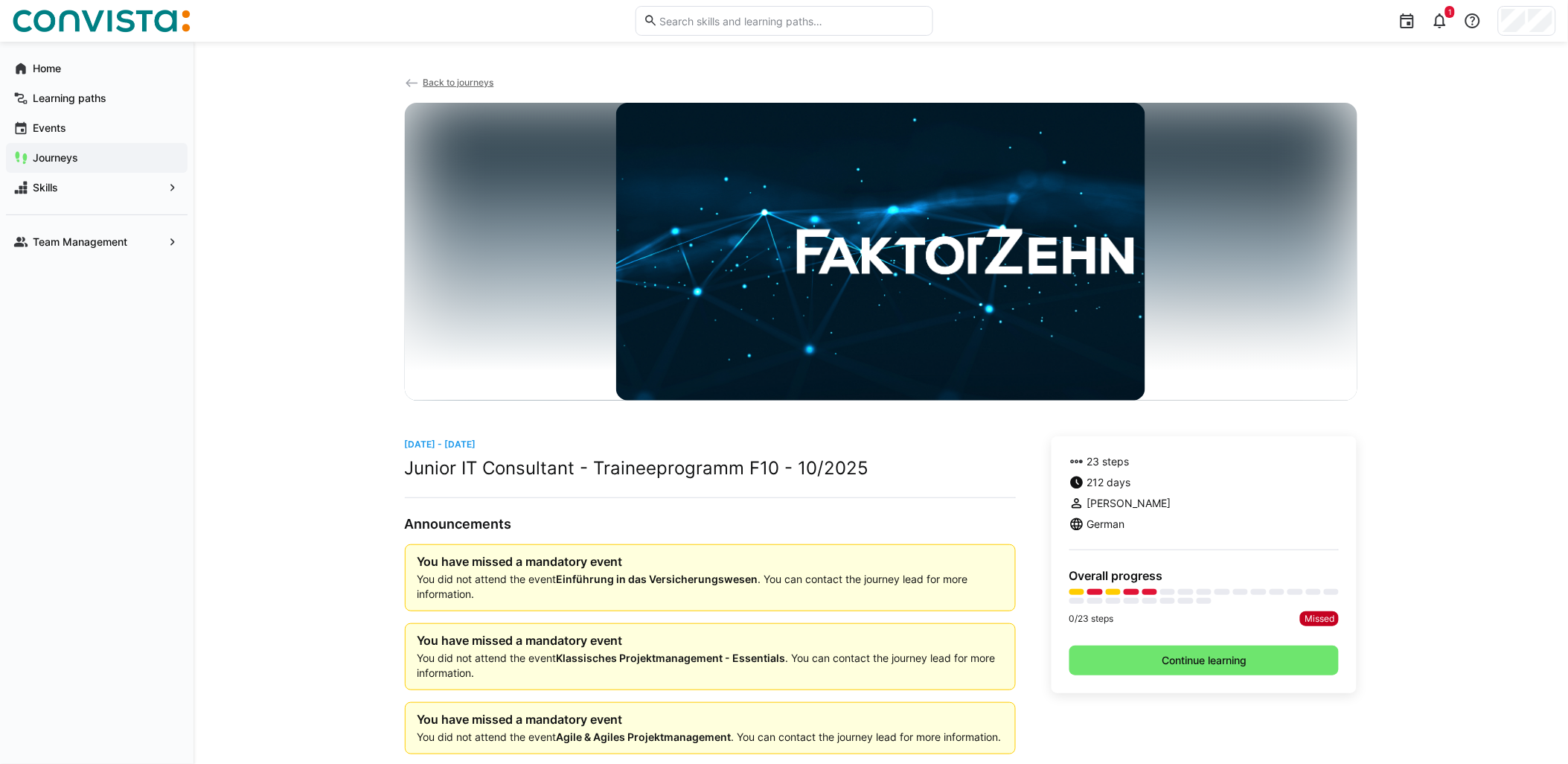
scroll to position [0, 0]
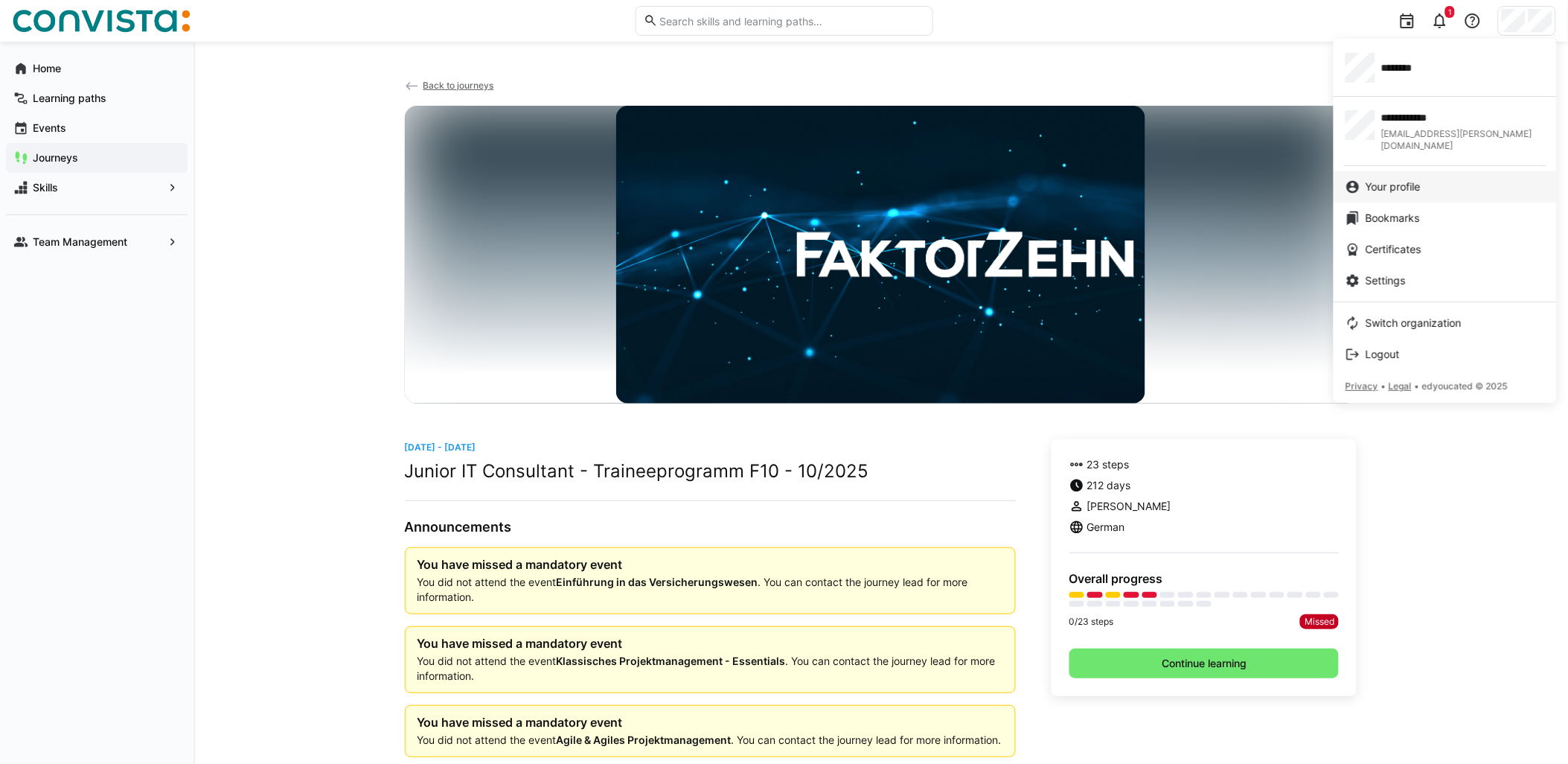
click at [1419, 179] on span "Your profile" at bounding box center [1393, 187] width 55 height 15
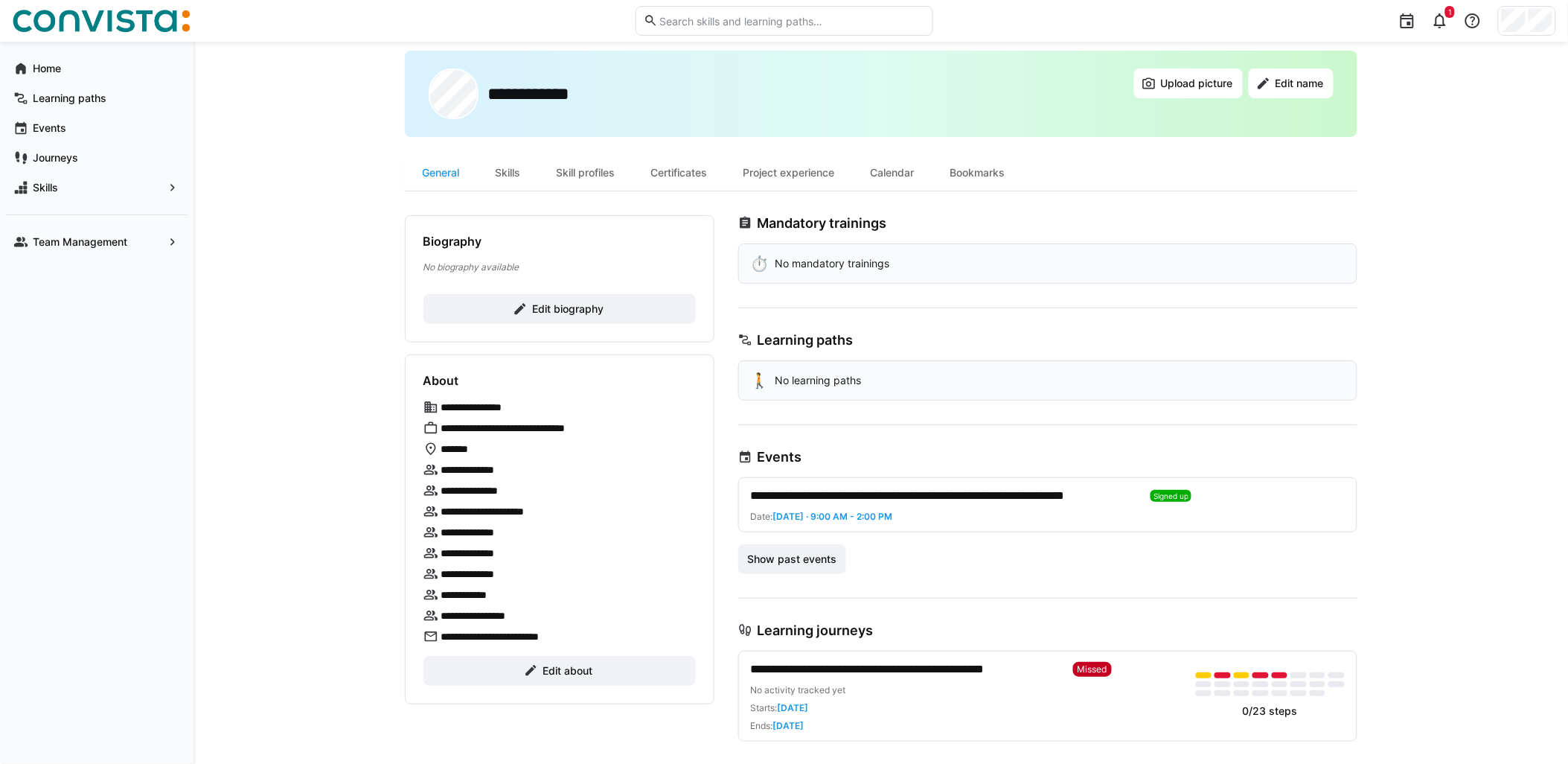
scroll to position [39, 0]
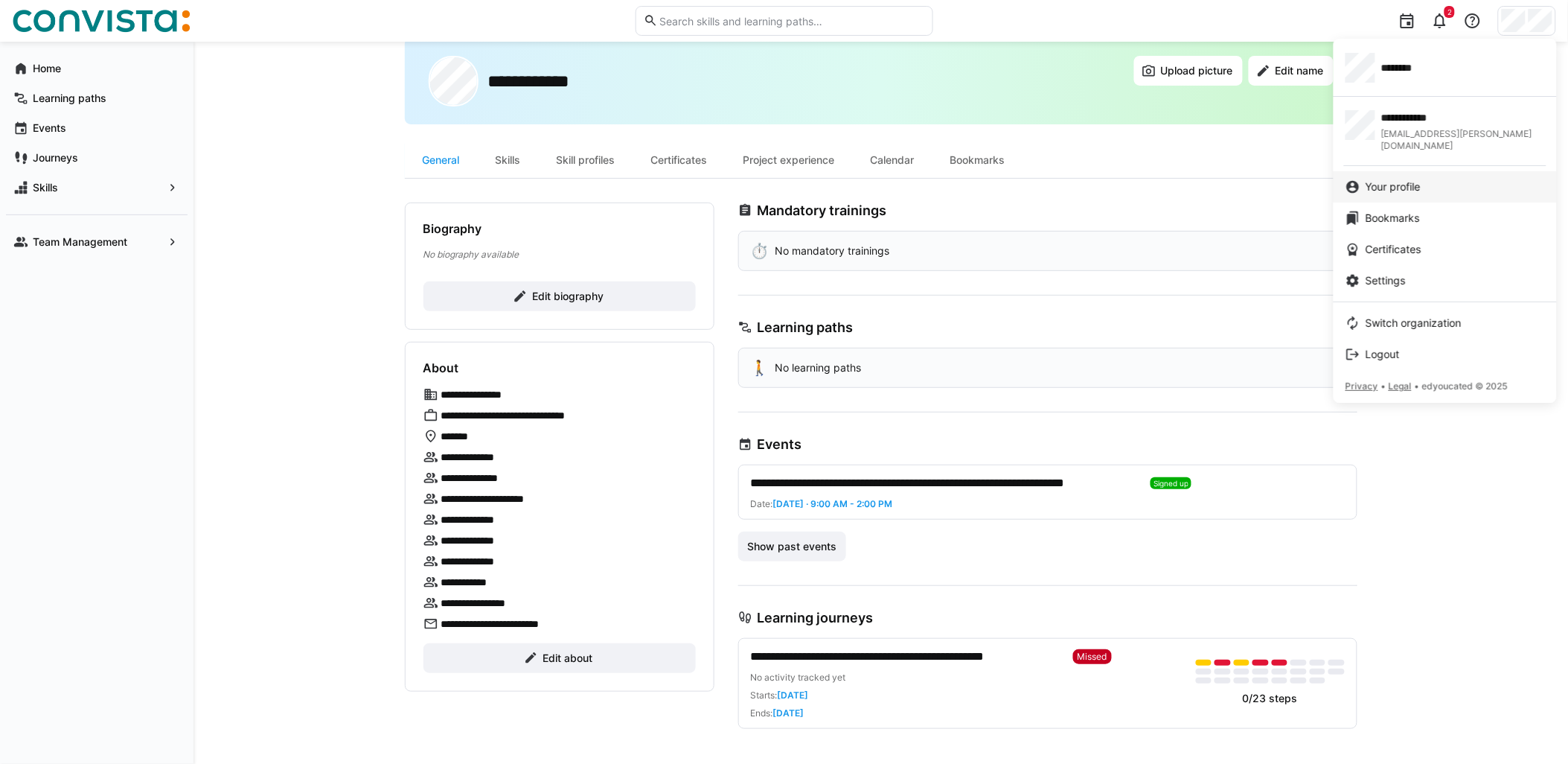
click at [1414, 179] on span "Your profile" at bounding box center [1393, 187] width 55 height 15
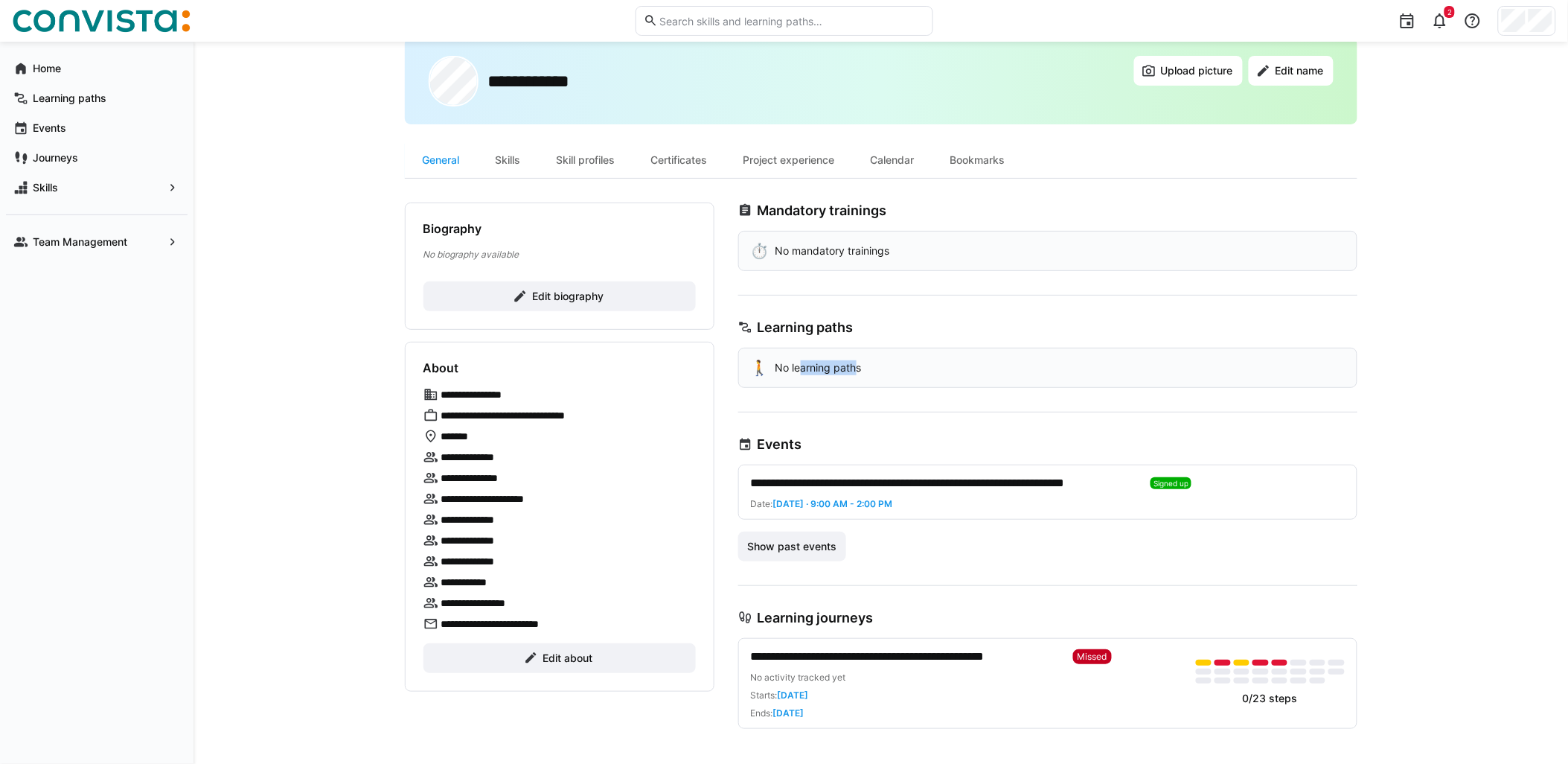
drag, startPoint x: 828, startPoint y: 367, endPoint x: 860, endPoint y: 367, distance: 32.0
click at [860, 367] on p "No learning paths" at bounding box center [819, 368] width 87 height 15
click at [862, 367] on p "No learning paths" at bounding box center [819, 368] width 87 height 15
click at [815, 539] on span "Show past events" at bounding box center [791, 546] width 94 height 15
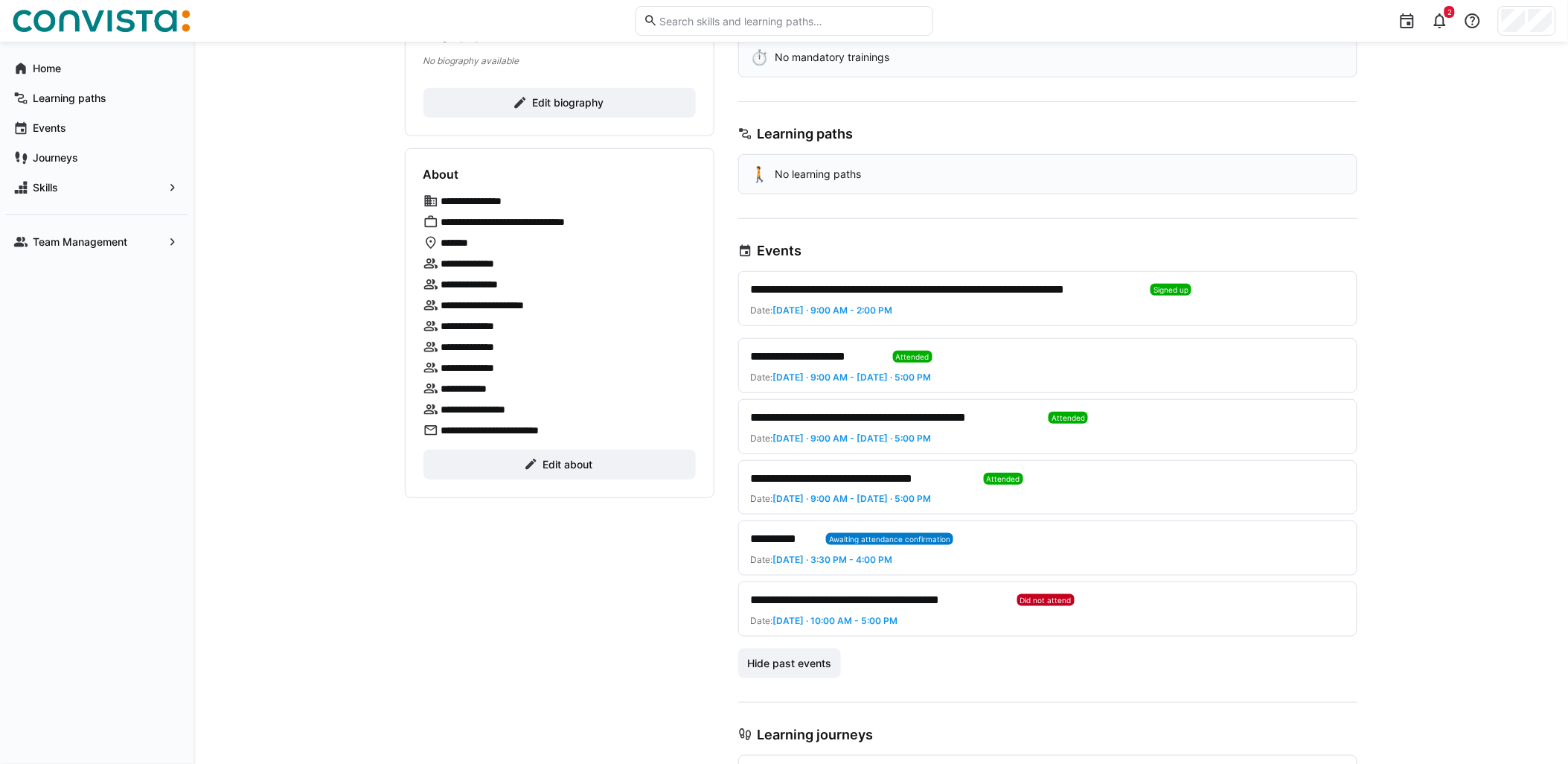
scroll to position [288, 0]
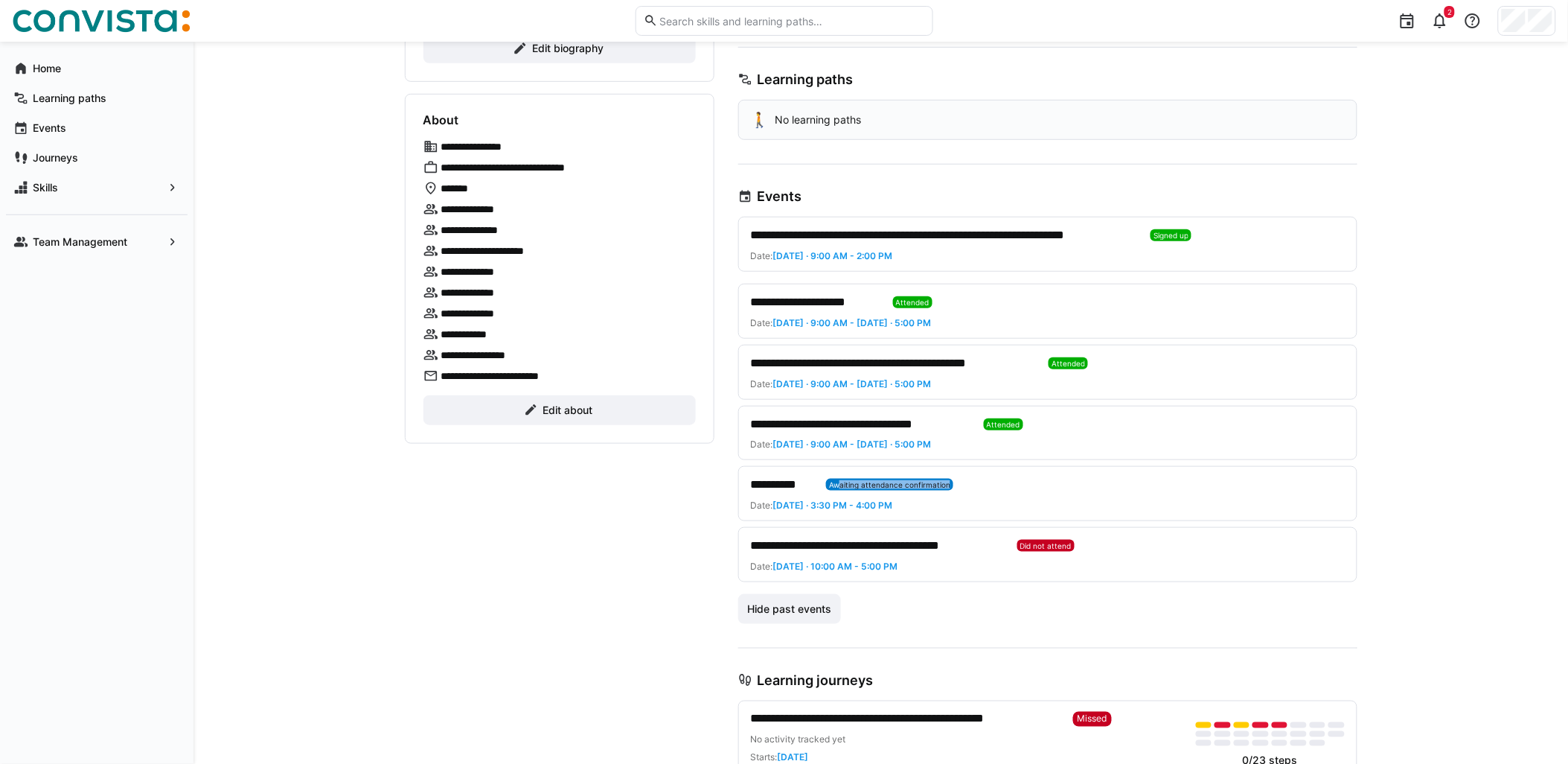
drag, startPoint x: 839, startPoint y: 482, endPoint x: 955, endPoint y: 484, distance: 116.0
click at [955, 484] on div "**********" at bounding box center [1042, 484] width 582 height 18
drag, startPoint x: 1074, startPoint y: 540, endPoint x: 1022, endPoint y: 545, distance: 52.2
click at [1022, 545] on eds-badge "Did not attend" at bounding box center [1045, 545] width 57 height 12
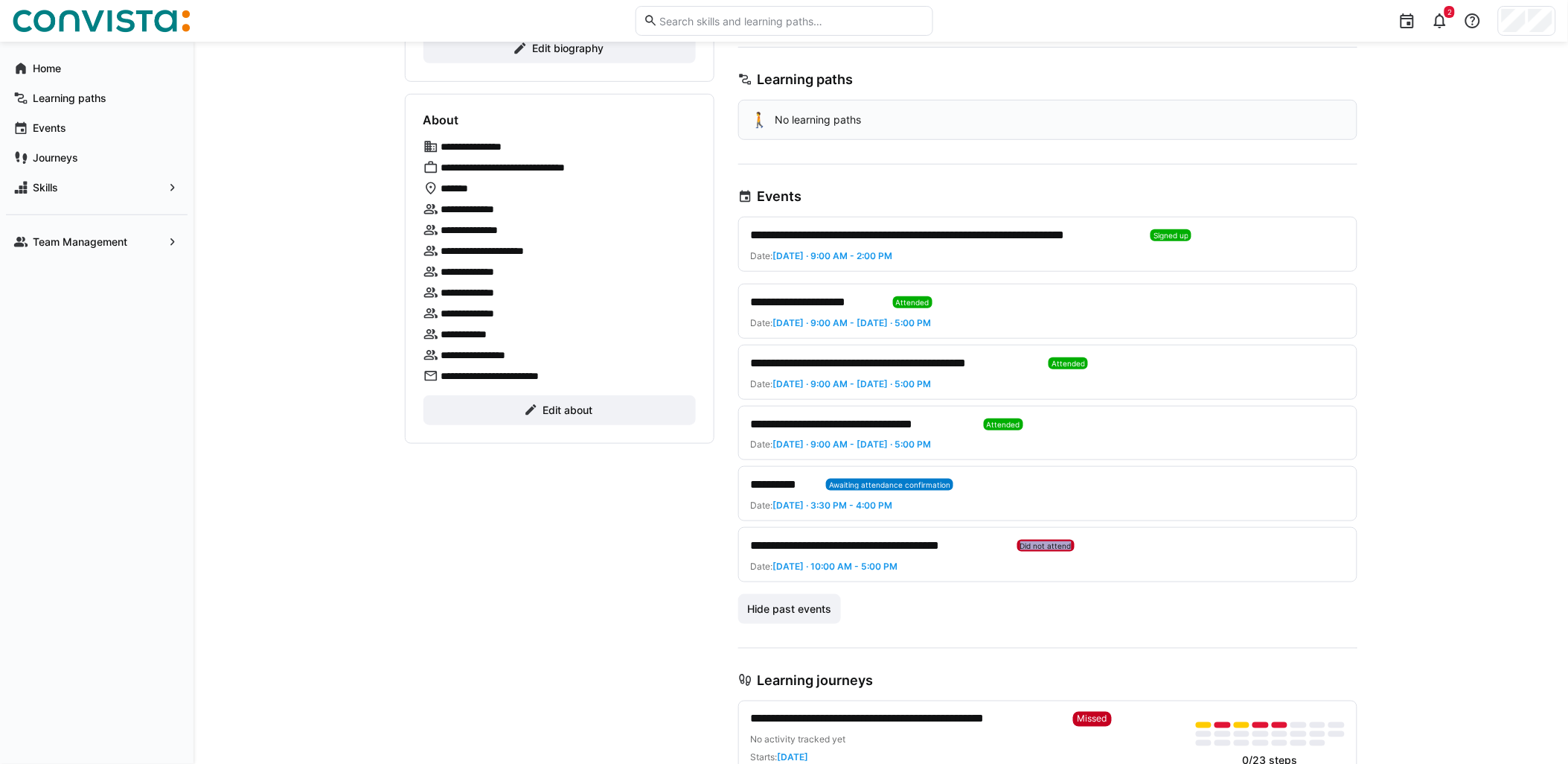
drag, startPoint x: 1022, startPoint y: 545, endPoint x: 1156, endPoint y: 553, distance: 134.2
click at [1156, 553] on div "**********" at bounding box center [1042, 545] width 582 height 18
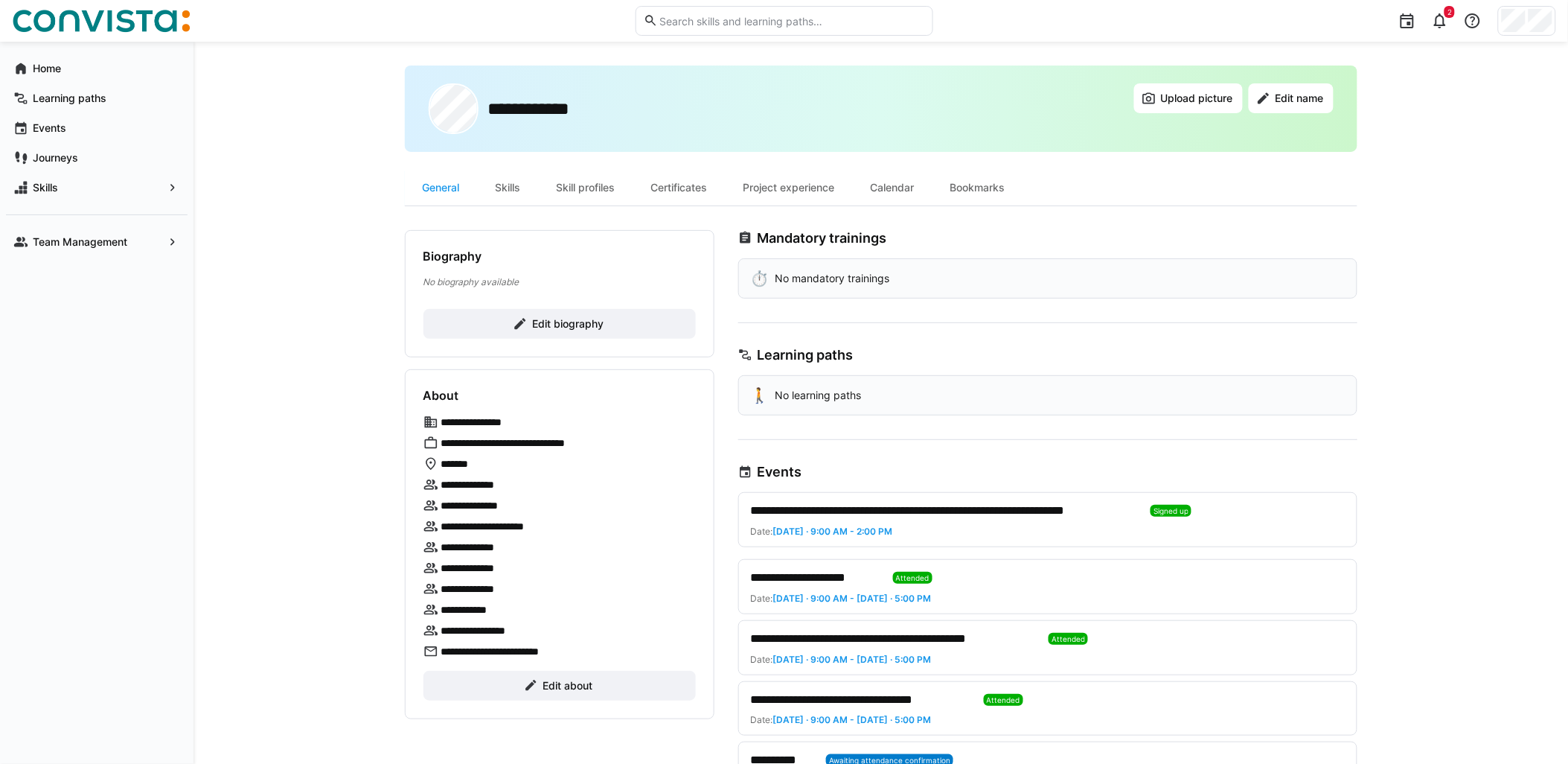
scroll to position [0, 0]
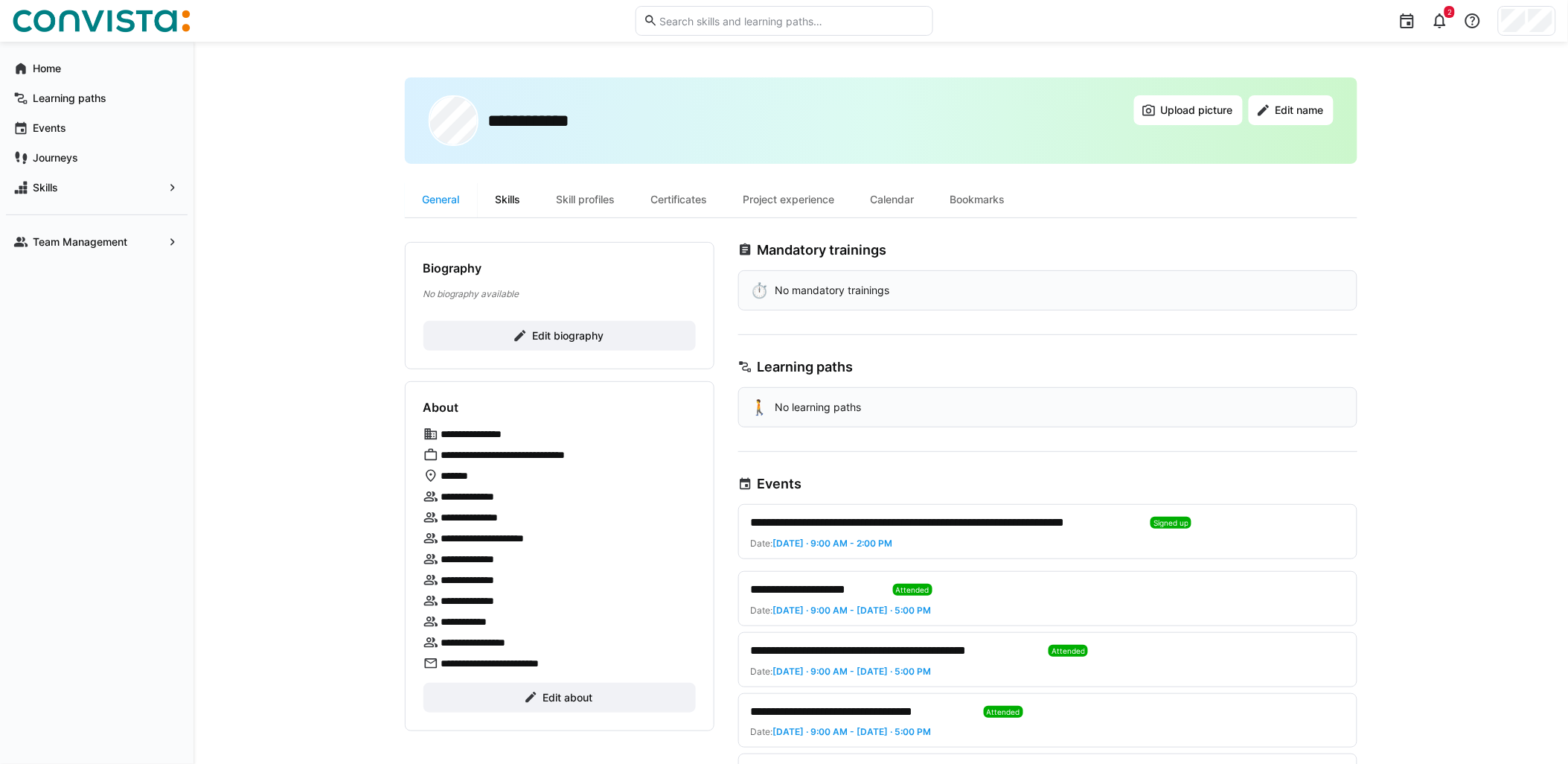
click at [514, 197] on div "Skills" at bounding box center [508, 199] width 61 height 36
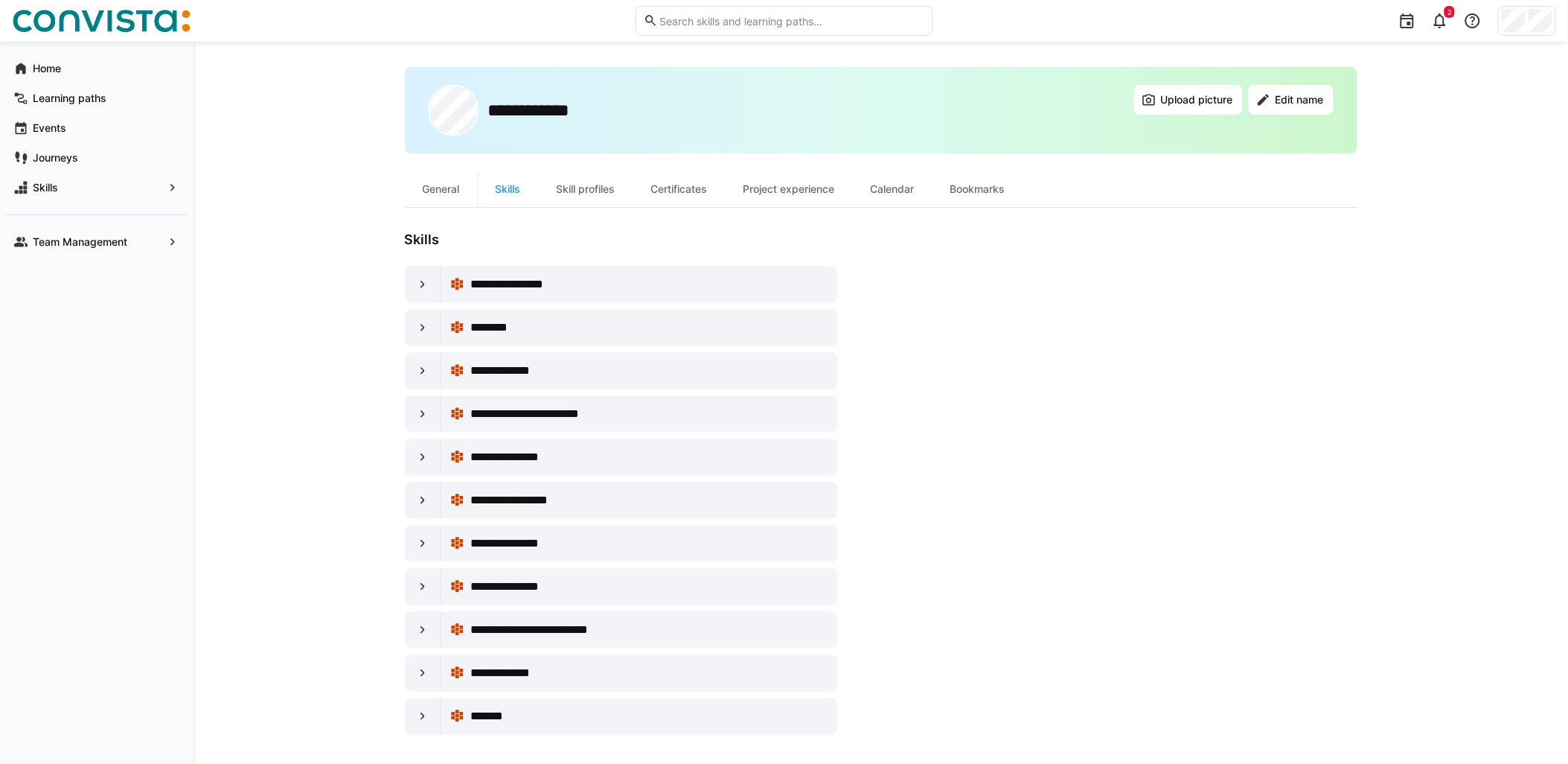
scroll to position [16, 0]
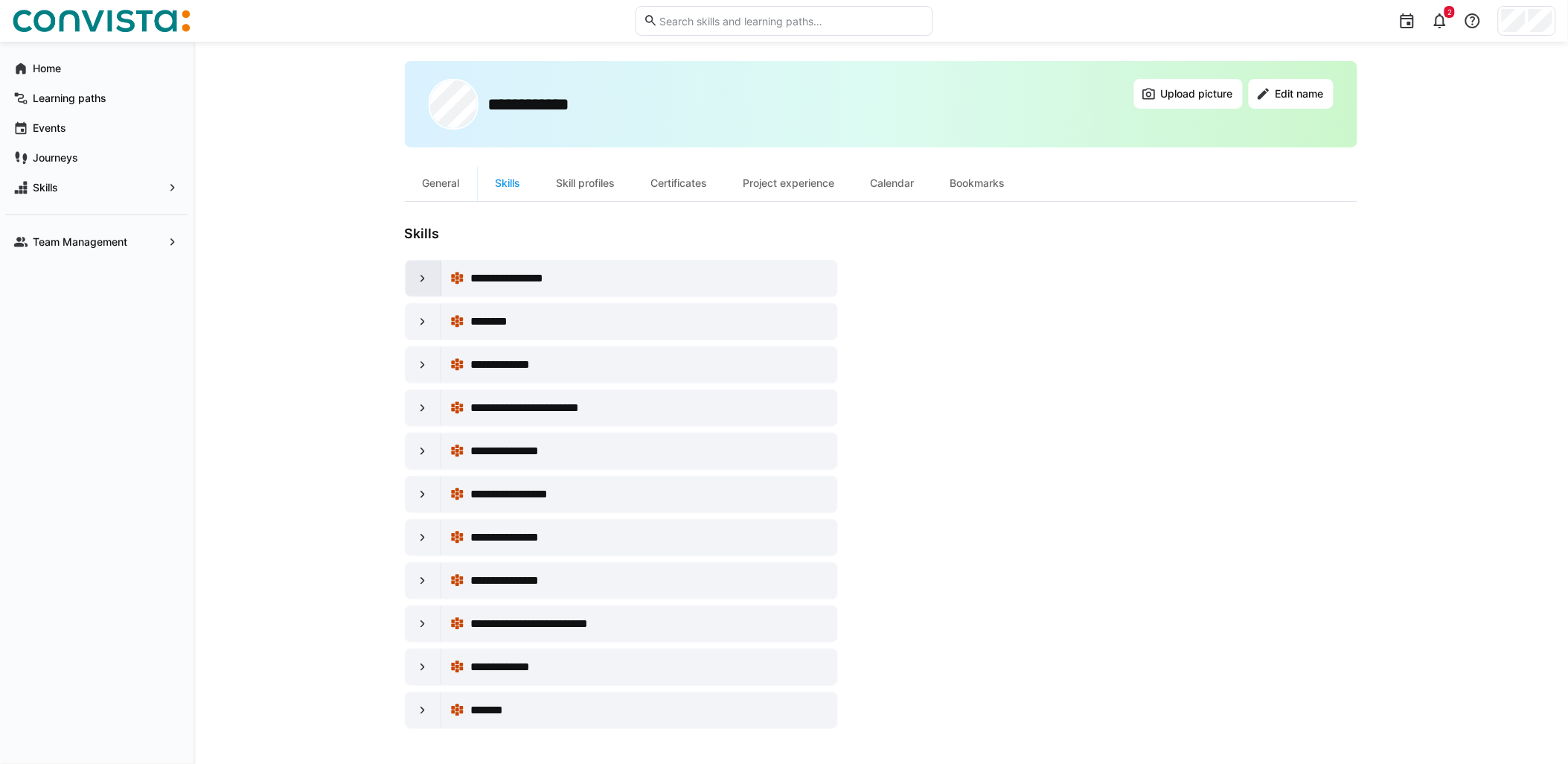
click at [428, 276] on eds-icon at bounding box center [423, 279] width 15 height 15
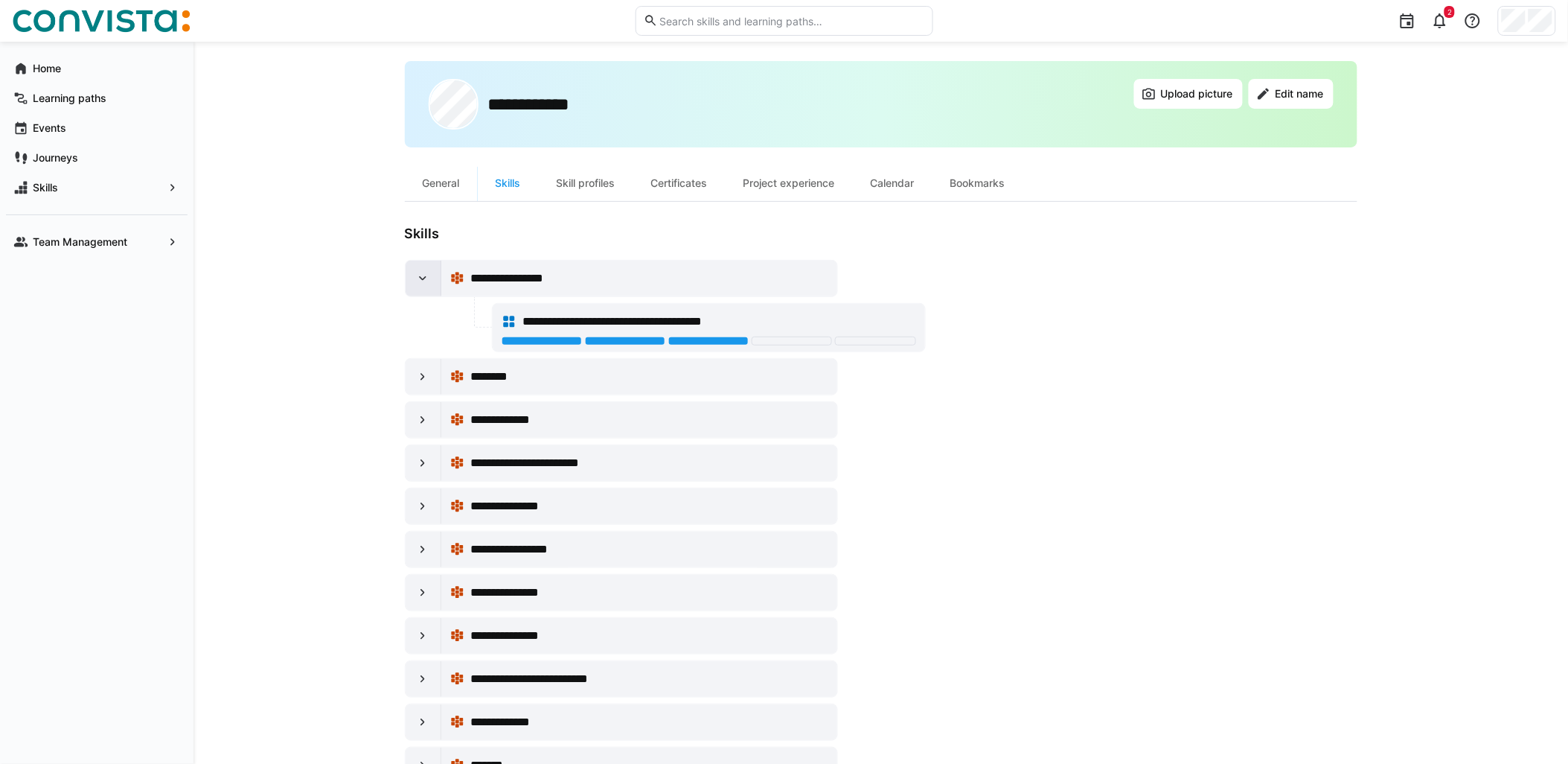
click at [428, 276] on eds-icon at bounding box center [423, 279] width 15 height 15
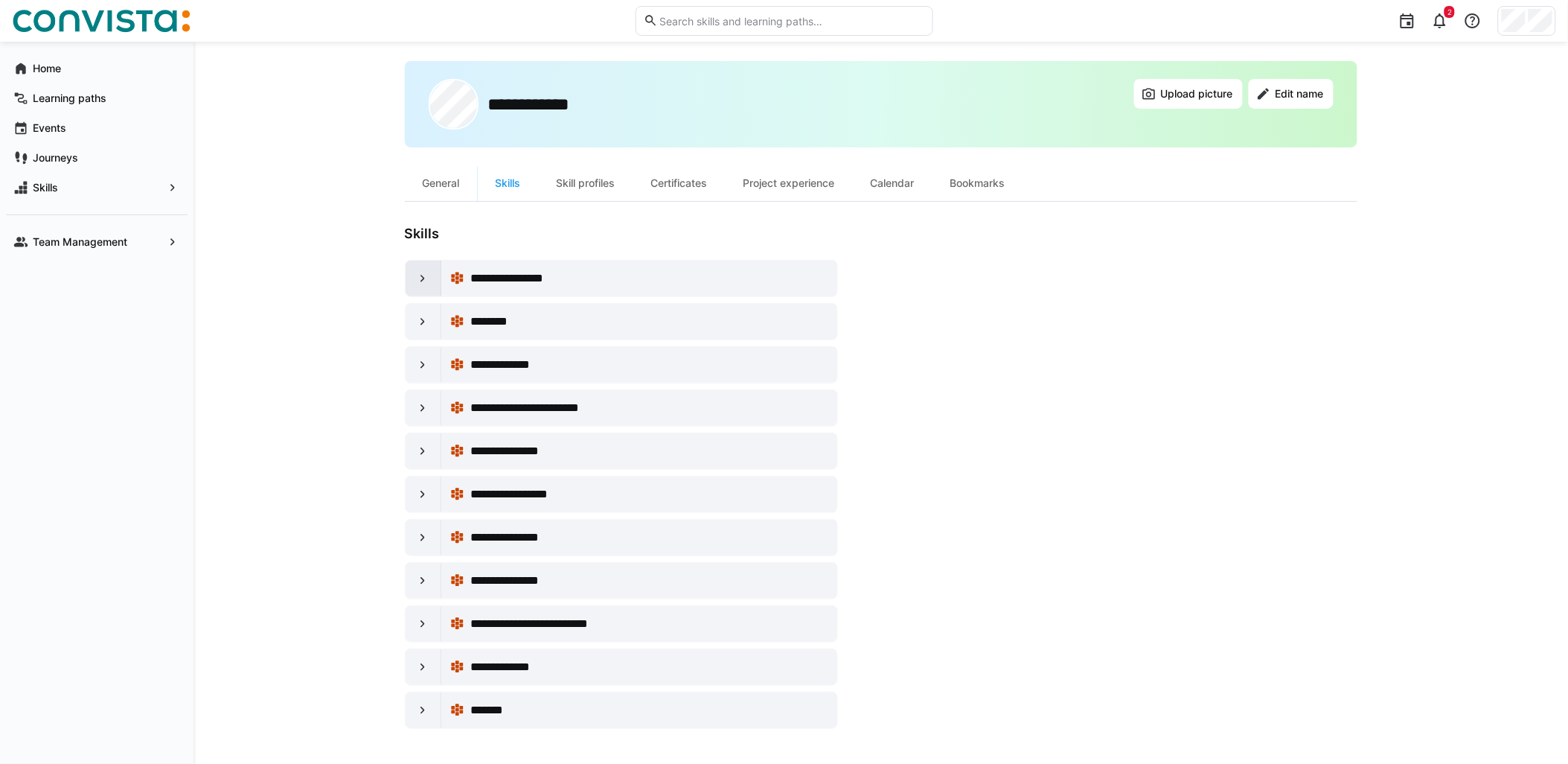
click at [423, 284] on div at bounding box center [423, 278] width 36 height 36
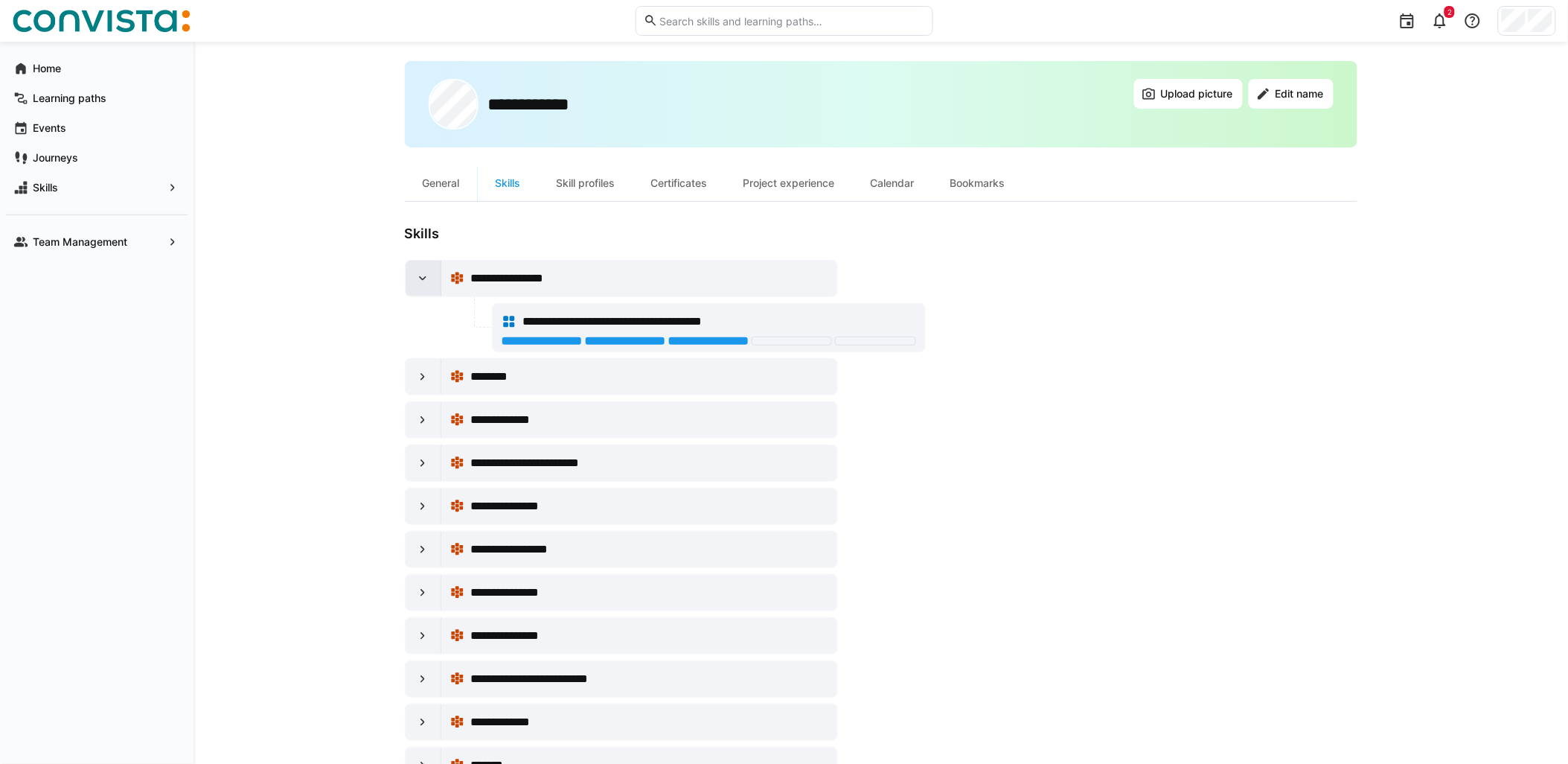
click at [423, 284] on div at bounding box center [423, 278] width 36 height 36
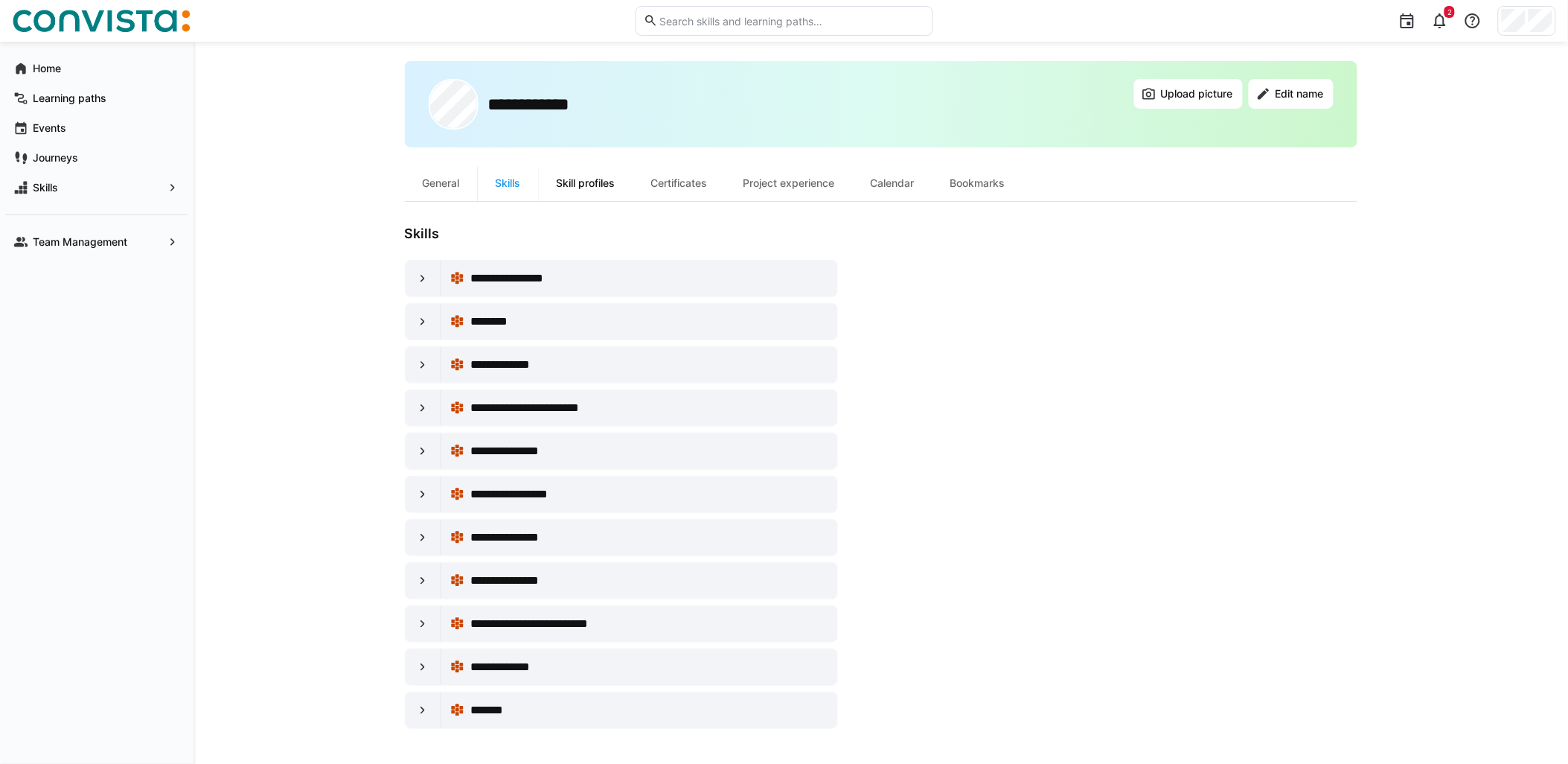
click at [599, 177] on div "Skill profiles" at bounding box center [586, 182] width 95 height 36
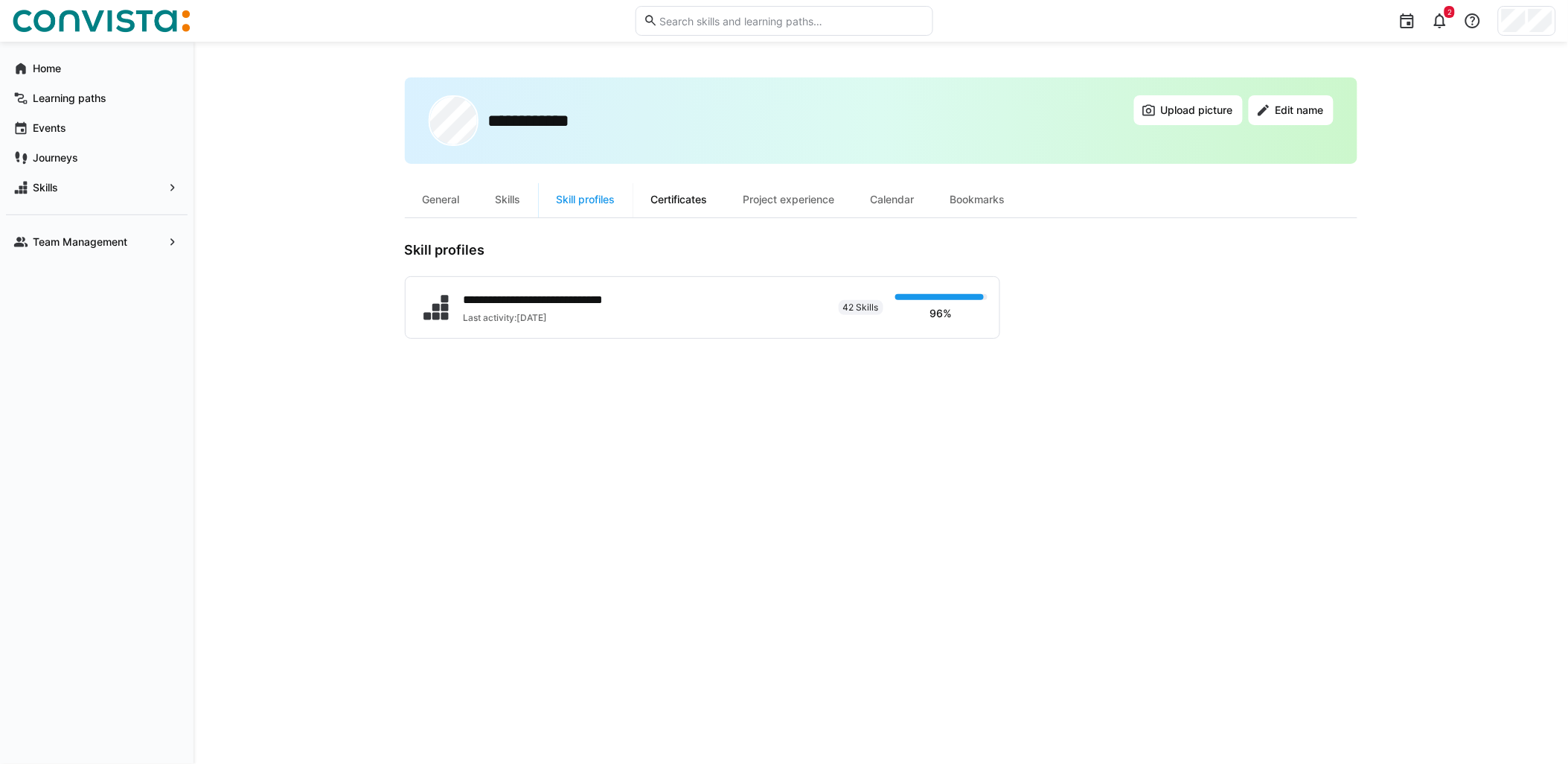
click at [702, 209] on div "Certificates" at bounding box center [679, 199] width 92 height 36
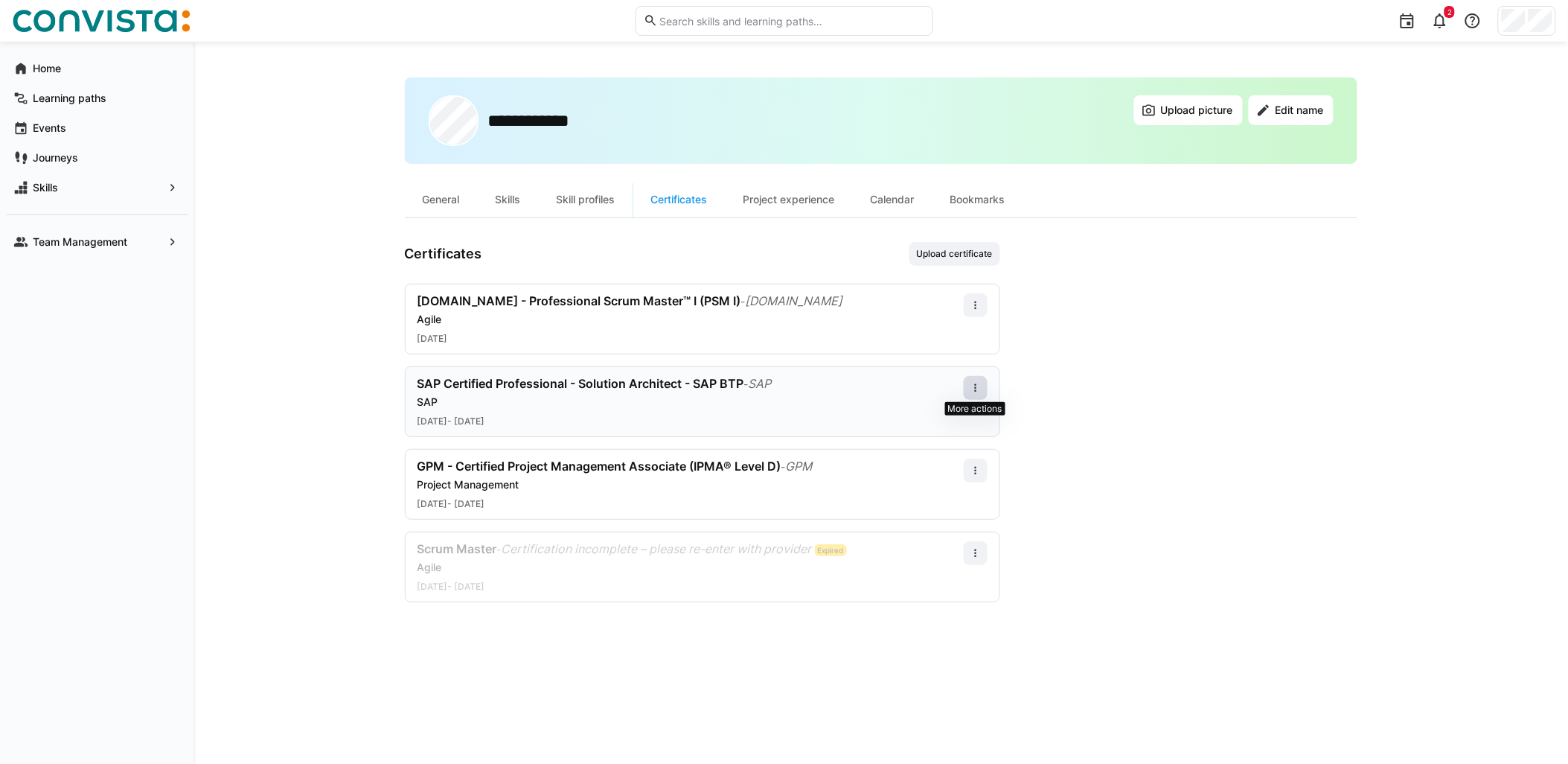
click at [971, 388] on eds-icon at bounding box center [975, 387] width 12 height 12
click at [964, 456] on div "Edit" at bounding box center [957, 452] width 43 height 12
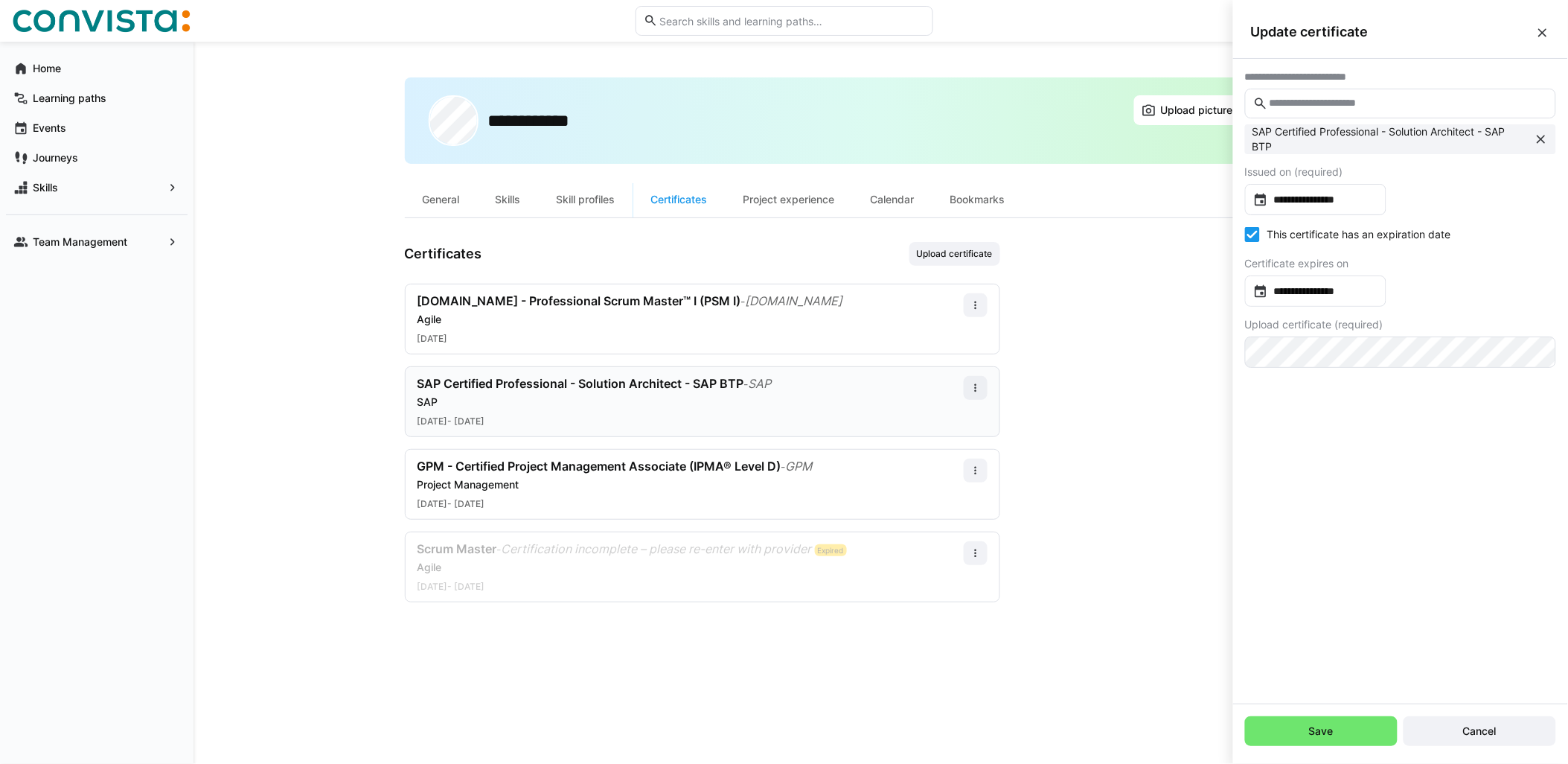
click at [481, 691] on div "**********" at bounding box center [881, 402] width 952 height 650
click at [1545, 33] on eds-icon at bounding box center [1543, 33] width 15 height 15
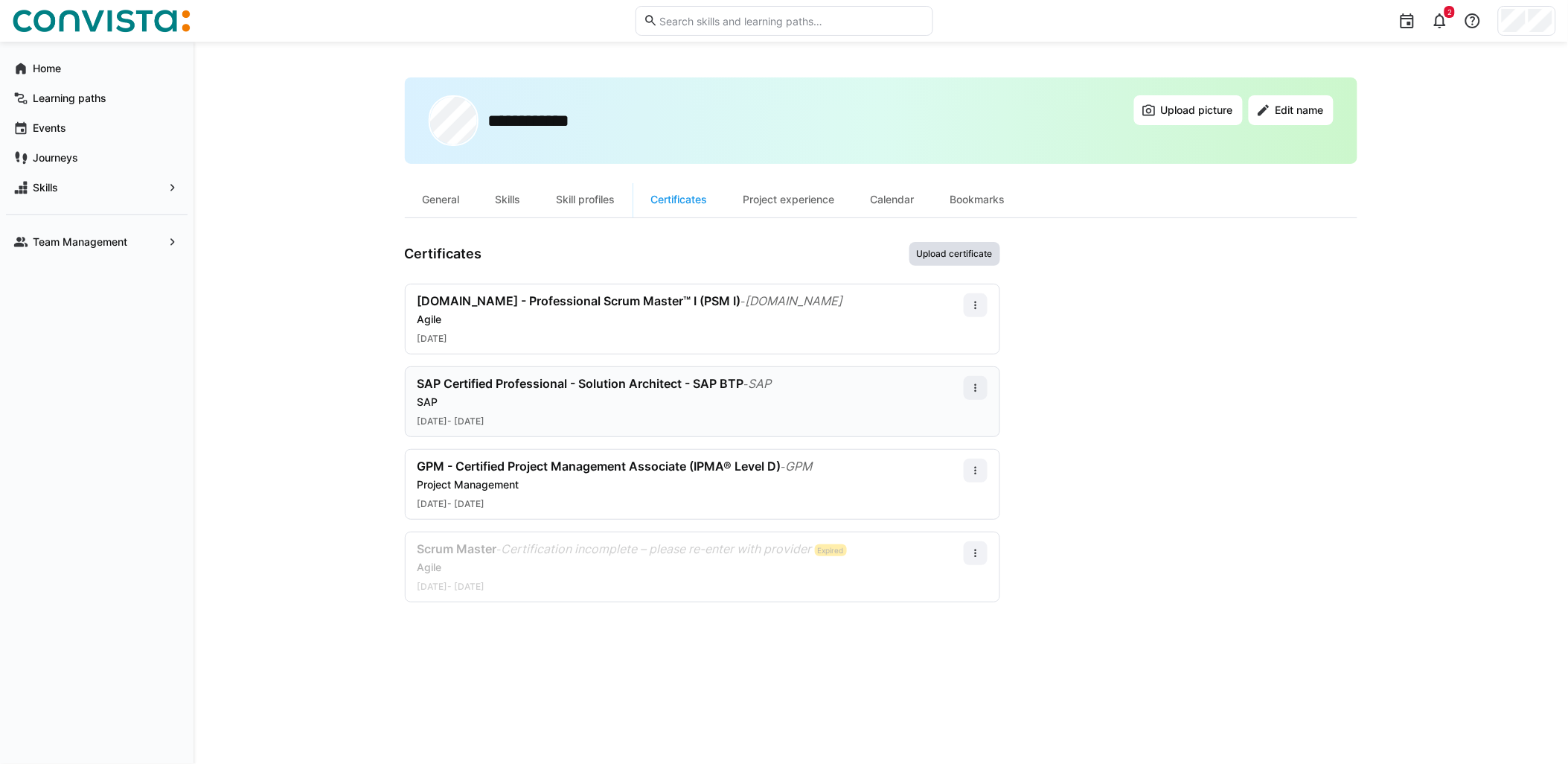
click at [964, 249] on span "Upload certificate" at bounding box center [954, 253] width 79 height 12
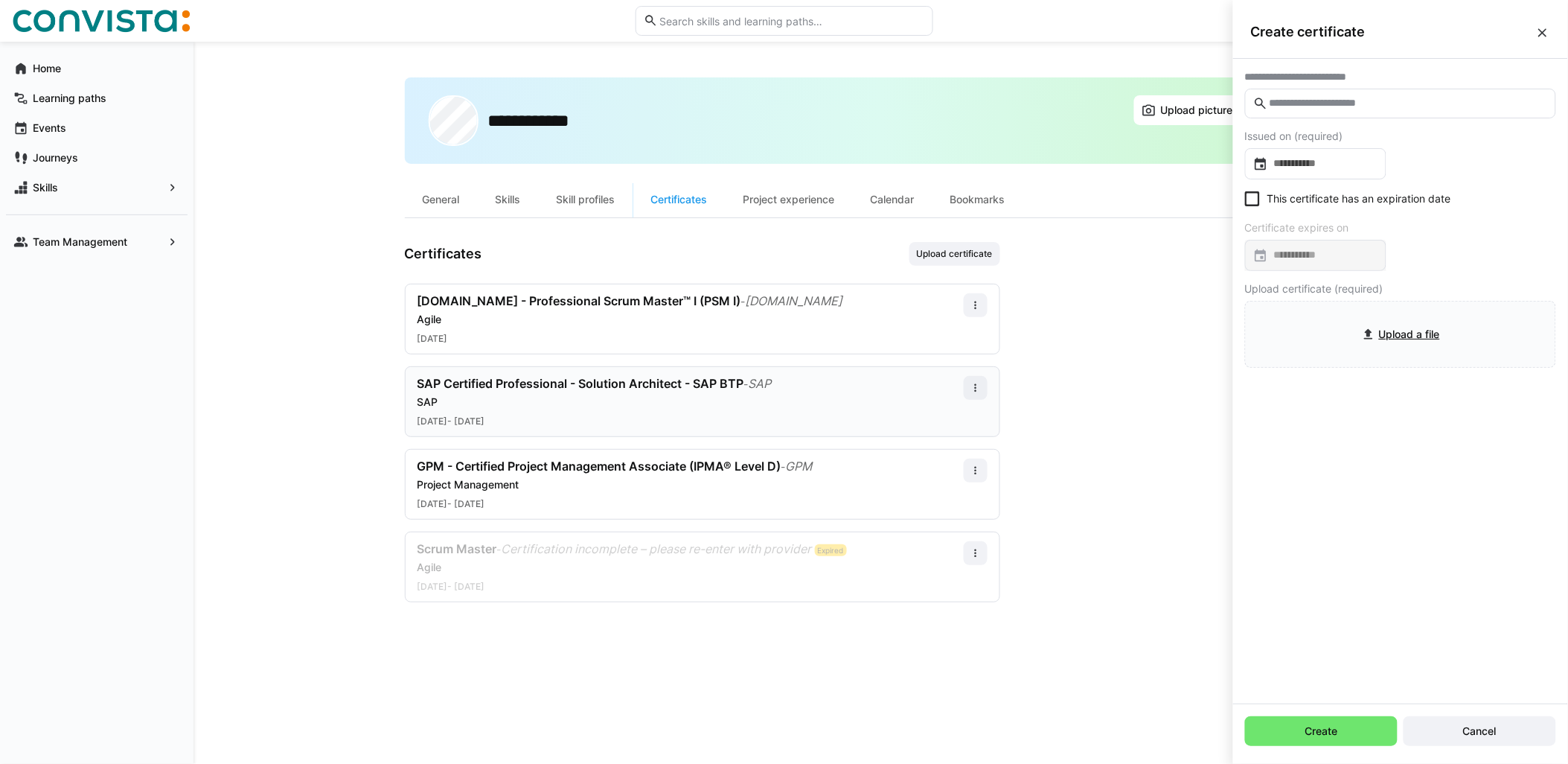
click at [1542, 38] on eds-icon at bounding box center [1543, 33] width 15 height 15
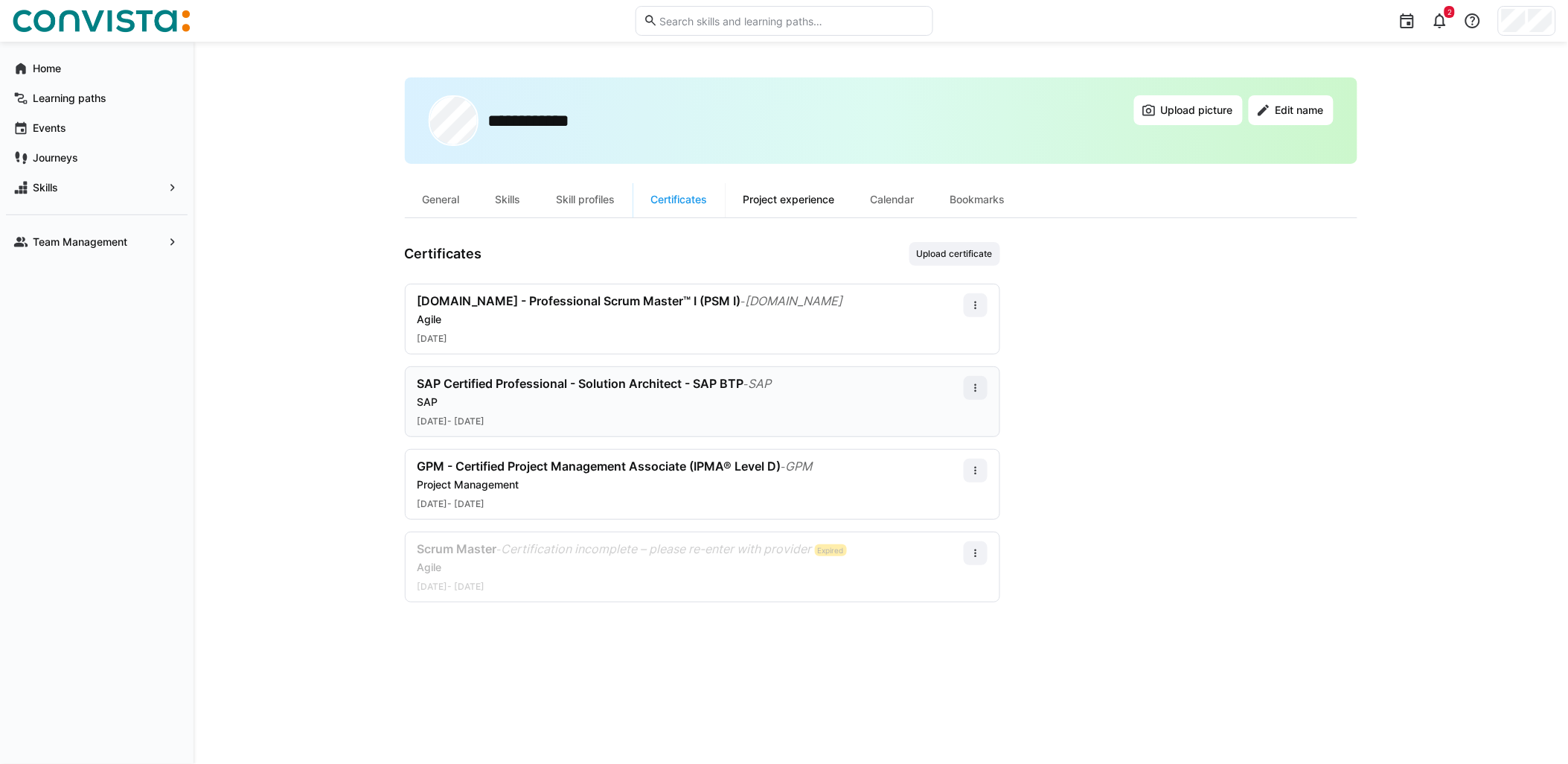
click at [831, 186] on div "Project experience" at bounding box center [789, 199] width 127 height 36
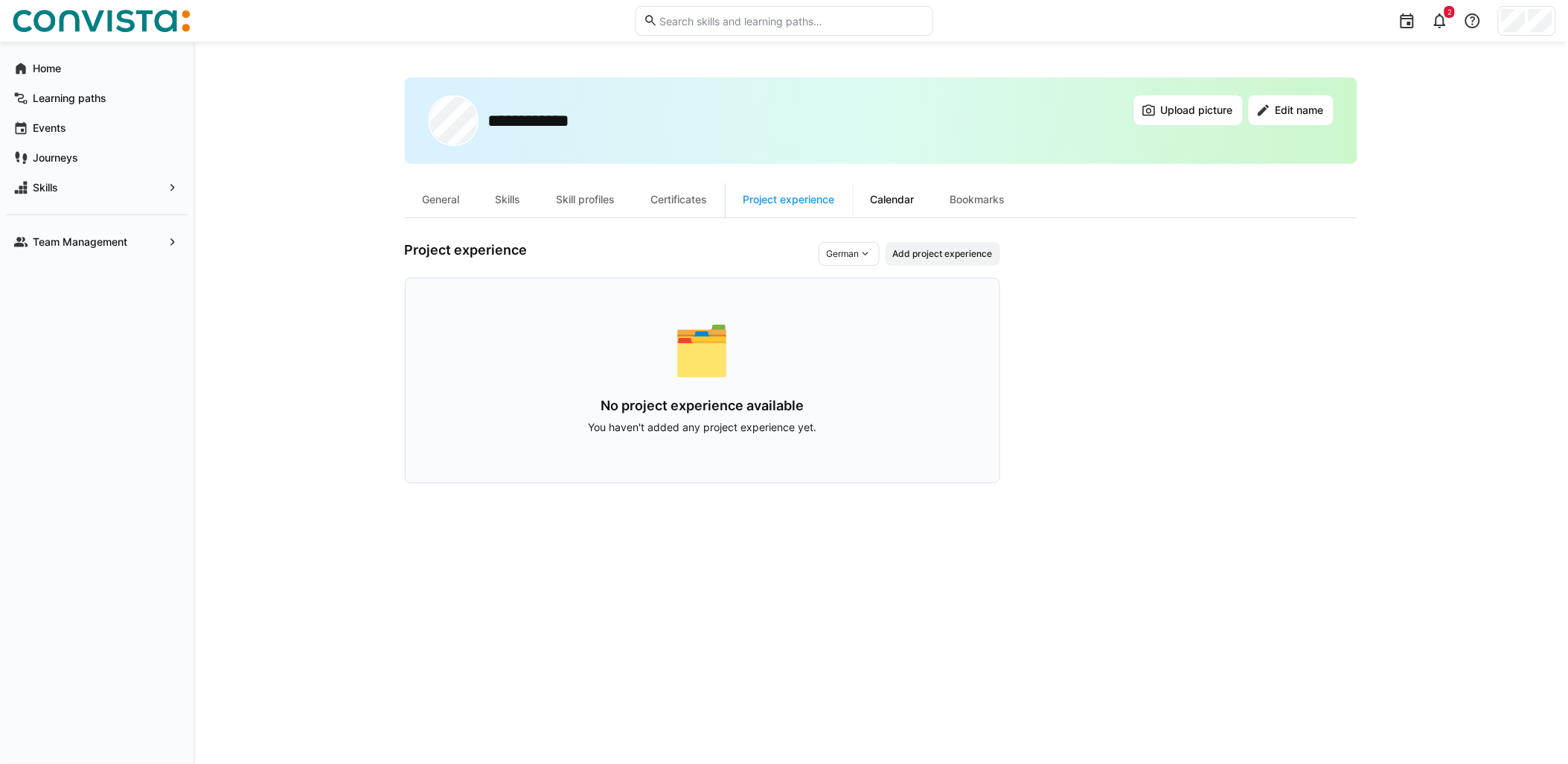
click at [914, 202] on div "Calendar" at bounding box center [892, 199] width 79 height 36
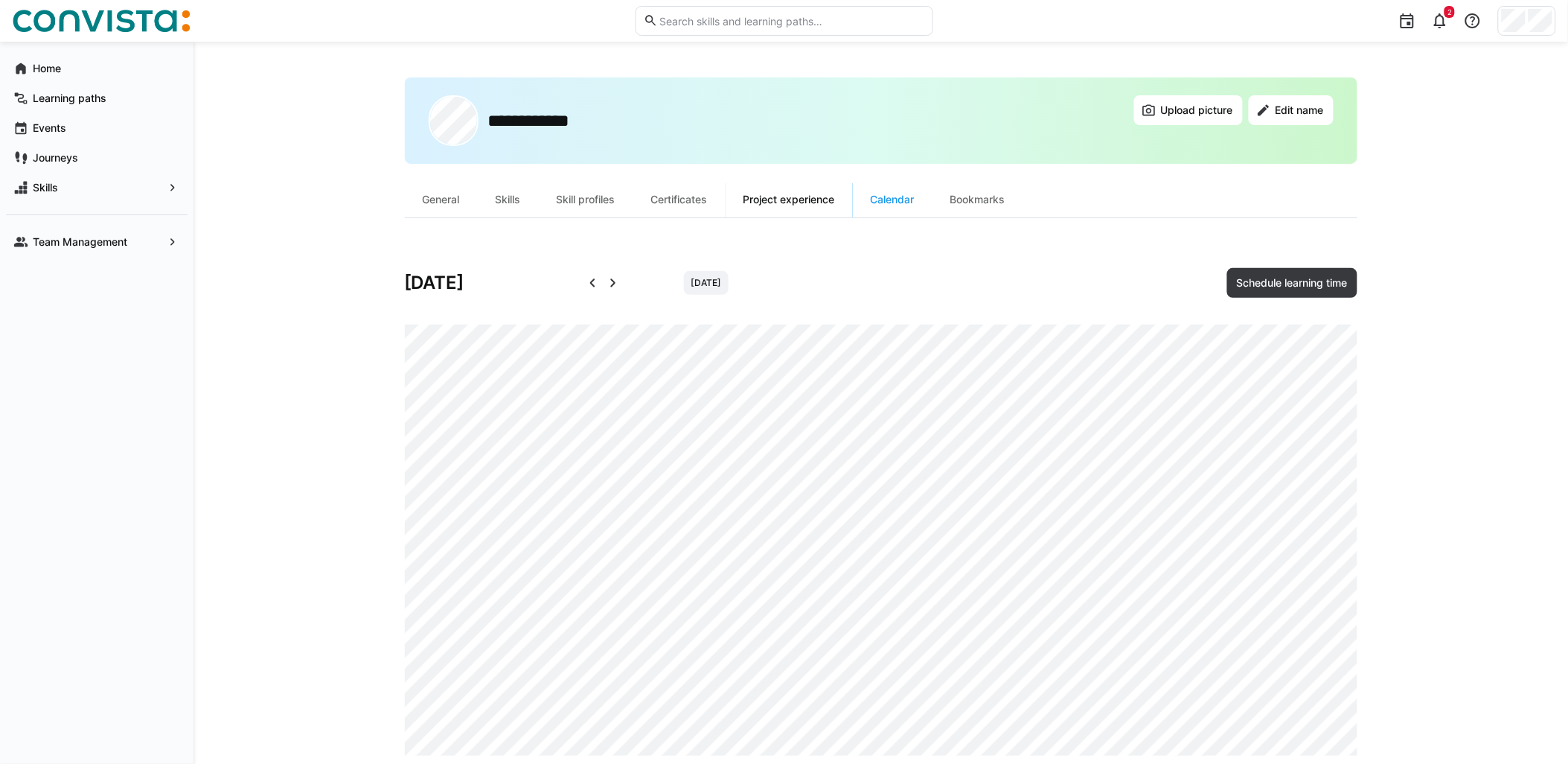
click at [829, 213] on div "Project experience" at bounding box center [789, 199] width 127 height 36
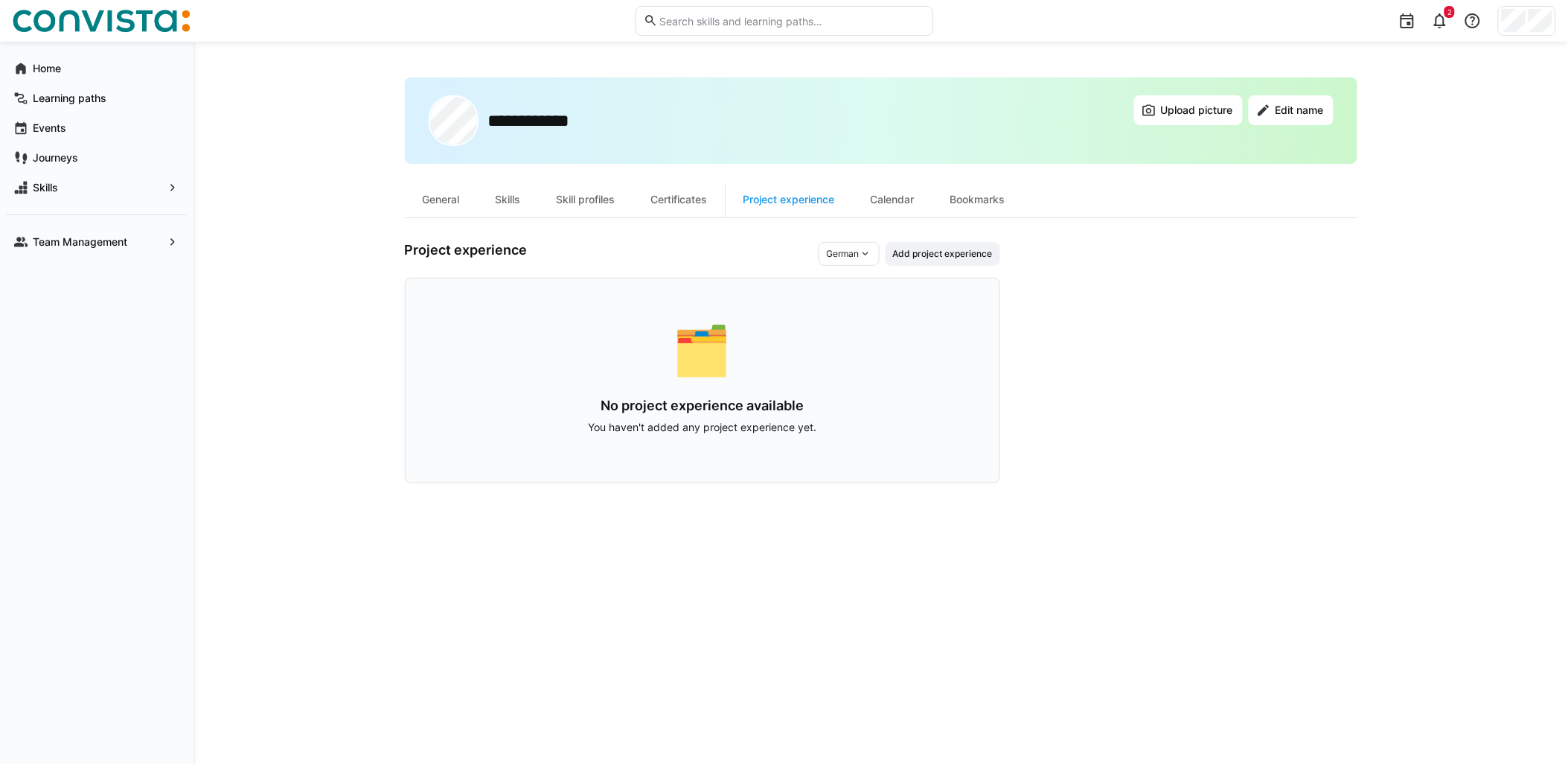
click at [867, 267] on div "Project experience German Add project experience 🗂️ No project experience avail…" at bounding box center [703, 362] width 596 height 241
click at [868, 250] on eds-icon at bounding box center [865, 253] width 12 height 12
click at [869, 303] on div "English" at bounding box center [850, 311] width 66 height 24
click at [863, 251] on eds-icon at bounding box center [865, 253] width 12 height 12
click at [857, 271] on div "German" at bounding box center [852, 283] width 63 height 24
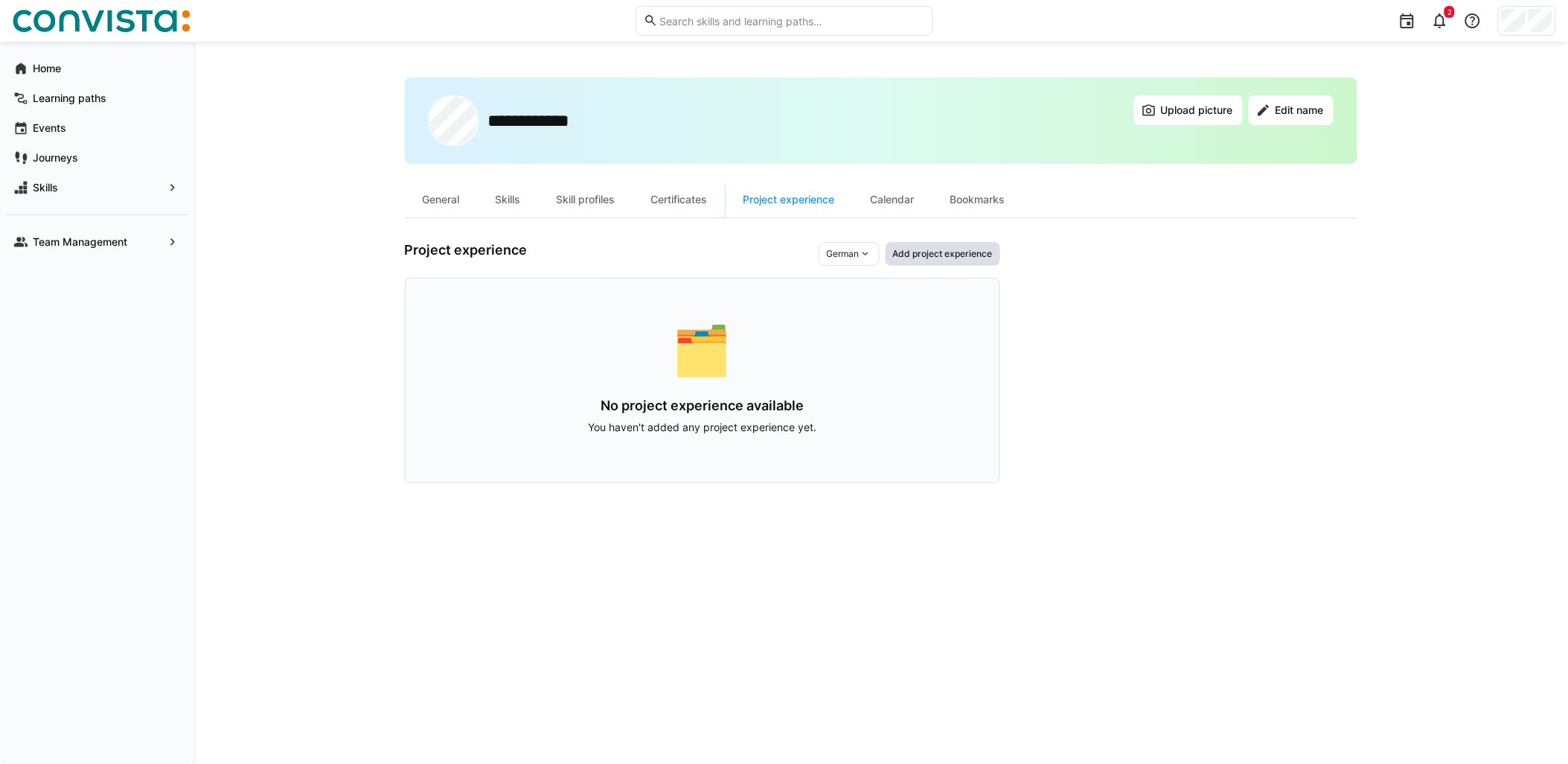
click at [936, 255] on span "Add project experience" at bounding box center [942, 253] width 103 height 12
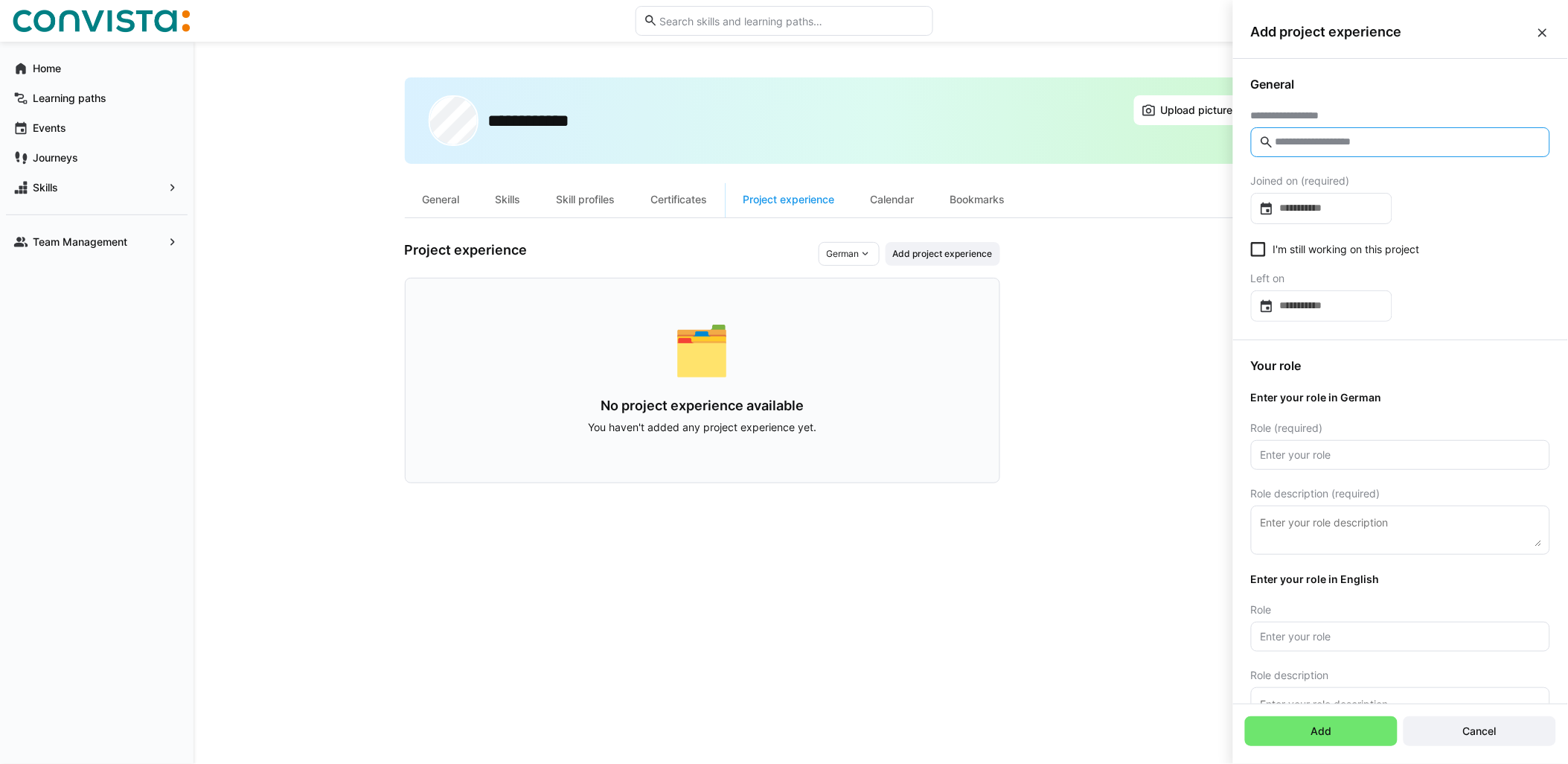
click at [1425, 146] on input "text" at bounding box center [1408, 142] width 268 height 14
type input "**"
click at [1135, 351] on app-user-profile-inner-container "Project experience German Add project experience 🗂️ No project experience avail…" at bounding box center [881, 362] width 952 height 241
click at [1535, 34] on span "Add project experience" at bounding box center [1393, 32] width 284 height 16
click at [1546, 38] on eds-icon at bounding box center [1543, 33] width 15 height 15
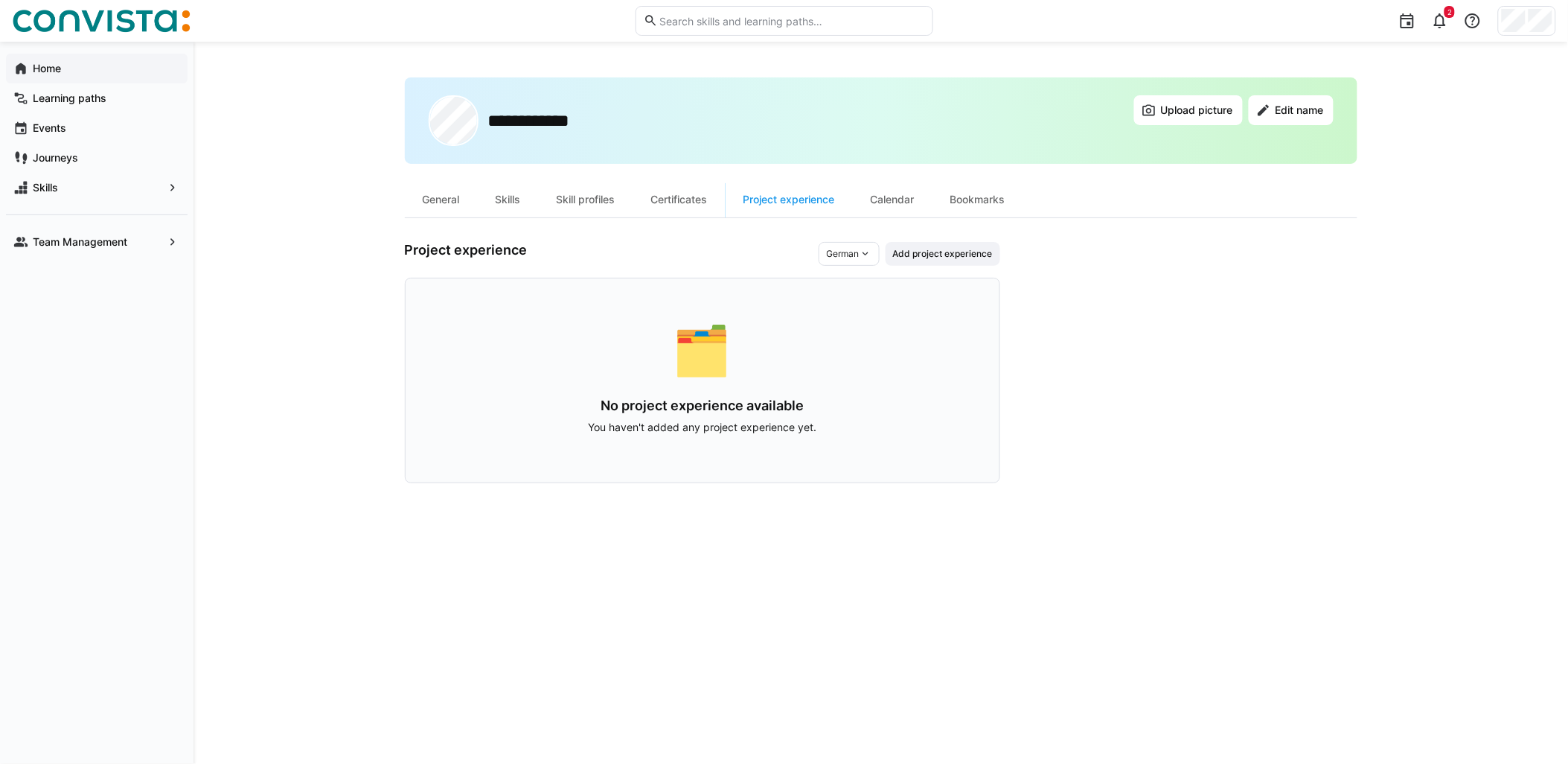
click at [84, 71] on span "Home" at bounding box center [106, 68] width 149 height 15
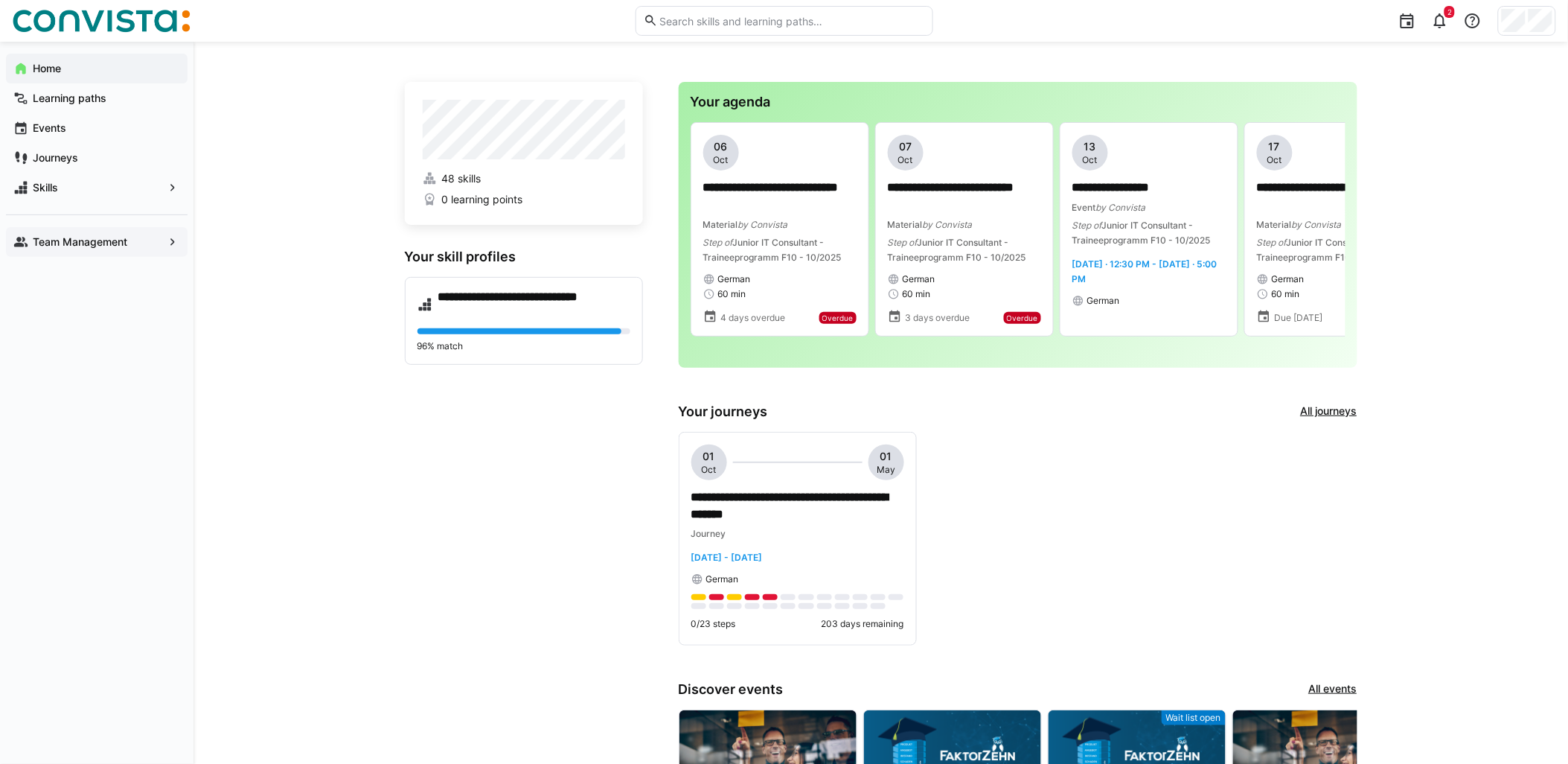
click at [125, 250] on div "Team Management" at bounding box center [97, 241] width 181 height 30
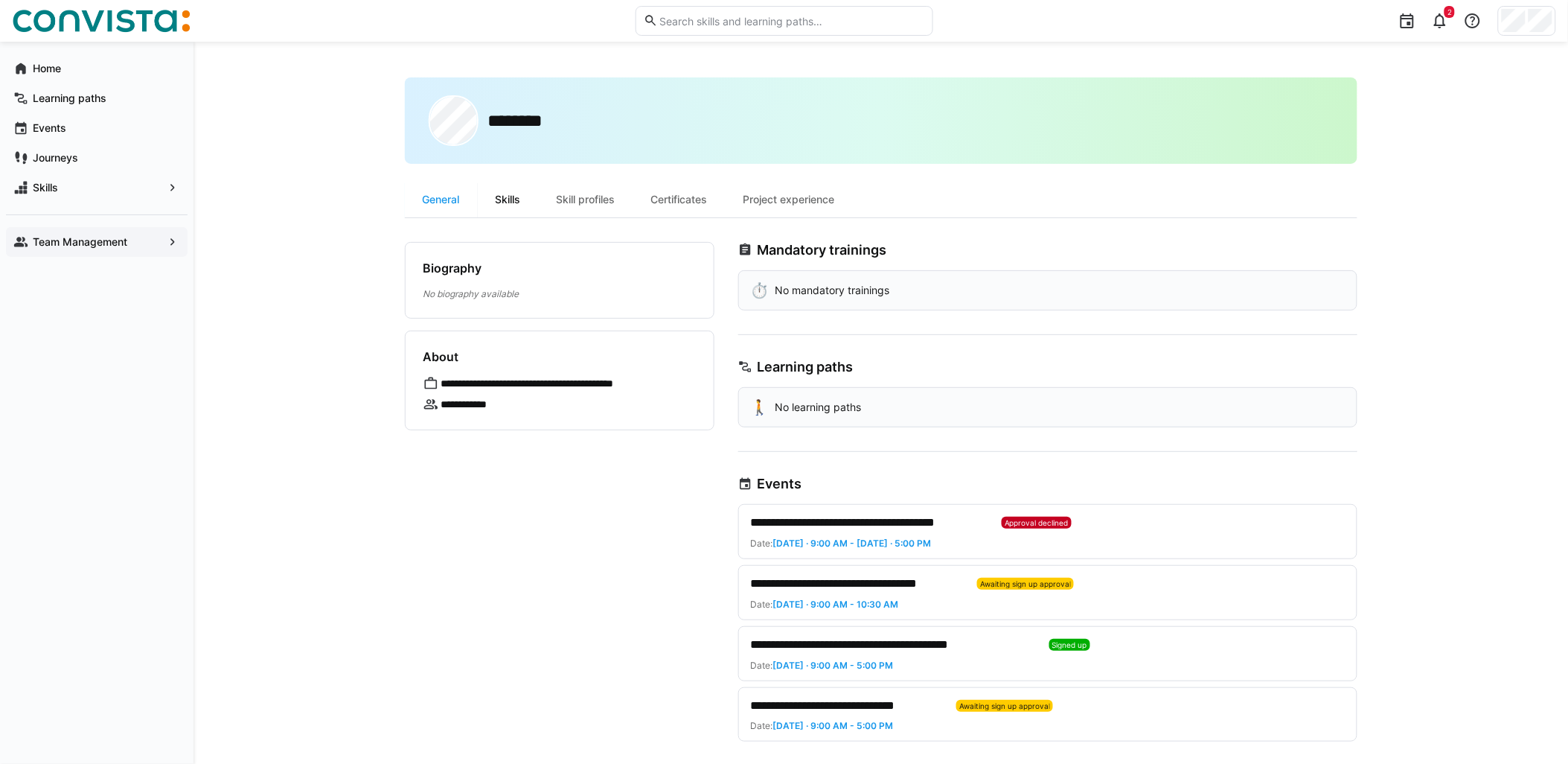
click at [504, 199] on div "Skills" at bounding box center [508, 199] width 61 height 36
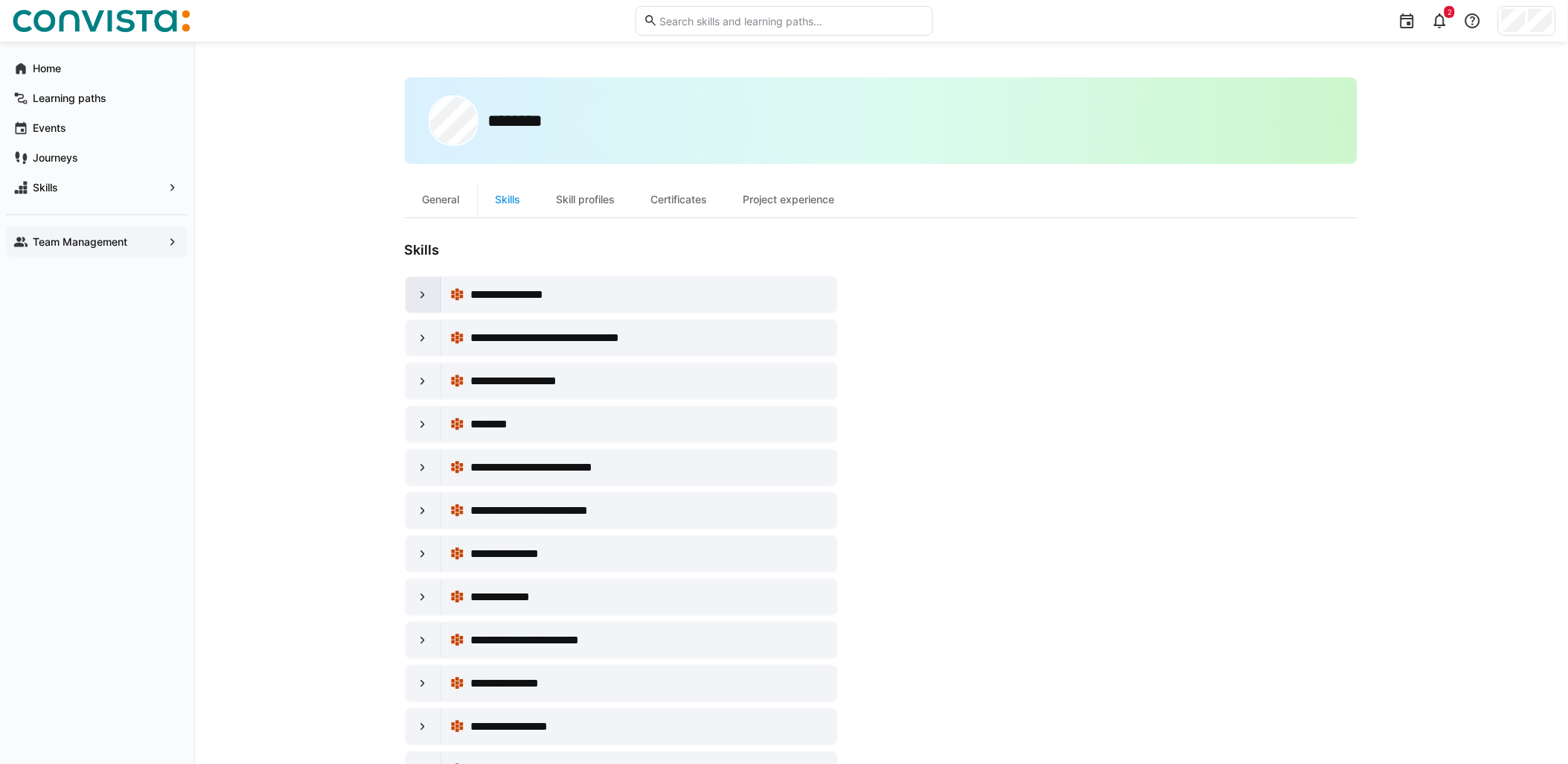
click at [427, 299] on eds-icon at bounding box center [423, 295] width 15 height 15
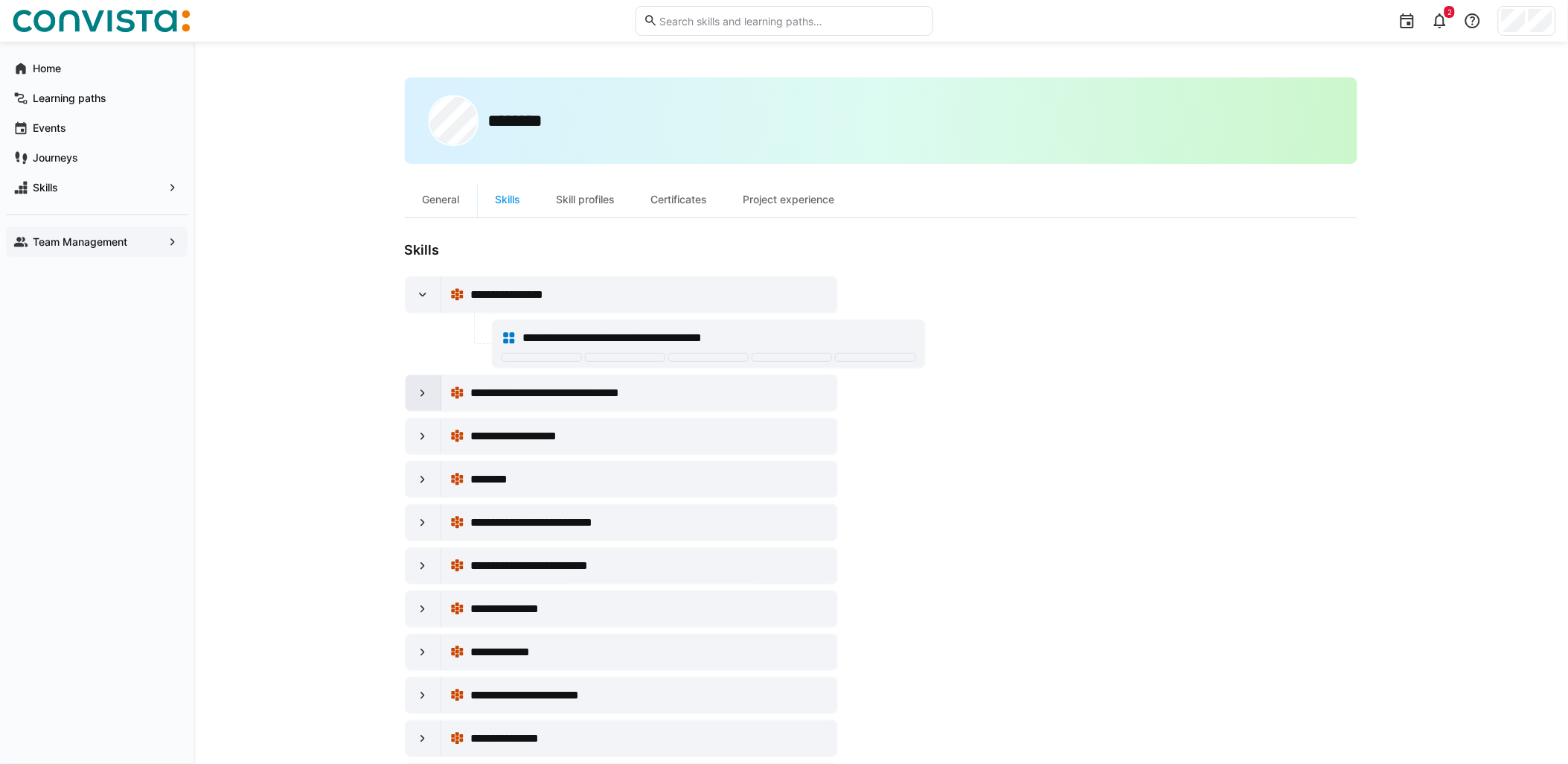
click at [421, 389] on eds-icon at bounding box center [423, 392] width 15 height 15
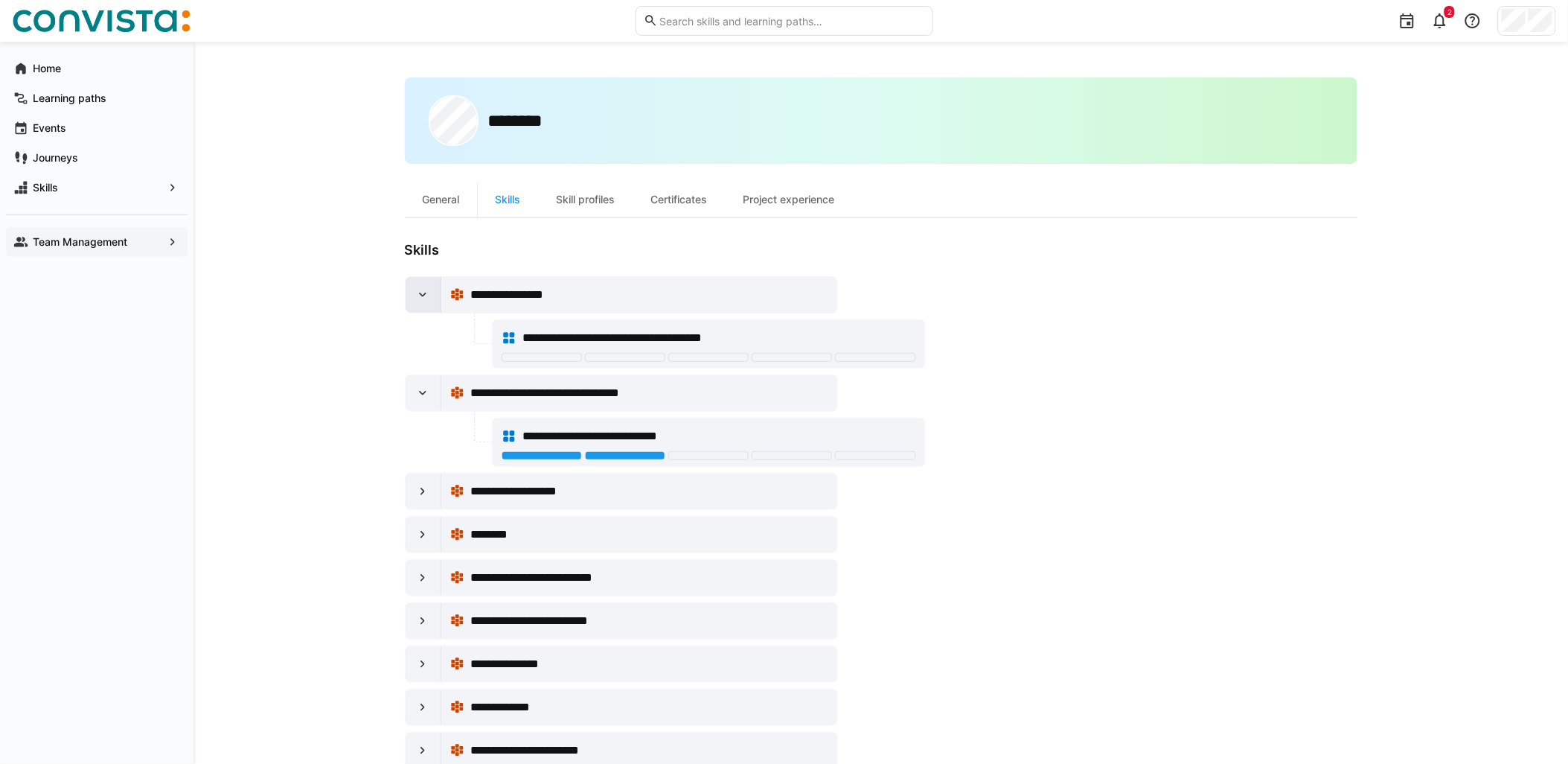
click at [432, 279] on div at bounding box center [423, 294] width 36 height 36
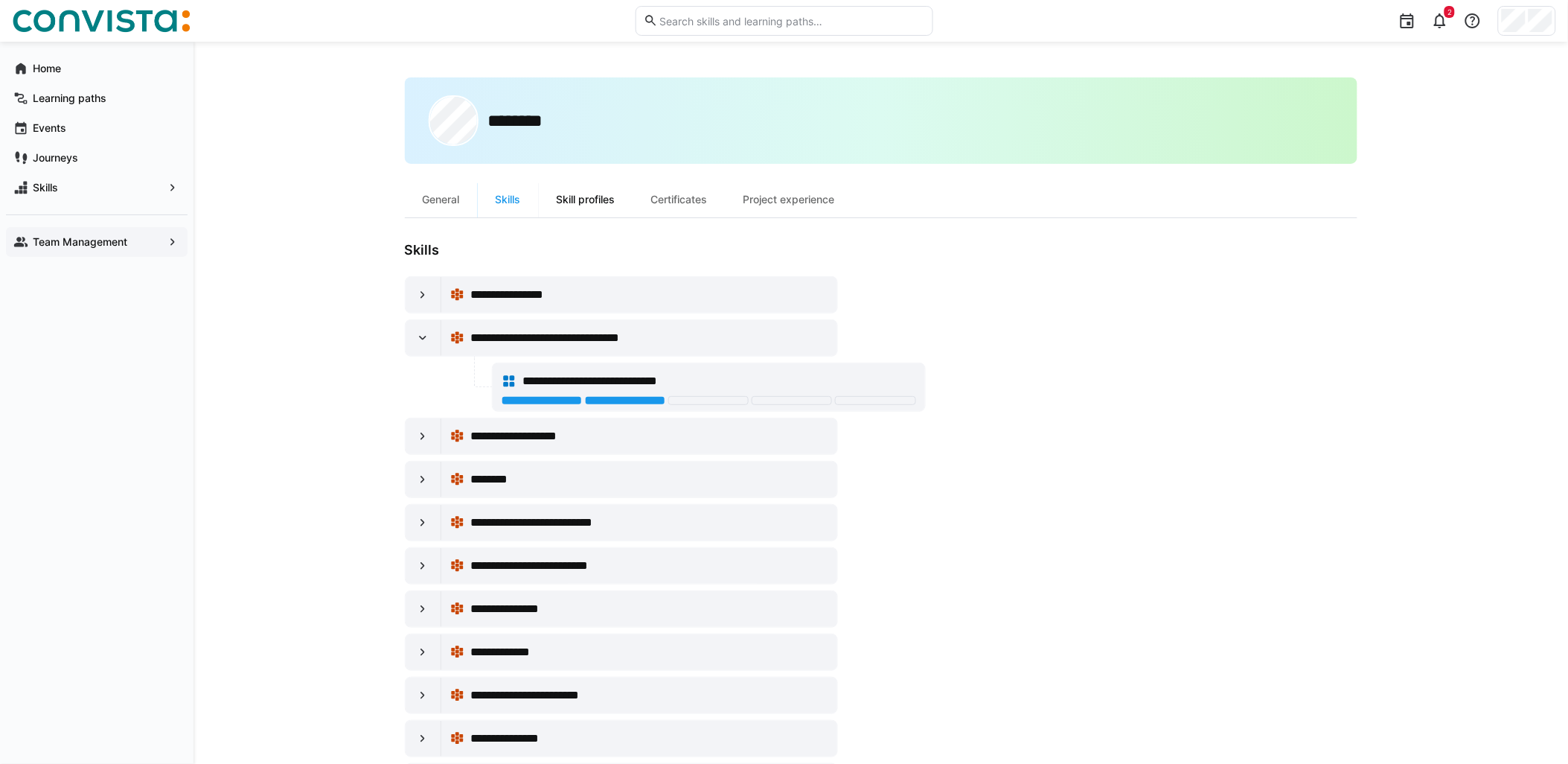
click at [573, 203] on div "Skill profiles" at bounding box center [586, 199] width 95 height 36
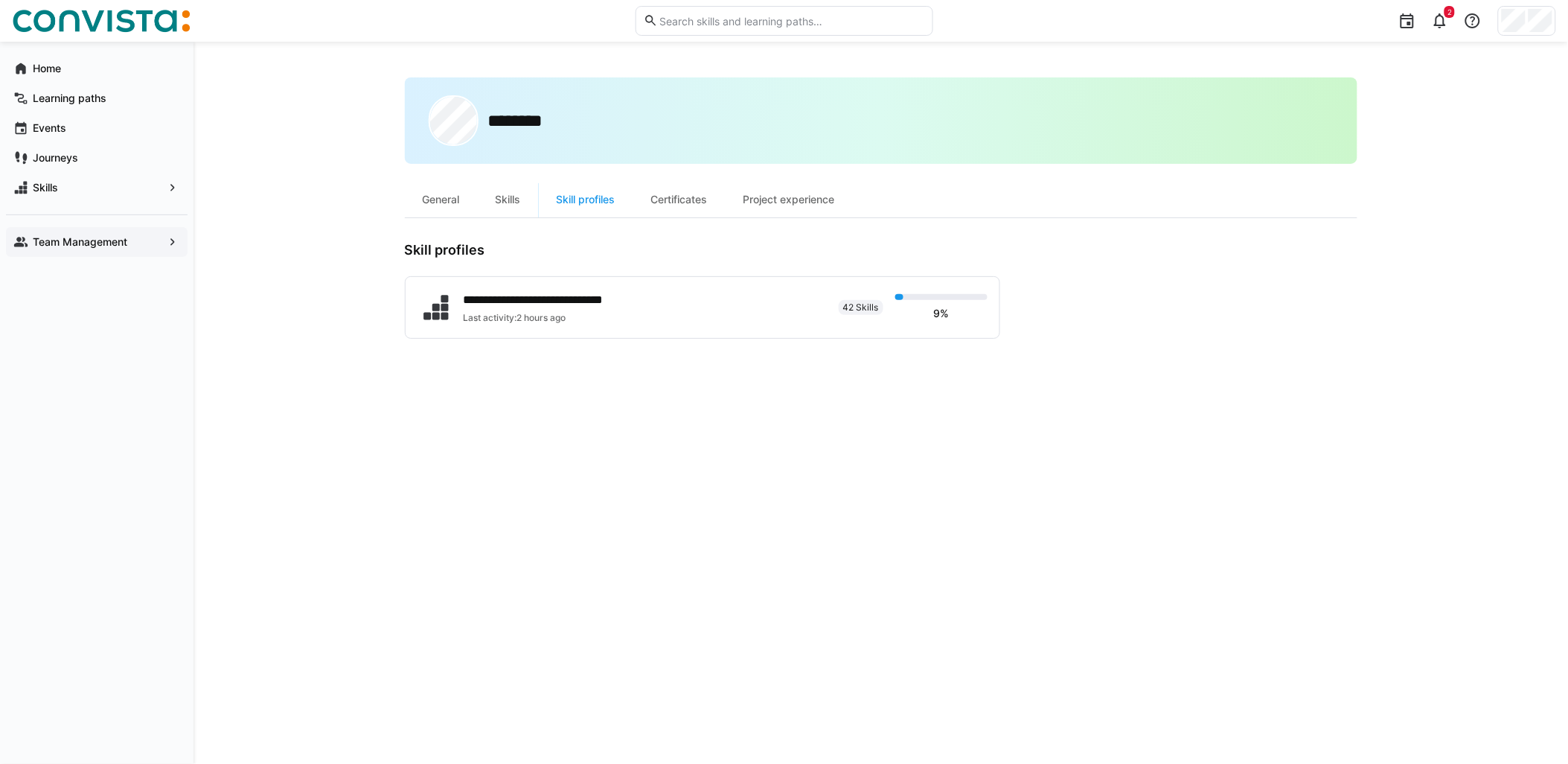
click at [733, 341] on div "**********" at bounding box center [881, 402] width 952 height 650
click at [740, 310] on div "**********" at bounding box center [623, 307] width 410 height 37
click at [137, 246] on span "Team Management" at bounding box center [97, 241] width 133 height 15
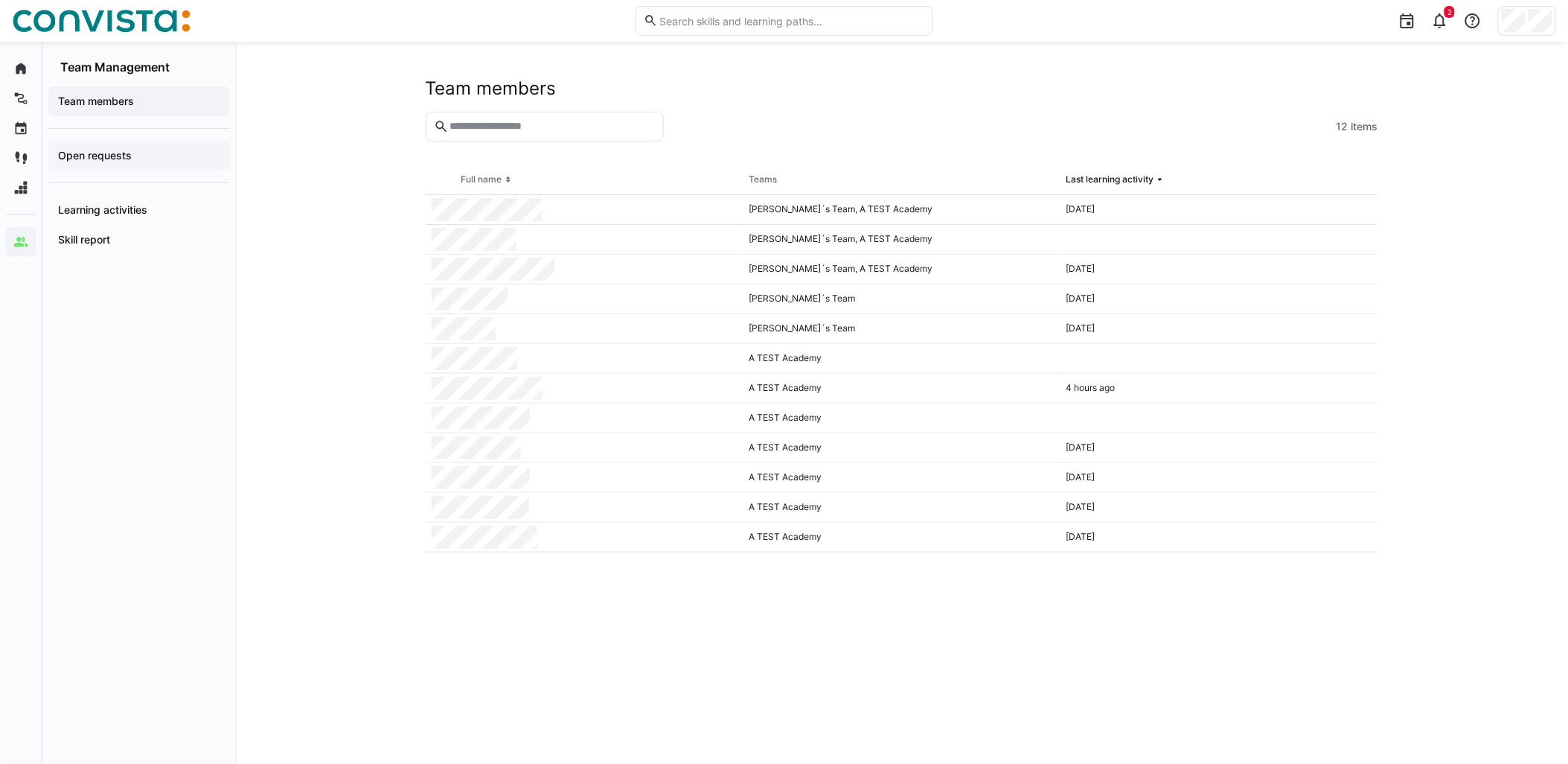
click at [139, 158] on span "Open requests" at bounding box center [138, 156] width 166 height 15
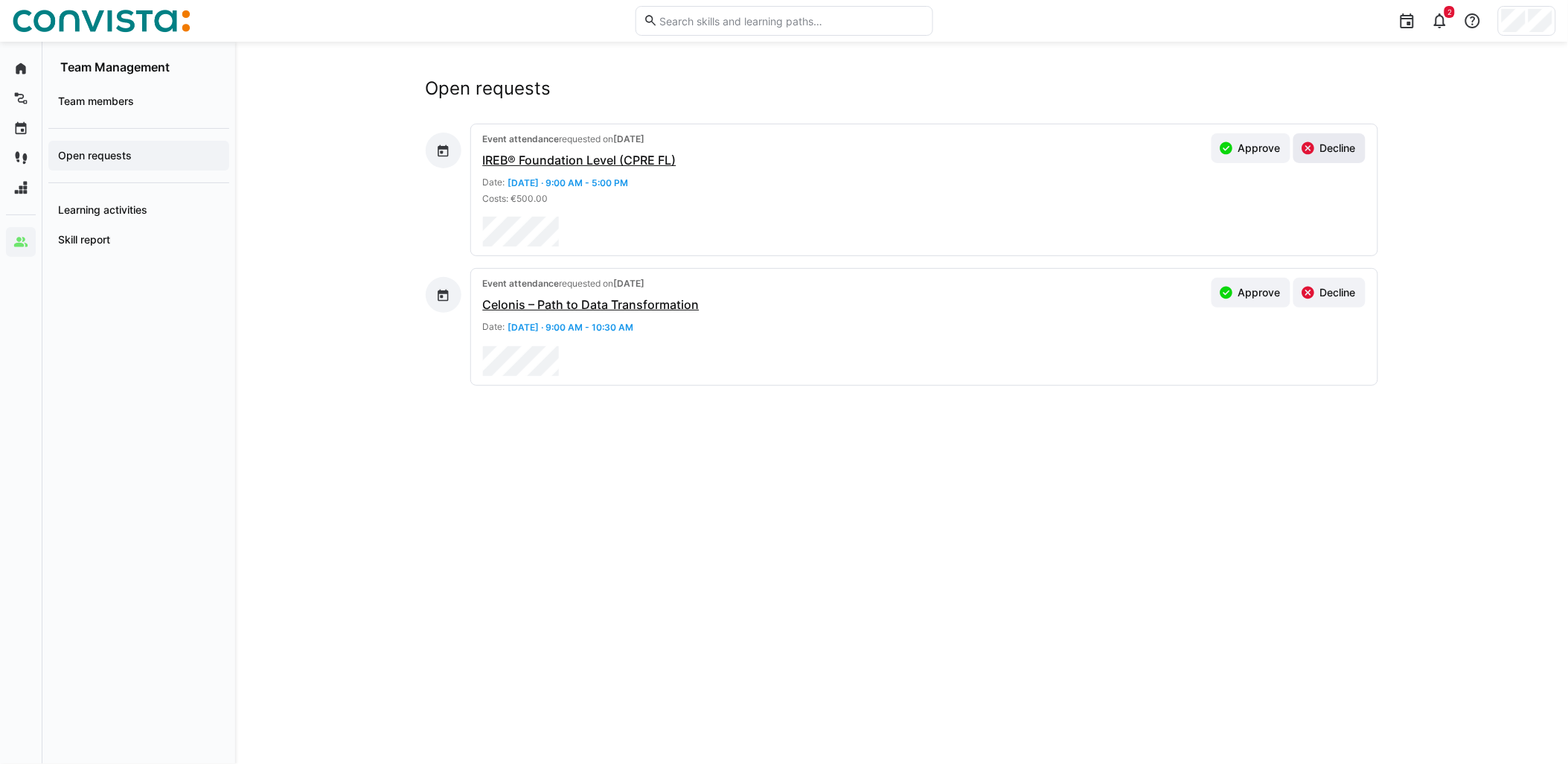
click at [1335, 152] on span "Decline" at bounding box center [1339, 148] width 40 height 15
click at [1270, 296] on span "Approve" at bounding box center [1259, 292] width 46 height 15
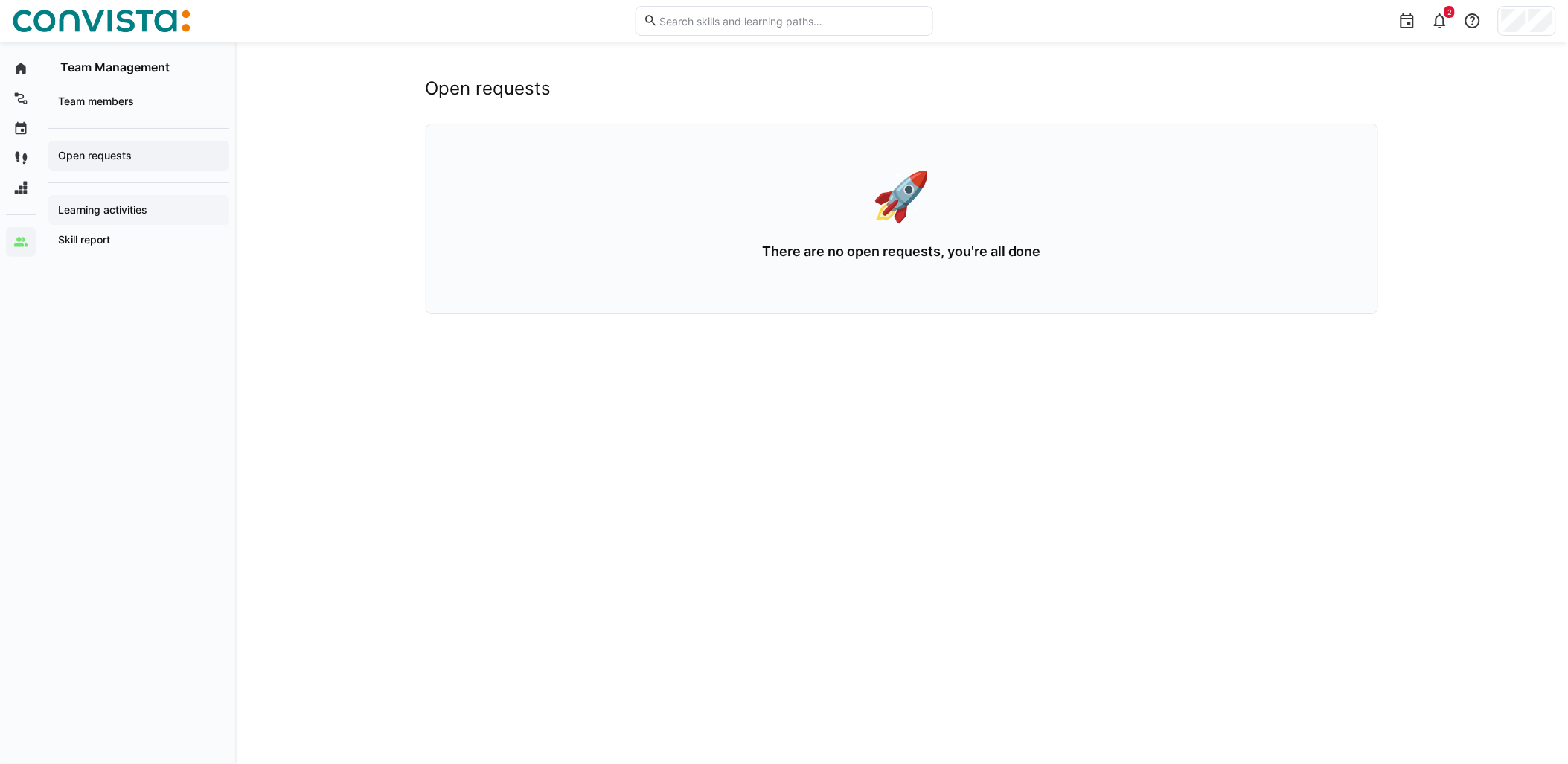
click at [198, 210] on span "Learning activities" at bounding box center [138, 209] width 166 height 15
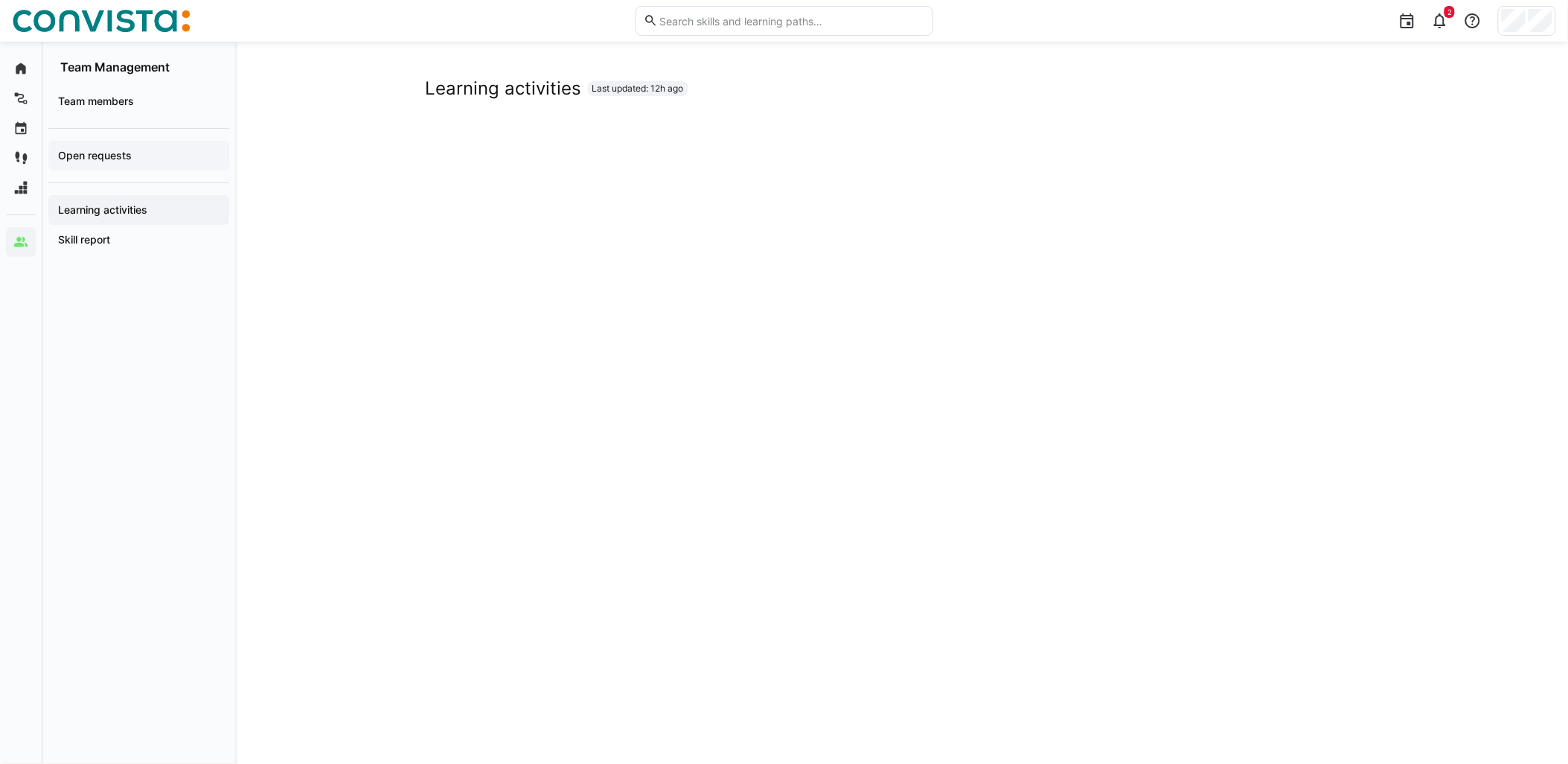
click at [159, 169] on div "Open requests" at bounding box center [138, 155] width 181 height 30
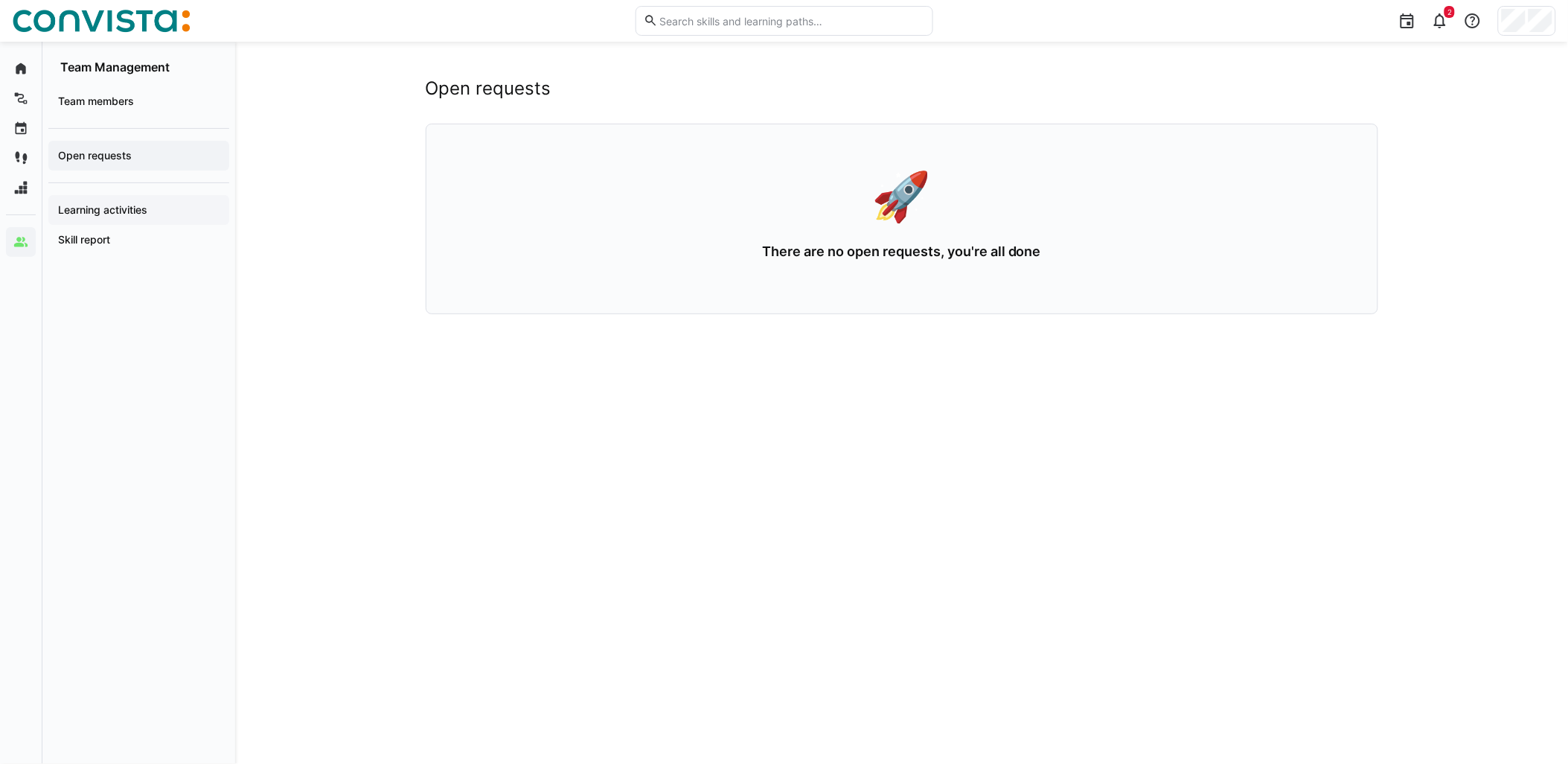
click at [152, 209] on span "Learning activities" at bounding box center [138, 209] width 166 height 15
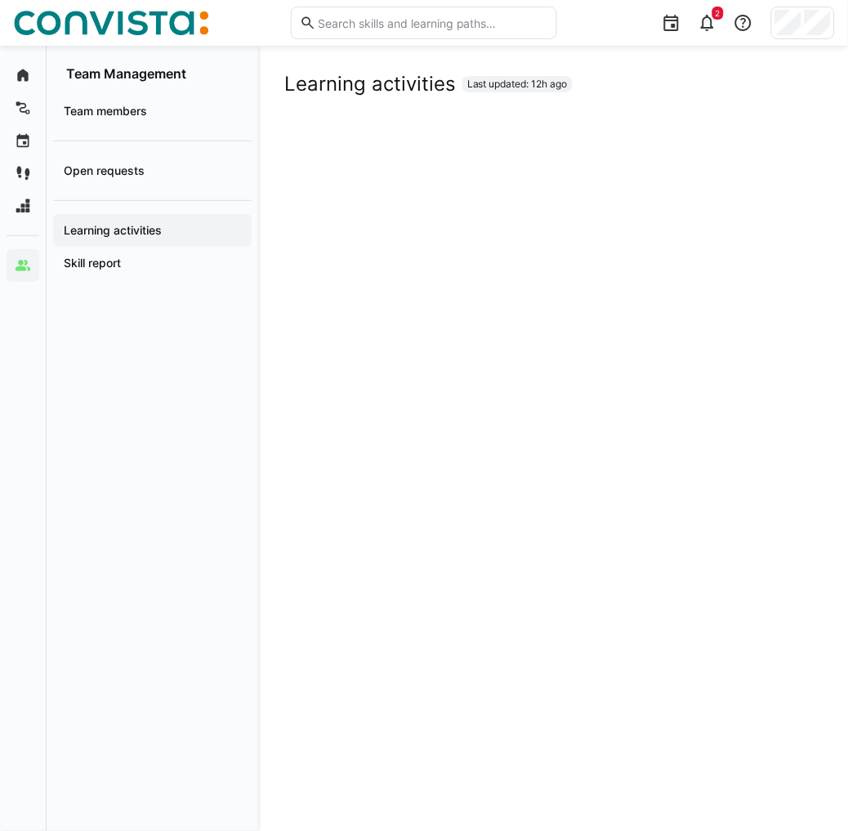
click at [0, 0] on app-navigation-label "Learning activities" at bounding box center [0, 0] width 0 height 0
click at [693, 78] on div "Learning activities Last updated: 12h ago" at bounding box center [553, 84] width 538 height 25
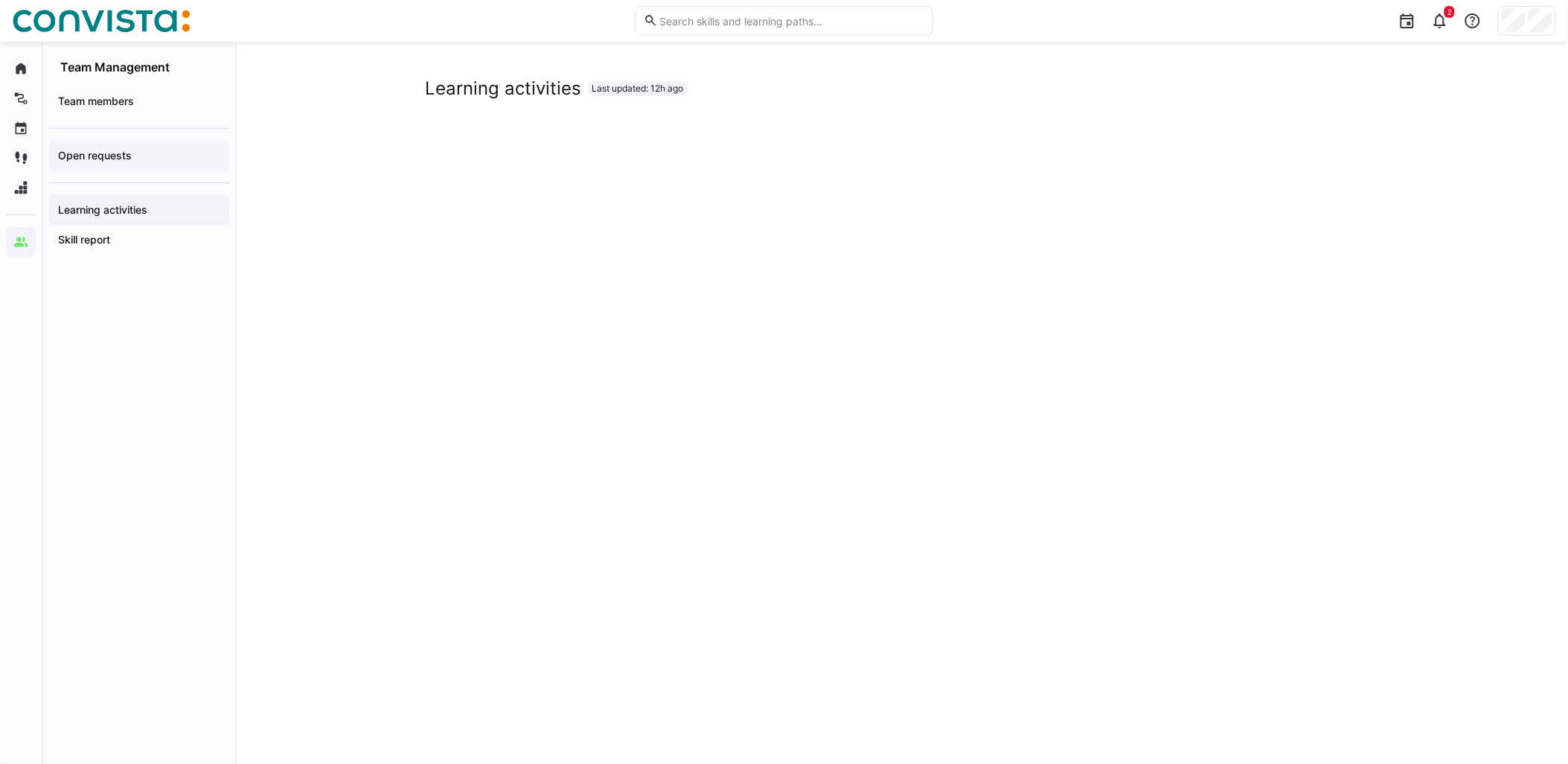
click at [158, 153] on span "Open requests" at bounding box center [138, 156] width 166 height 15
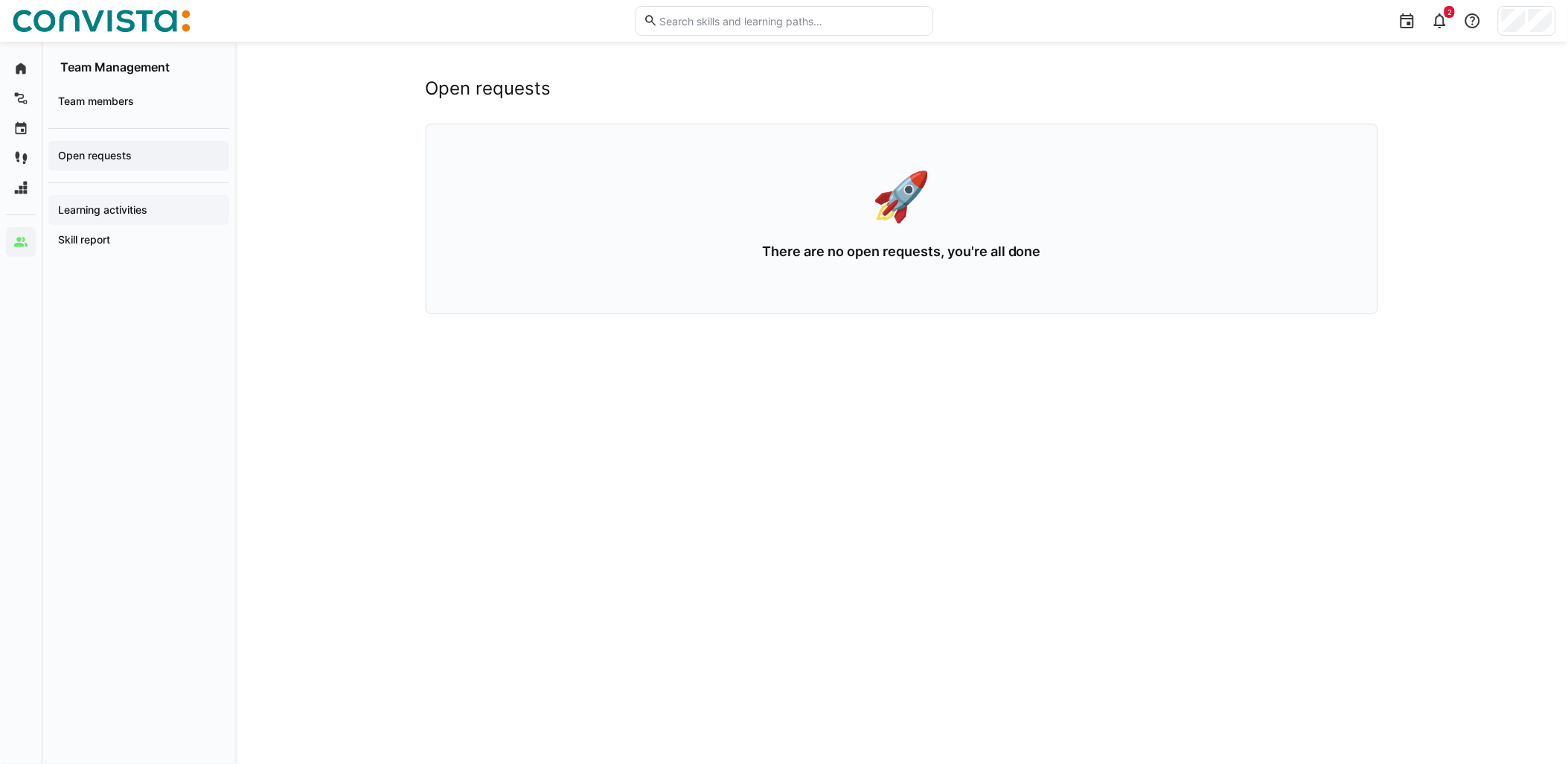
click at [0, 0] on app-navigation-label "Learning activities" at bounding box center [0, 0] width 0 height 0
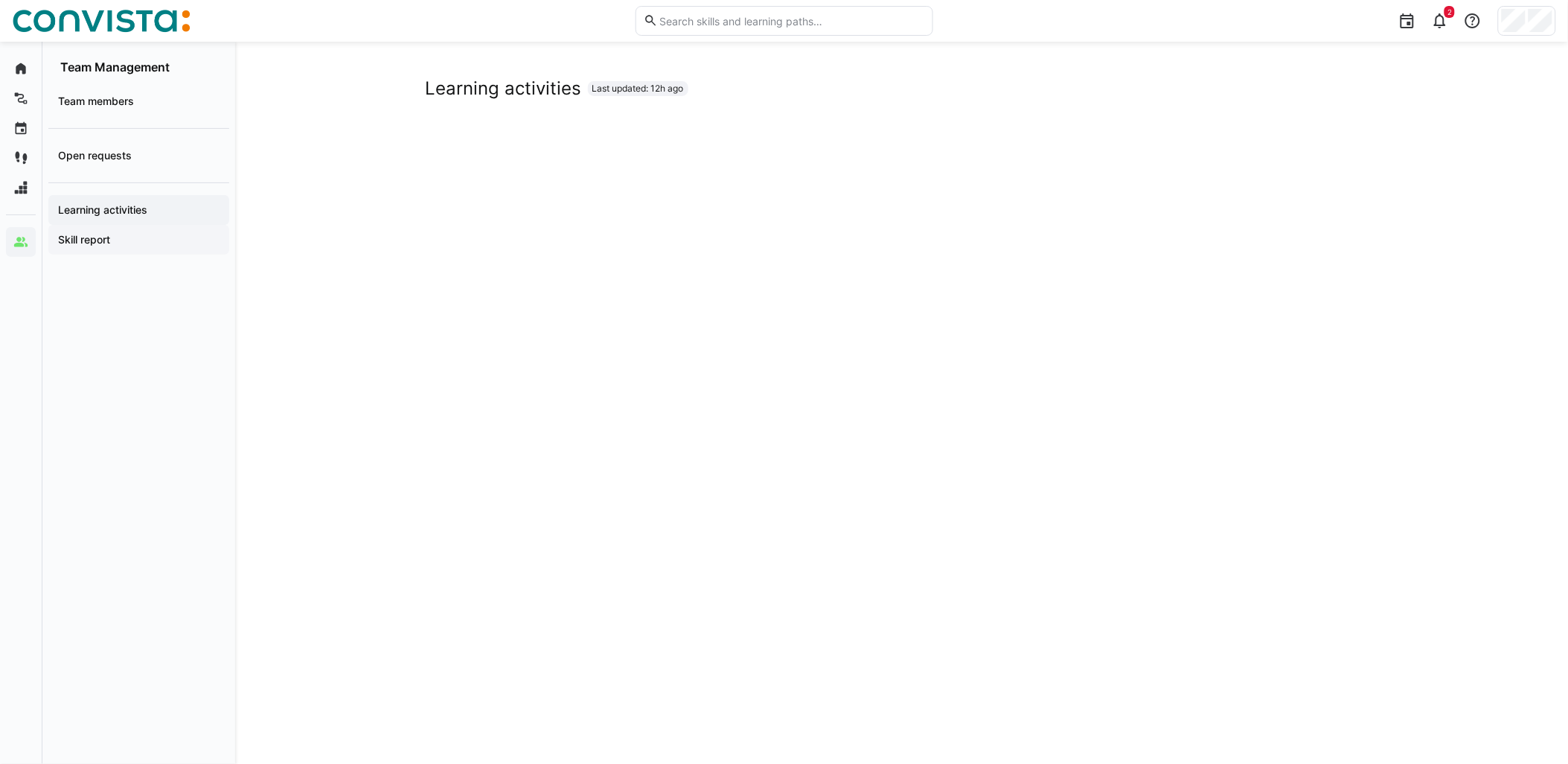
click at [167, 239] on span "Skill report" at bounding box center [138, 239] width 166 height 15
